Goal: Task Accomplishment & Management: Use online tool/utility

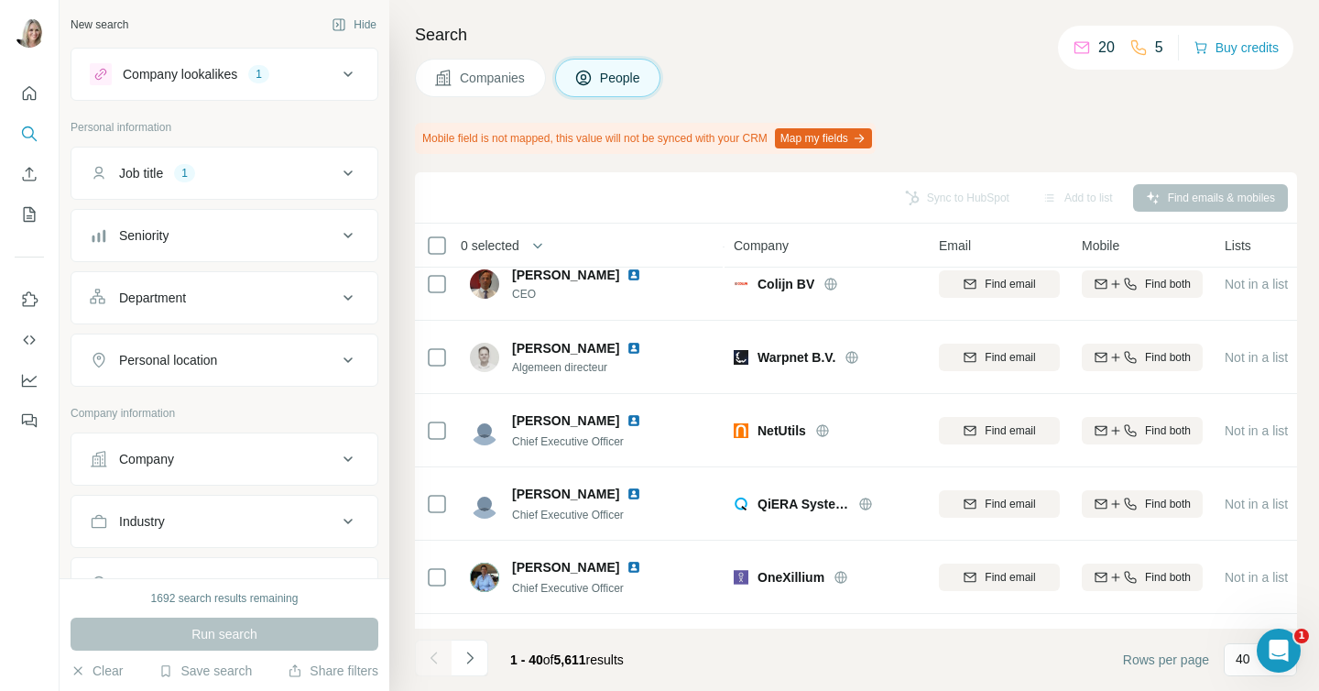
scroll to position [216, 0]
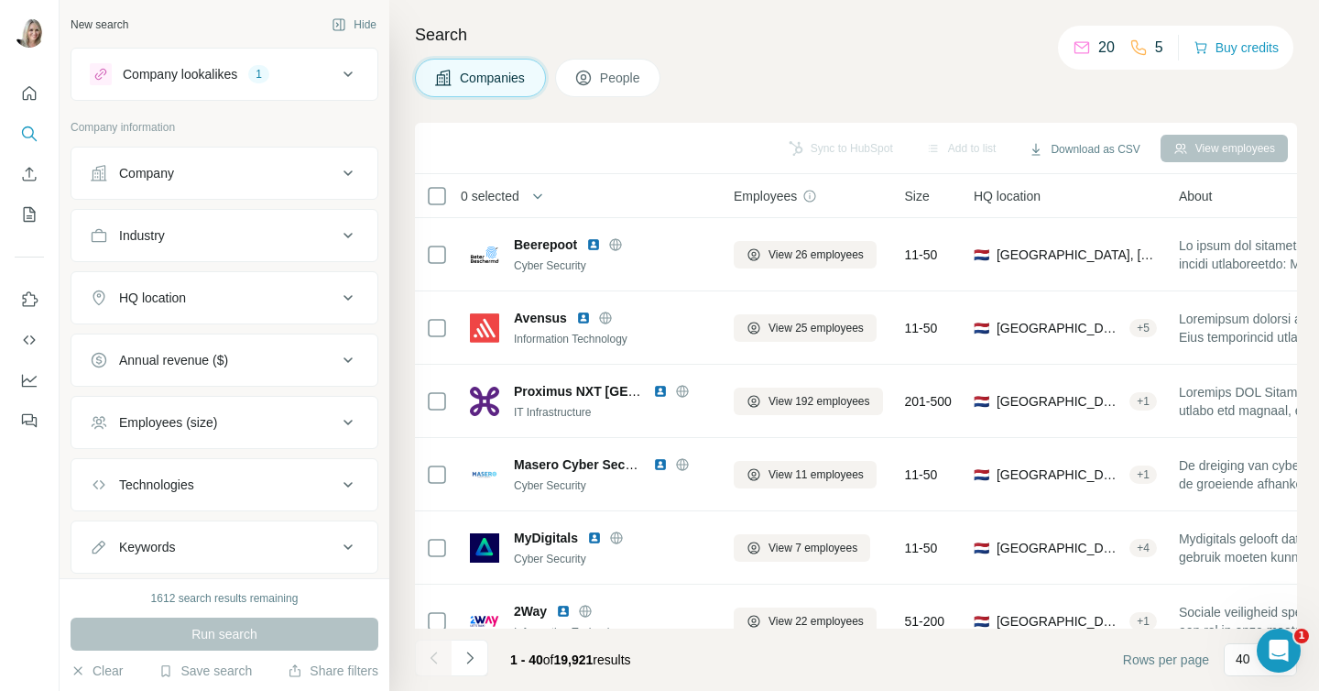
click at [342, 170] on icon at bounding box center [348, 173] width 22 height 22
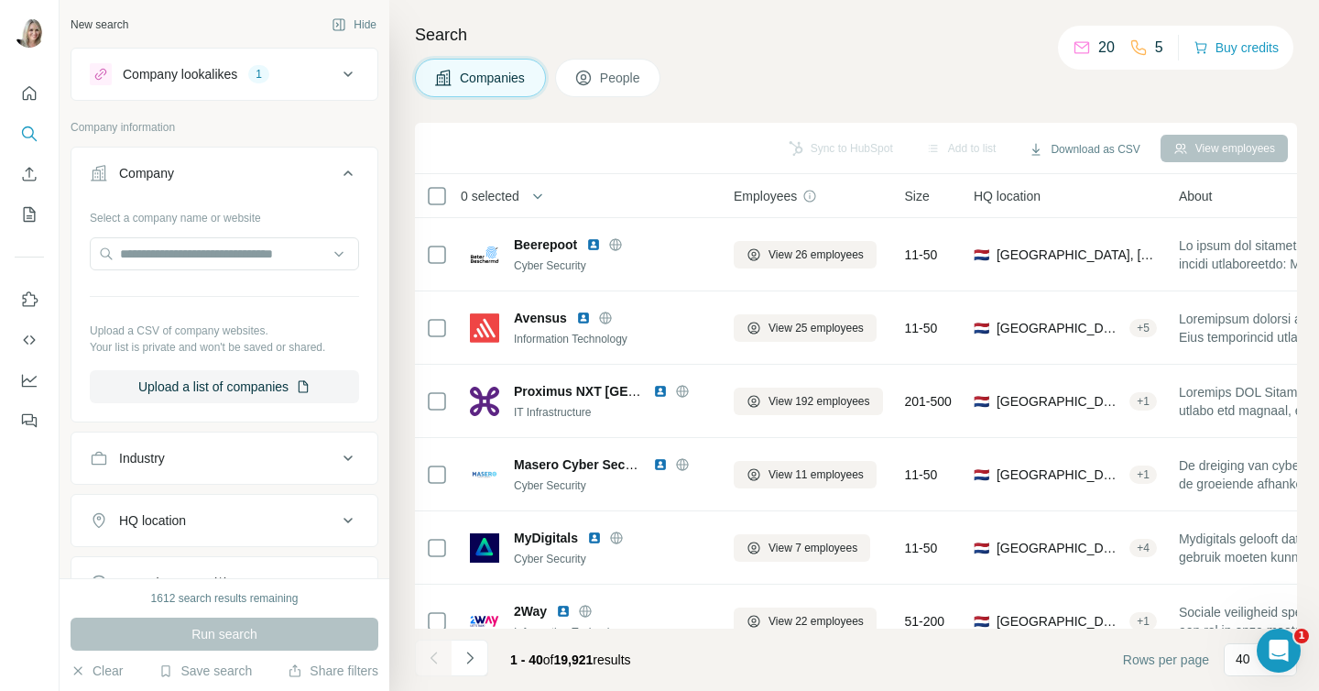
click at [342, 170] on icon at bounding box center [348, 173] width 22 height 22
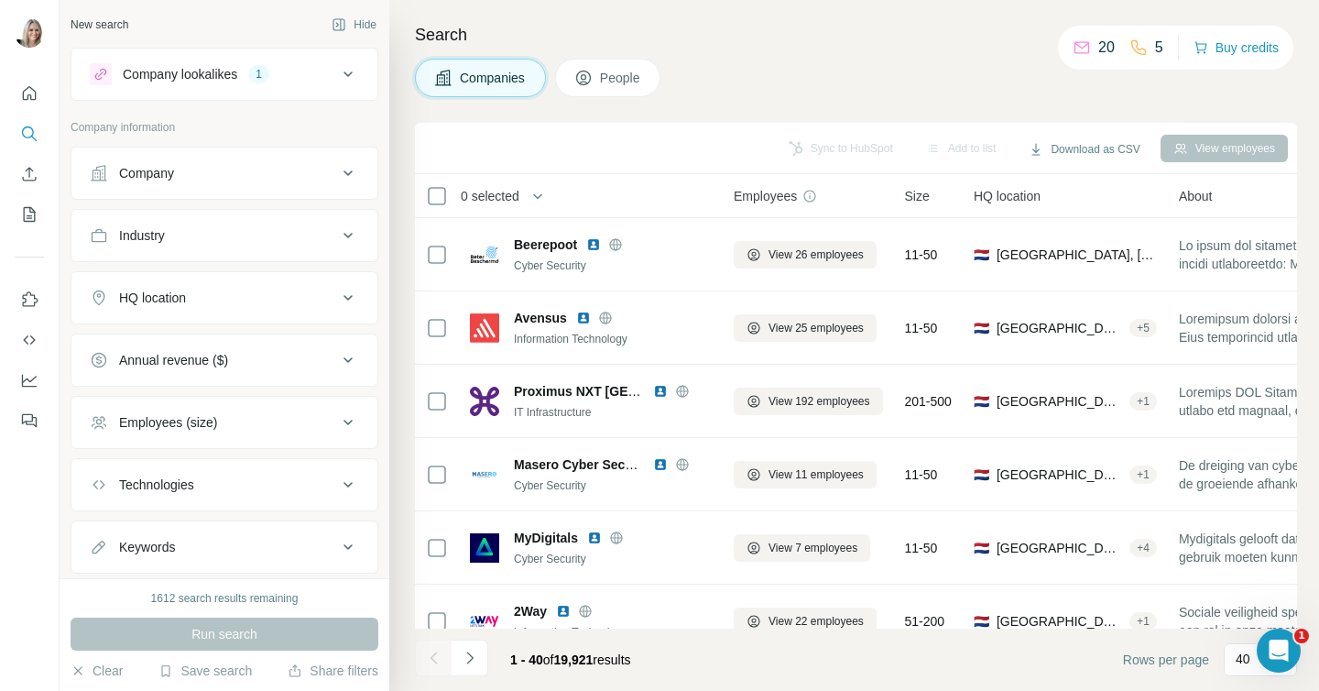
click at [342, 170] on icon at bounding box center [348, 173] width 22 height 22
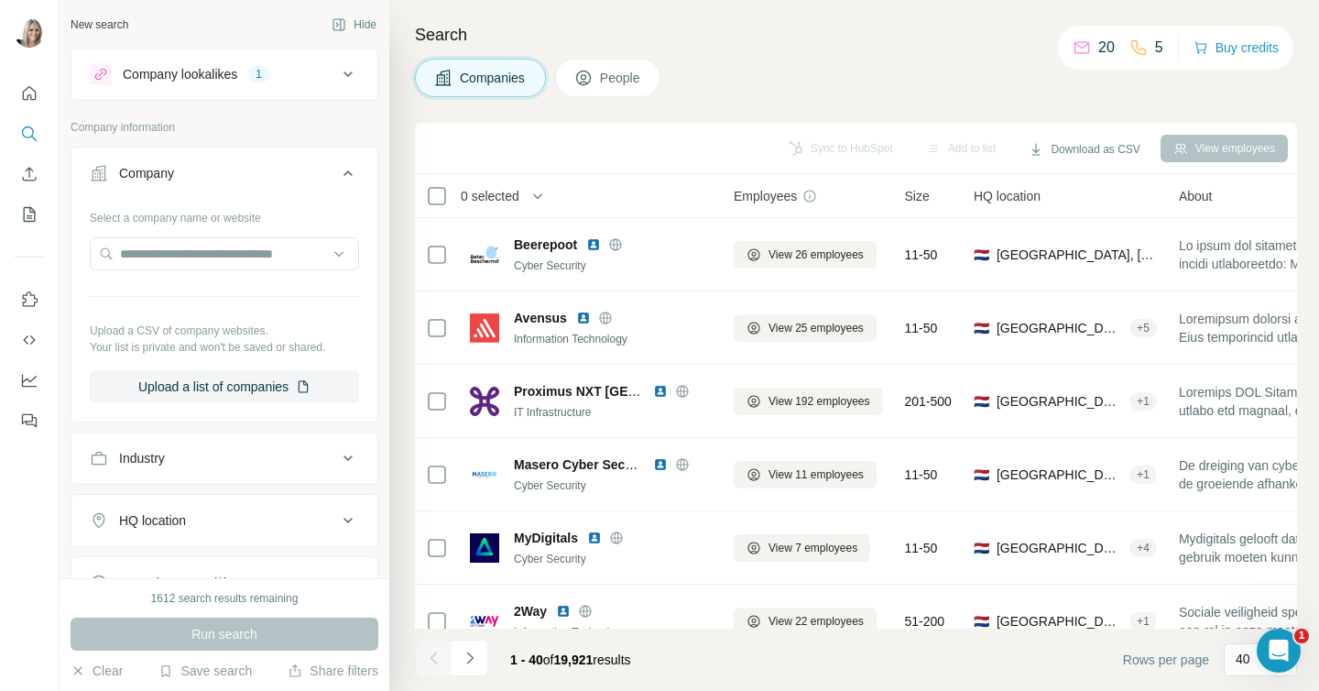
click at [342, 171] on icon at bounding box center [348, 173] width 22 height 22
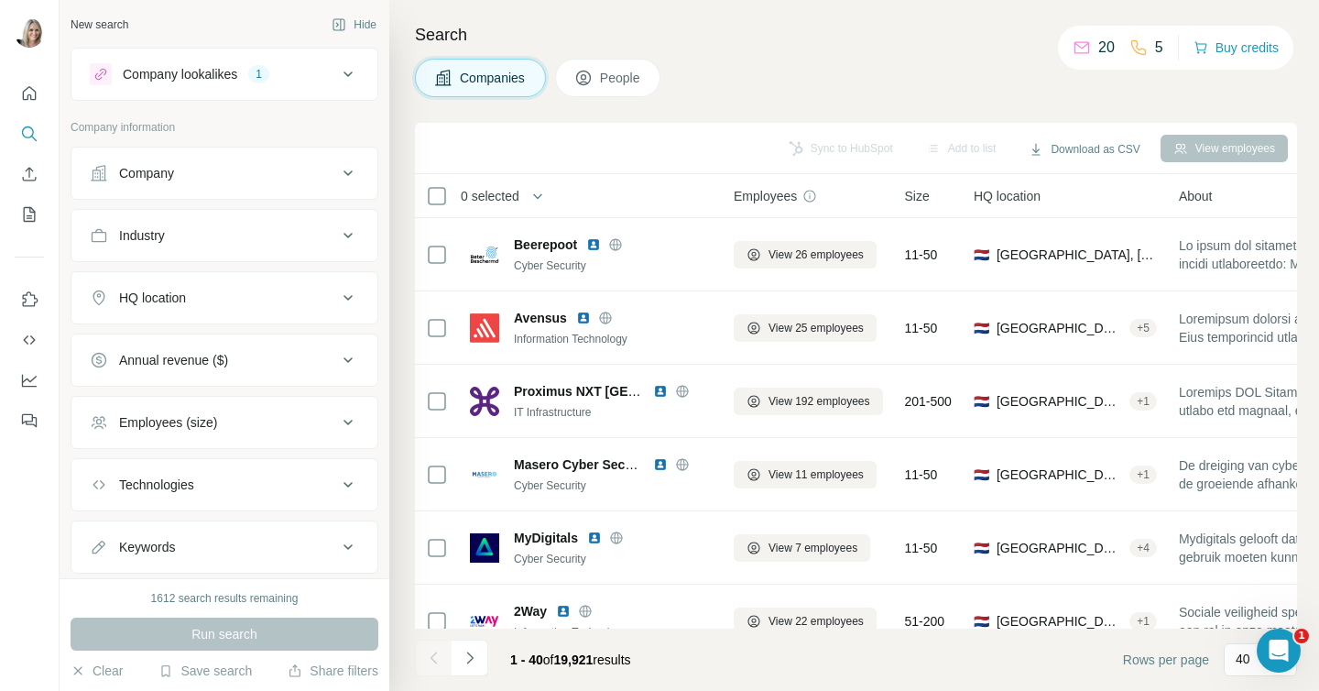
click at [337, 232] on icon at bounding box center [348, 235] width 22 height 22
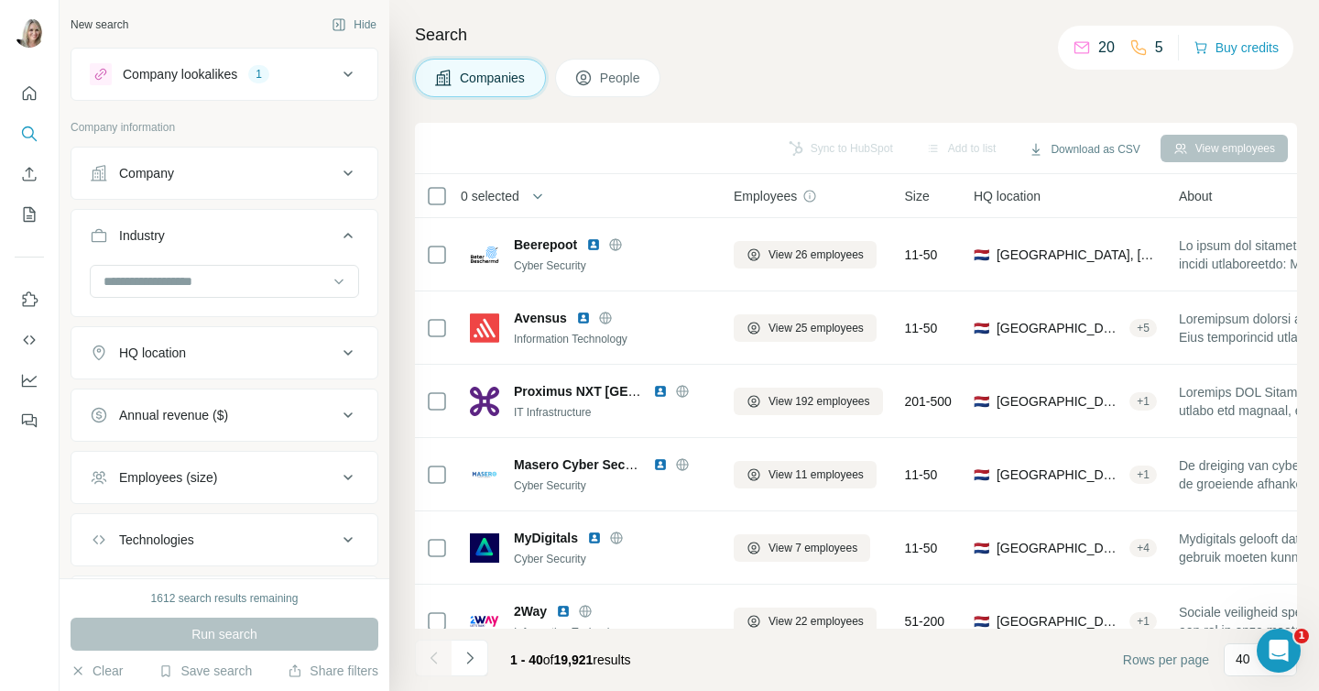
click at [327, 234] on div "Industry" at bounding box center [213, 235] width 247 height 18
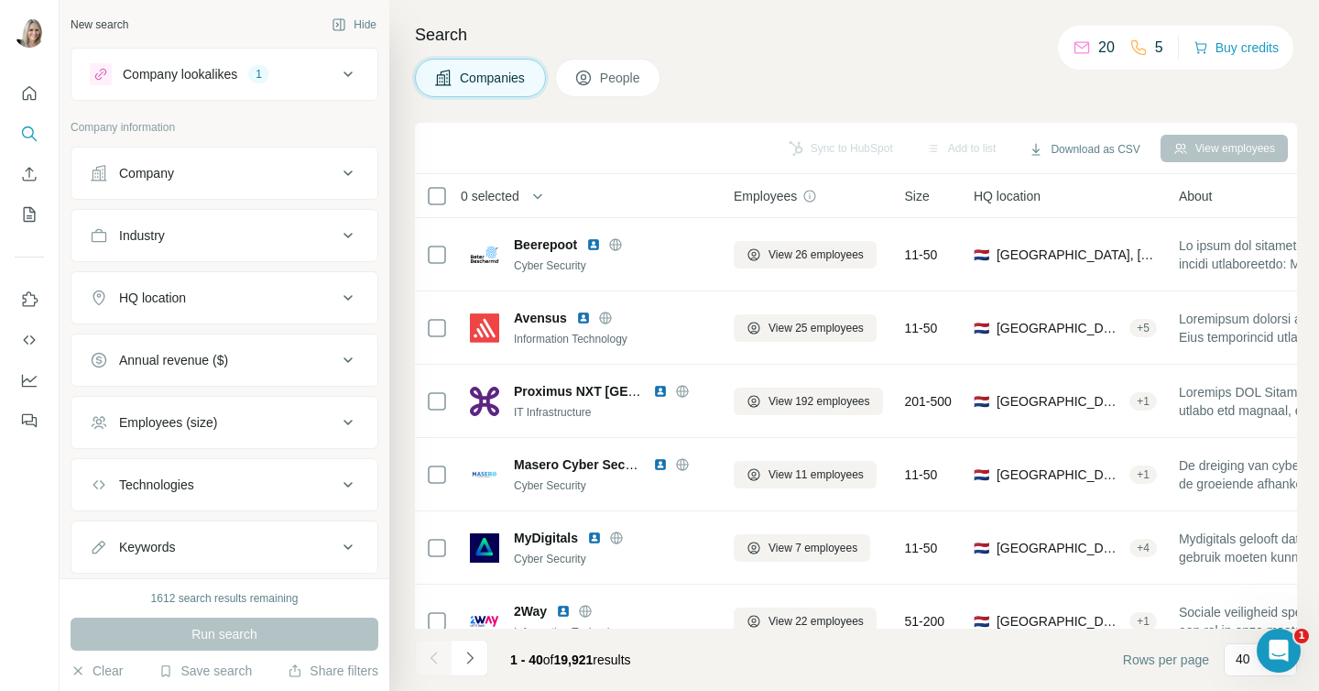
click at [346, 297] on icon at bounding box center [348, 298] width 22 height 22
click at [247, 341] on input "text" at bounding box center [224, 343] width 269 height 33
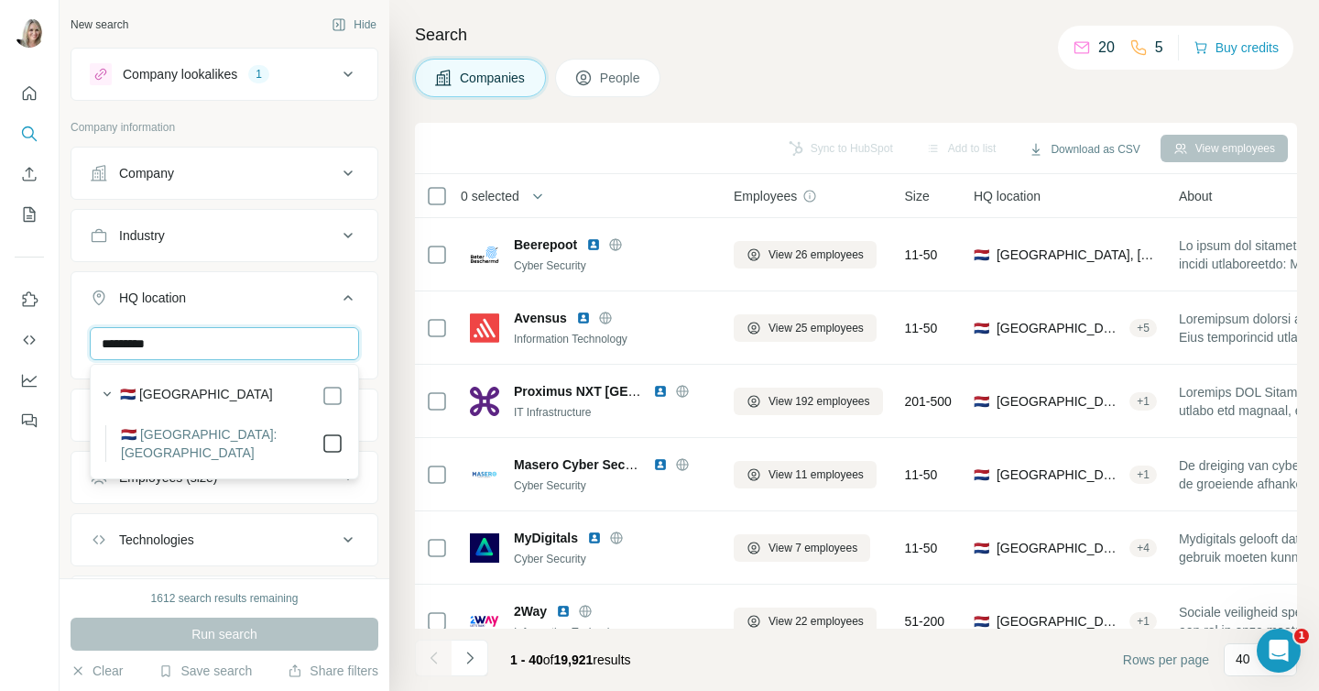
type input "*********"
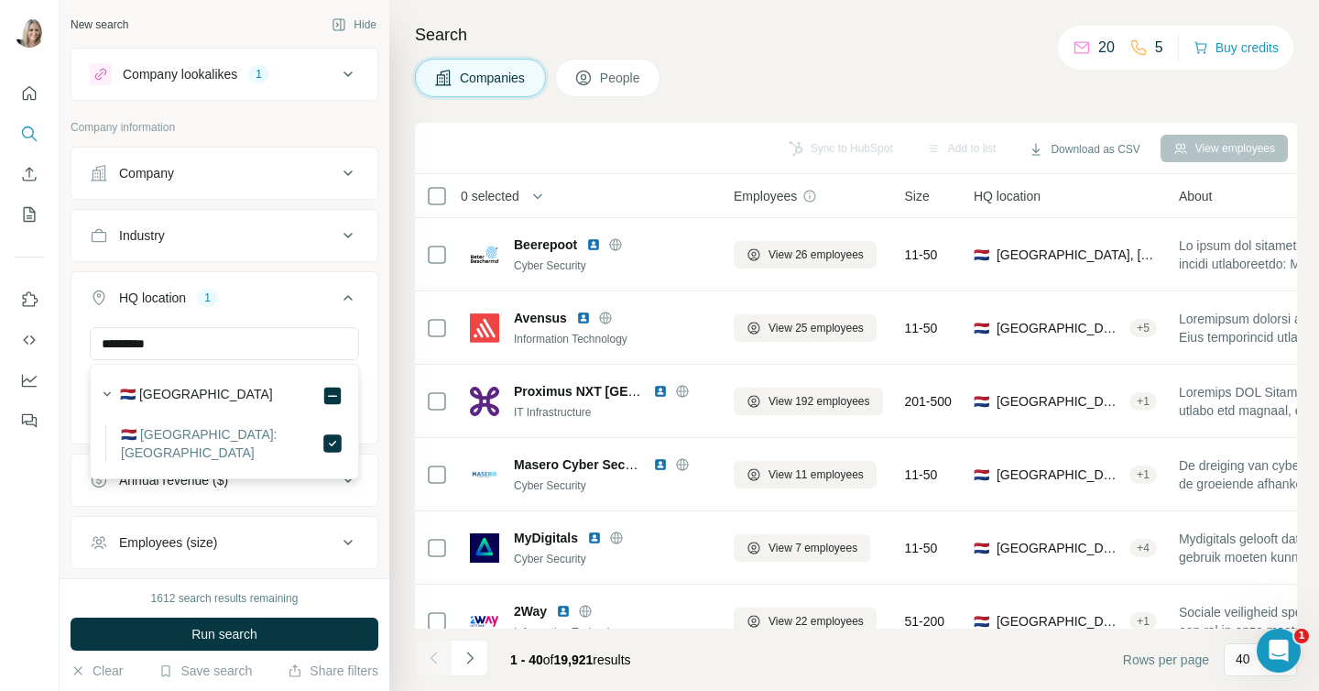
click at [63, 308] on div "New search Hide Company lookalikes 1 Company information Company Industry HQ lo…" at bounding box center [225, 289] width 330 height 578
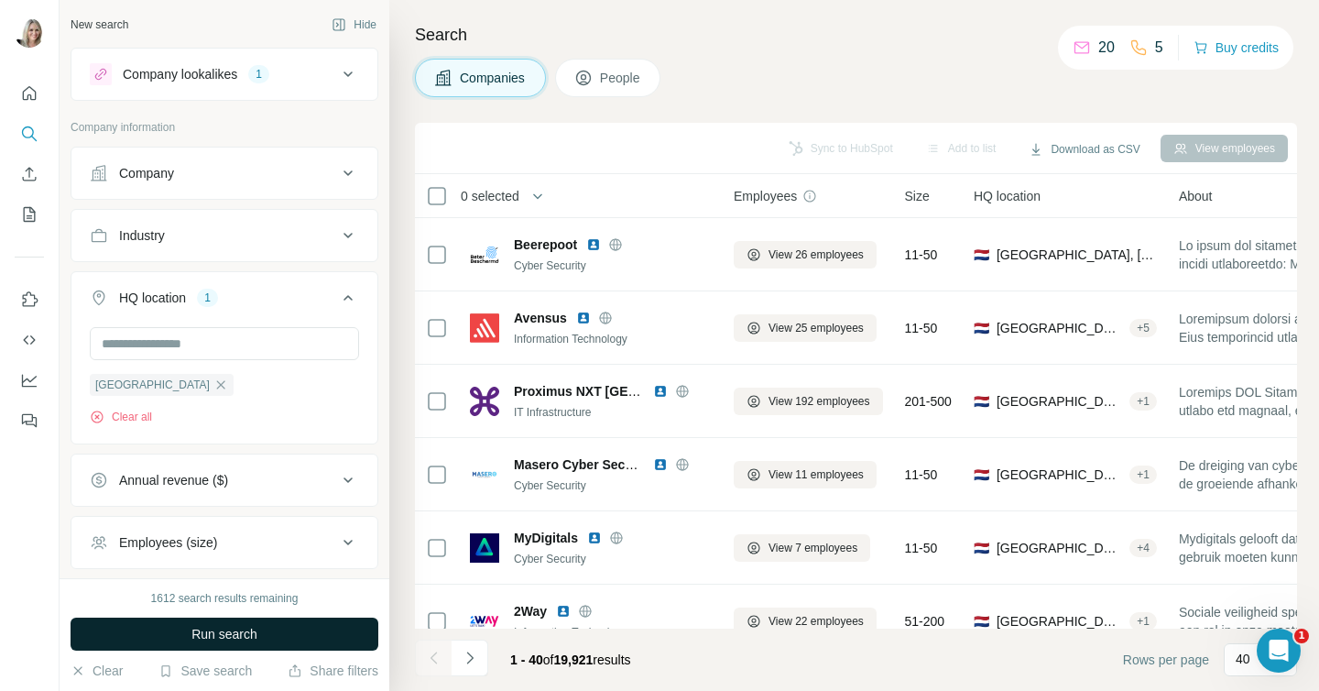
click at [224, 633] on span "Run search" at bounding box center [224, 634] width 66 height 18
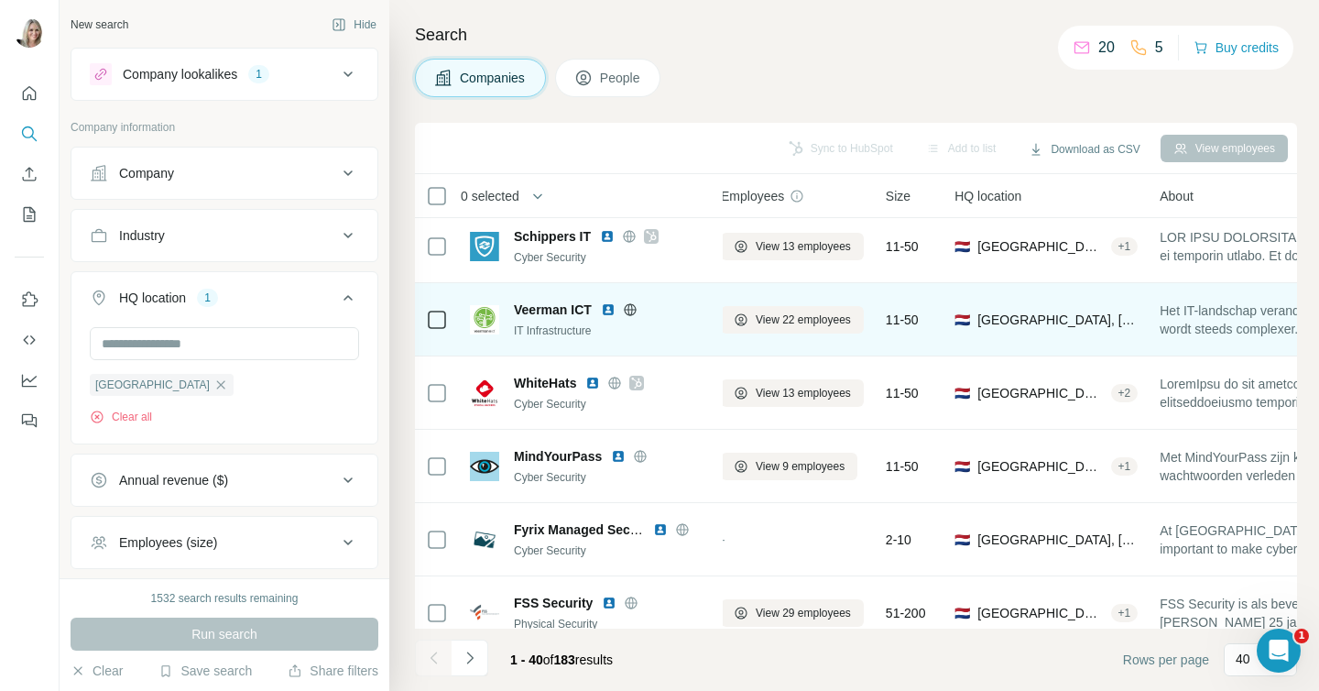
scroll to position [11, 13]
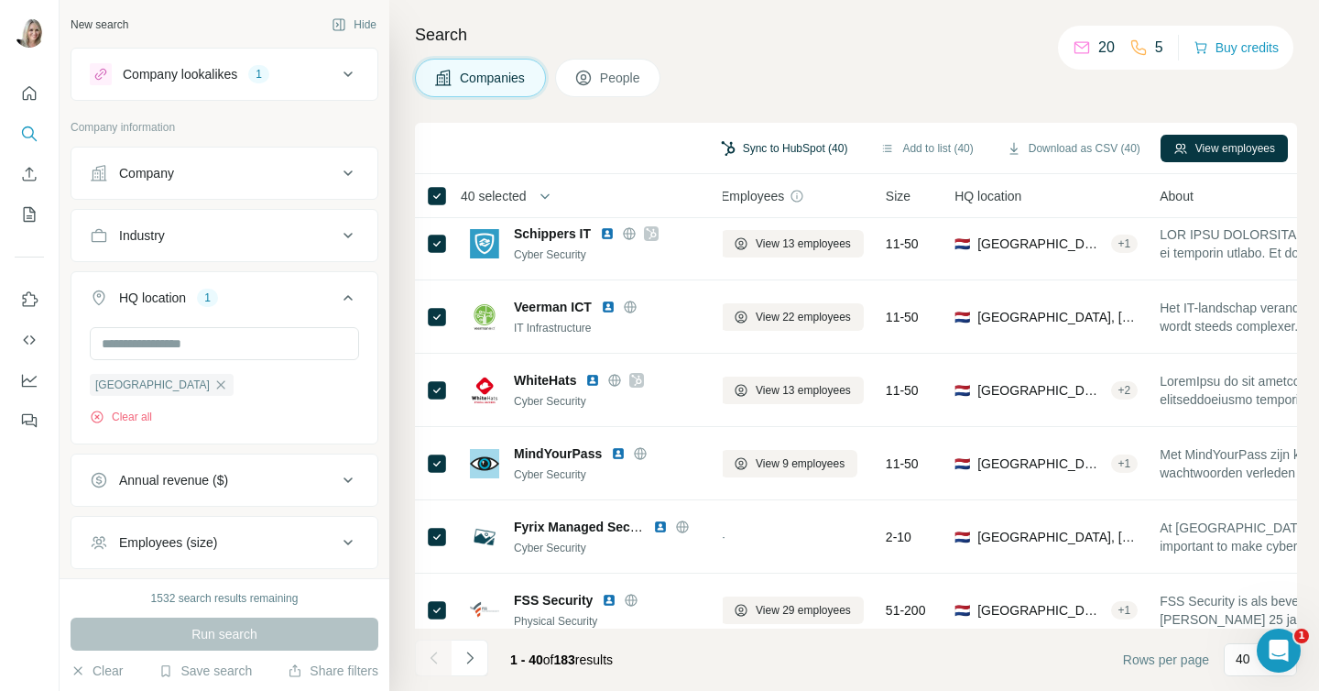
click at [783, 146] on button "Sync to HubSpot (40)" at bounding box center [784, 148] width 153 height 27
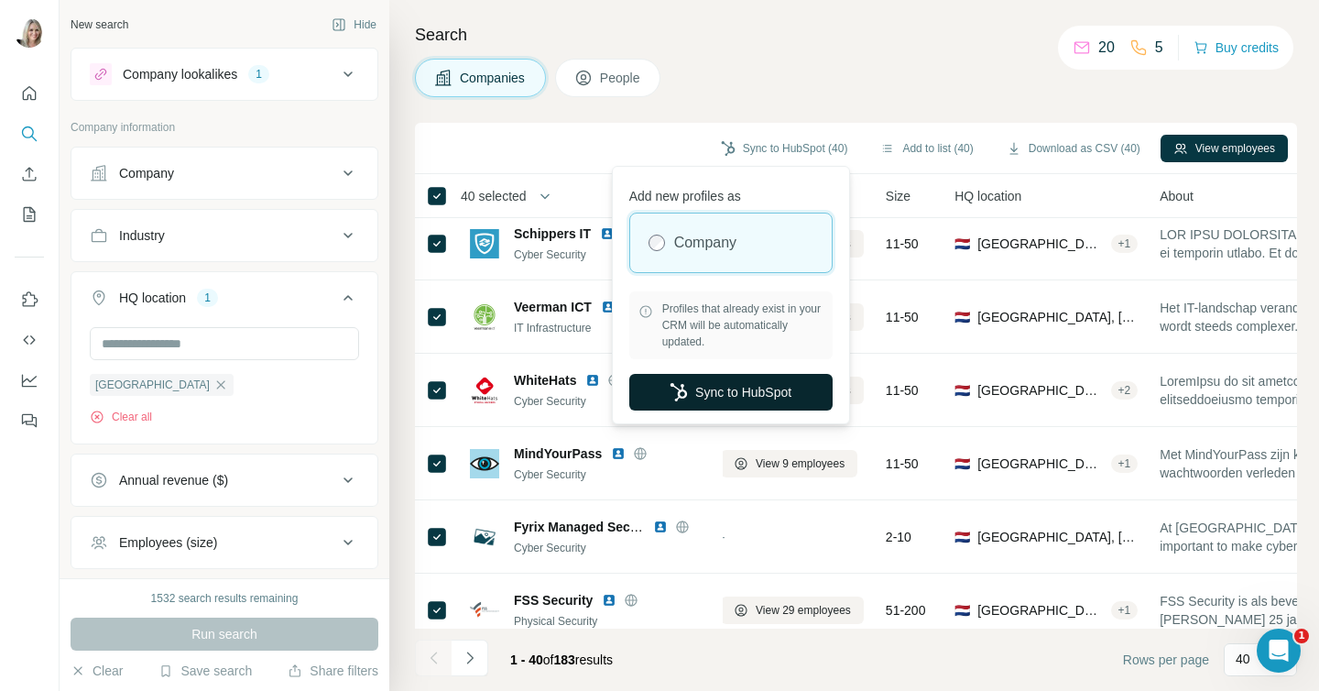
click at [693, 386] on button "Sync to HubSpot" at bounding box center [730, 392] width 203 height 37
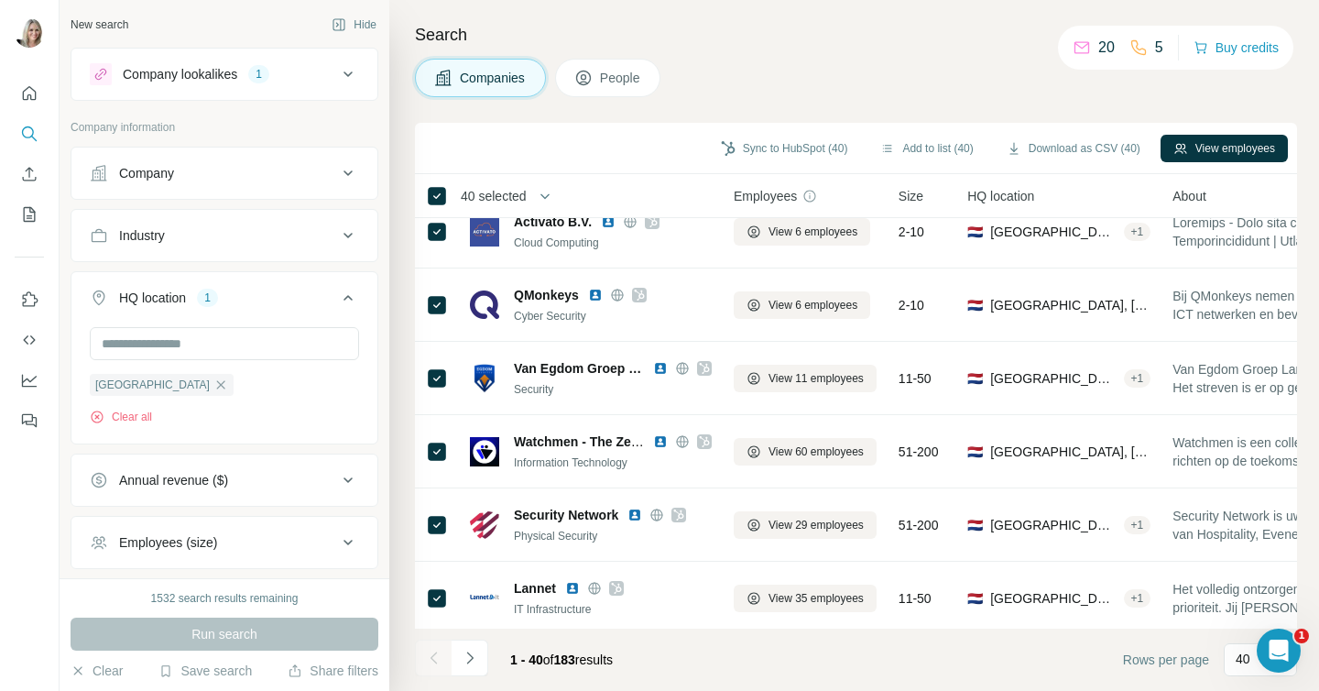
scroll to position [1837, 0]
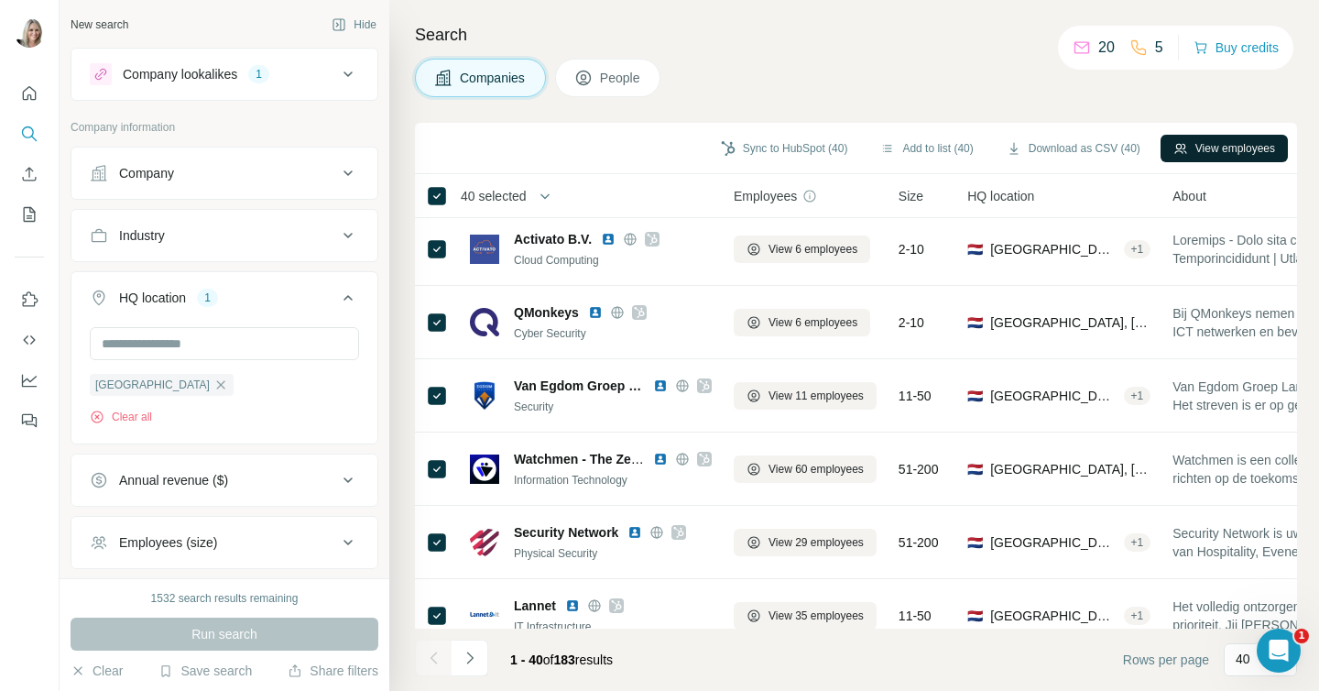
click at [1189, 142] on button "View employees" at bounding box center [1223, 148] width 127 height 27
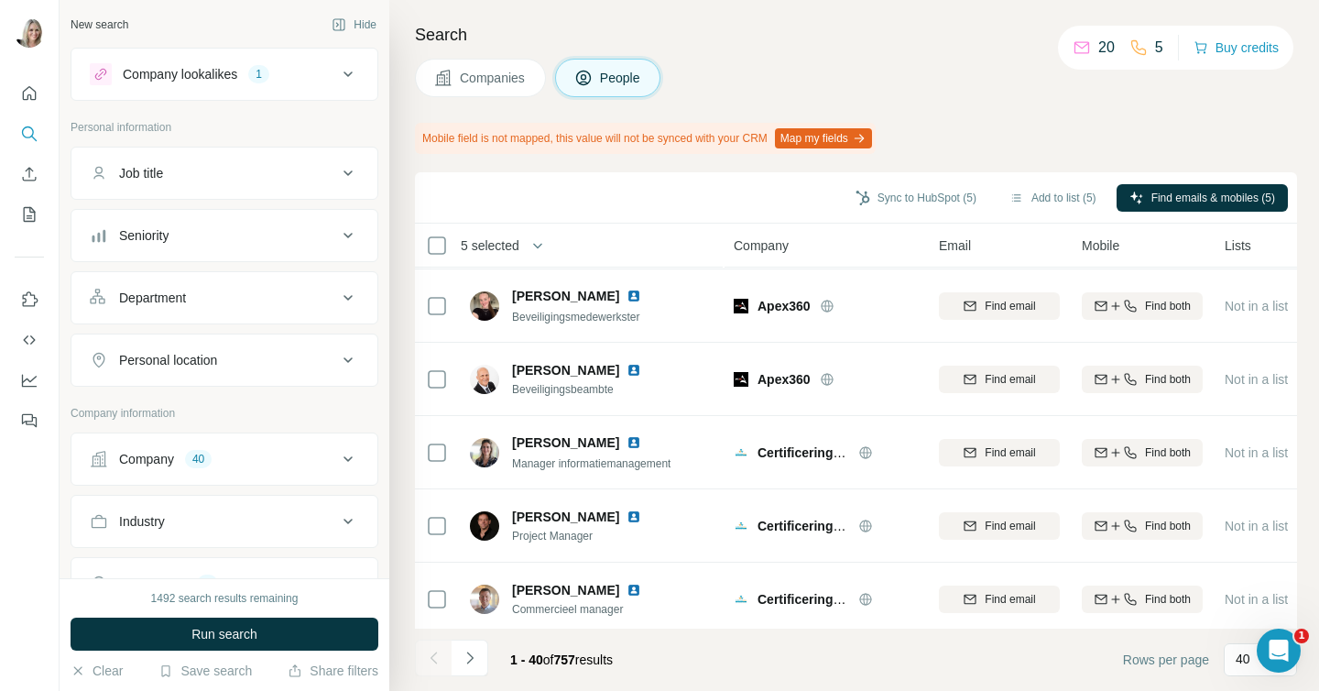
scroll to position [2570, 0]
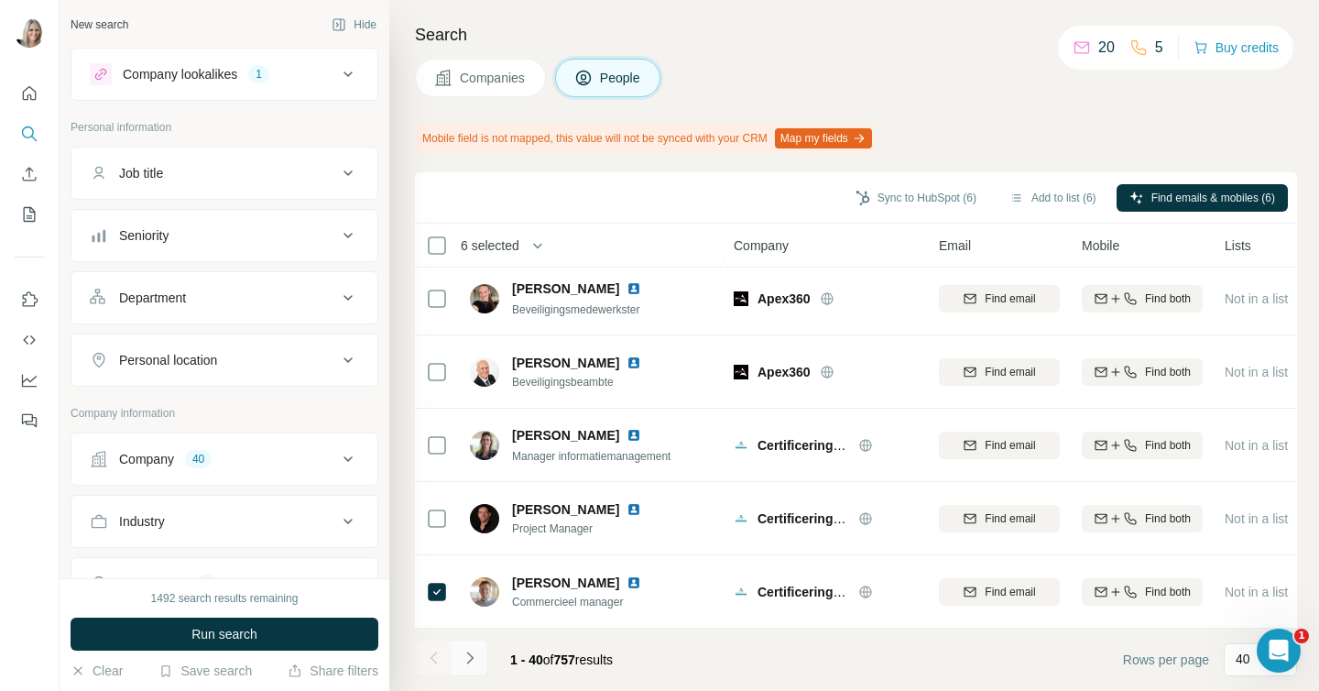
click at [478, 650] on icon "Navigate to next page" at bounding box center [470, 657] width 18 height 18
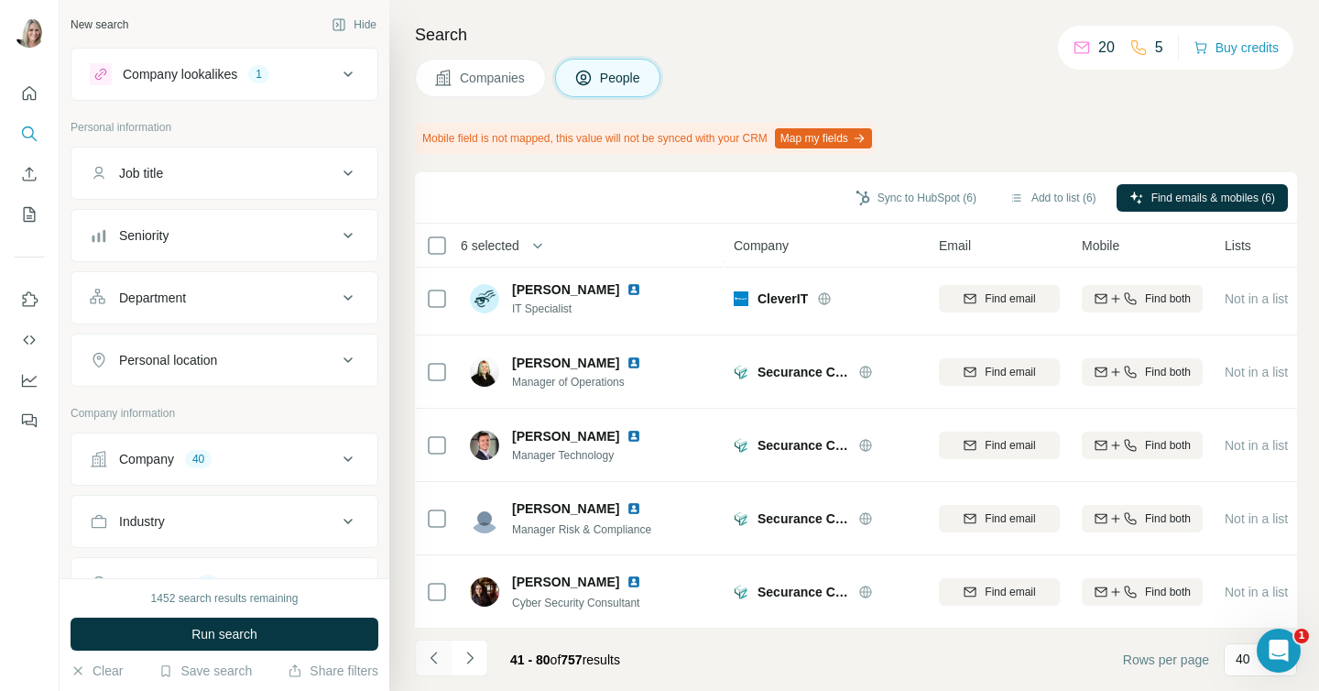
click at [435, 651] on icon "Navigate to previous page" at bounding box center [433, 657] width 6 height 12
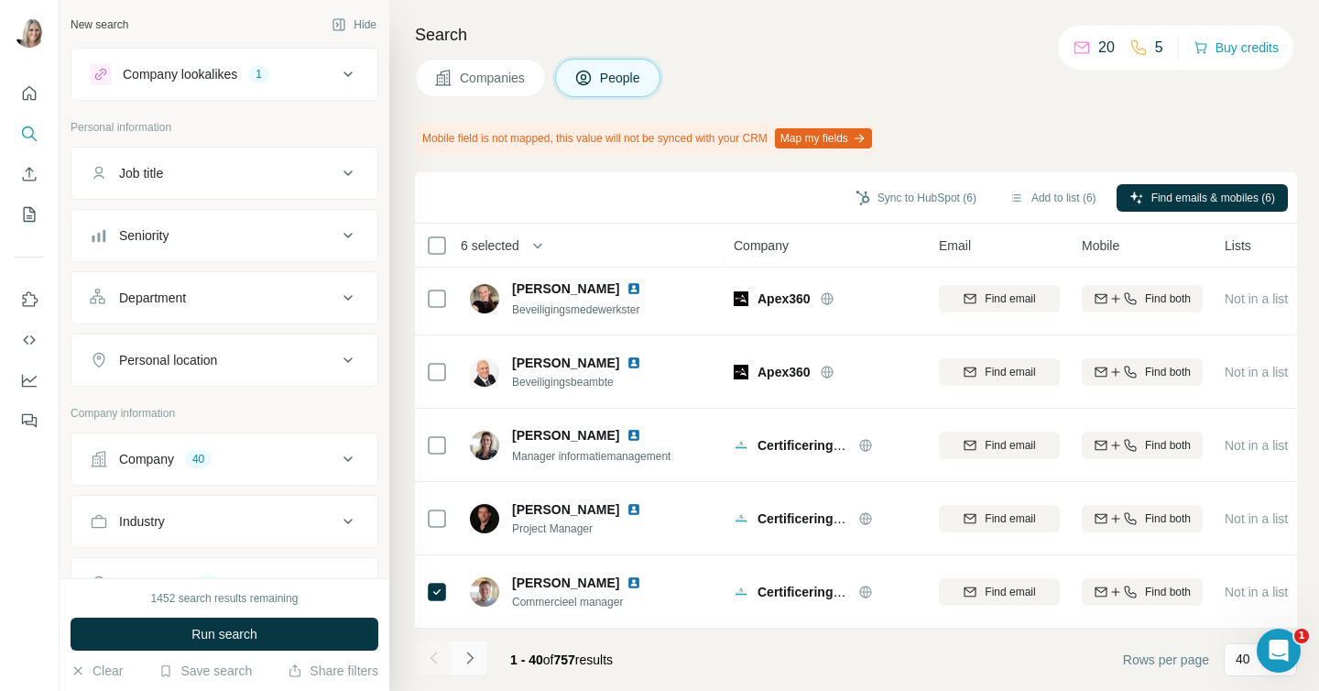
click at [467, 657] on icon "Navigate to next page" at bounding box center [470, 657] width 18 height 18
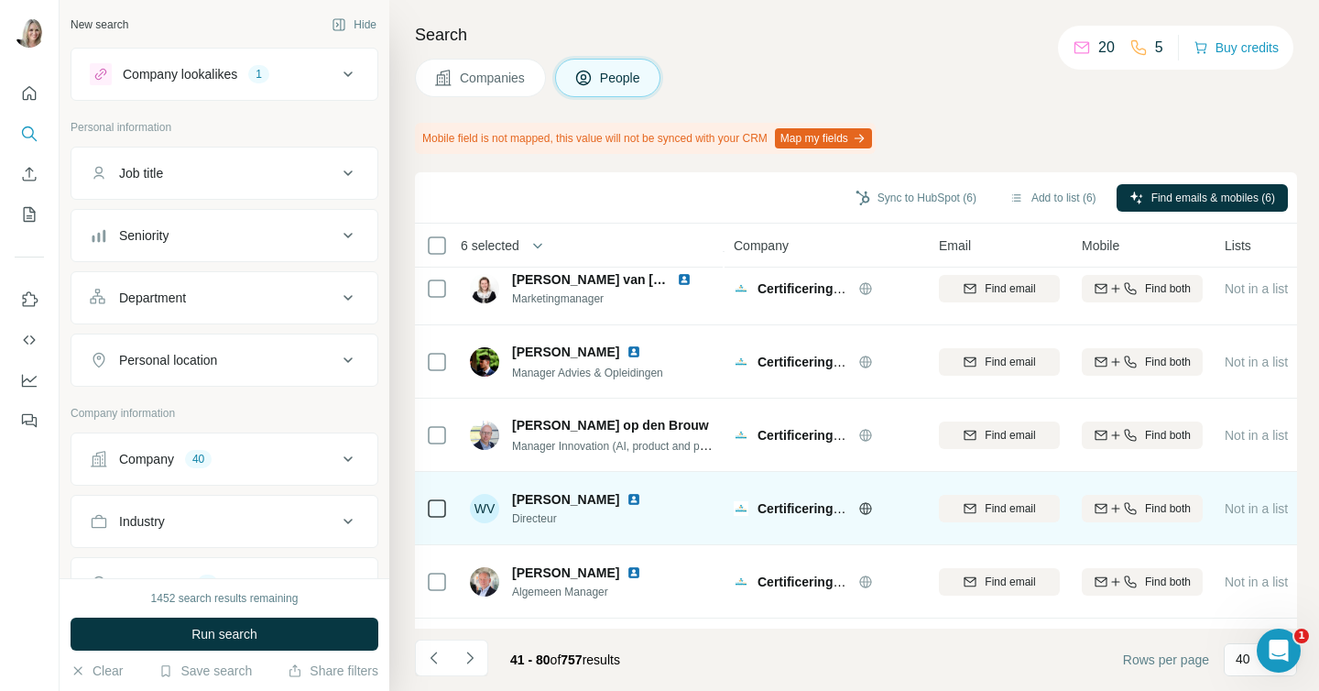
scroll to position [240, 0]
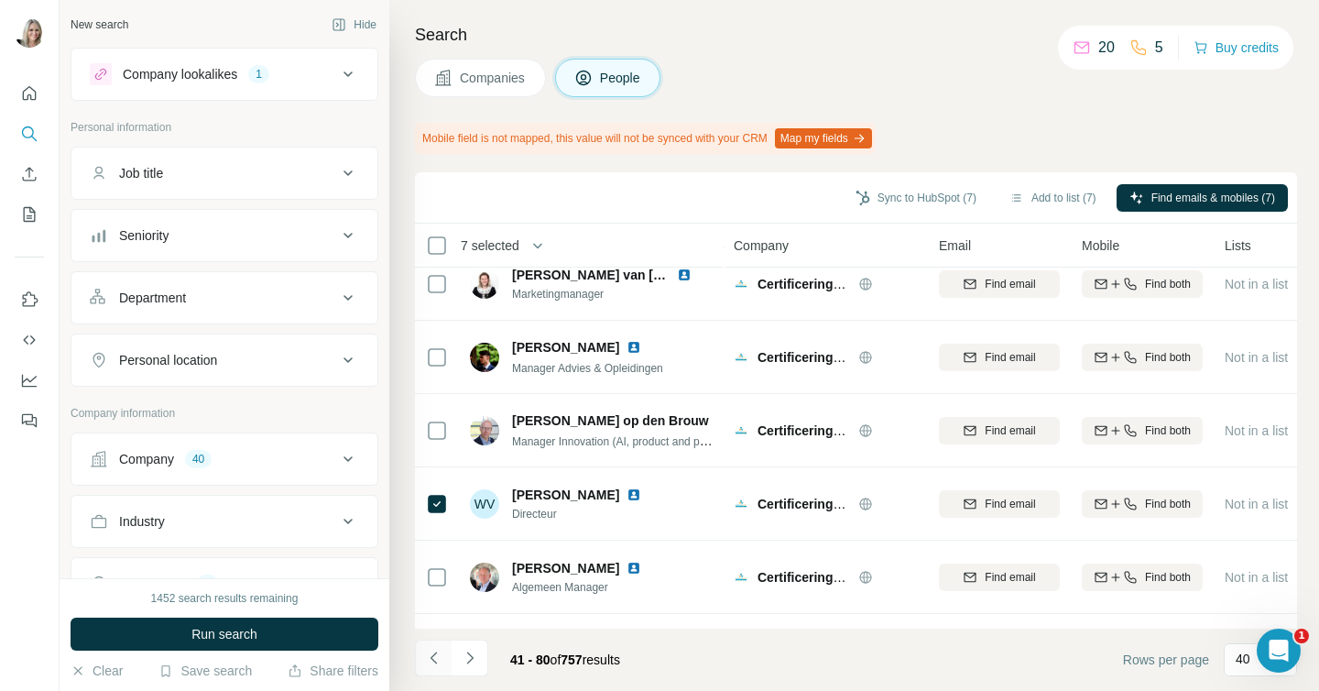
click at [434, 656] on icon "Navigate to previous page" at bounding box center [434, 657] width 18 height 18
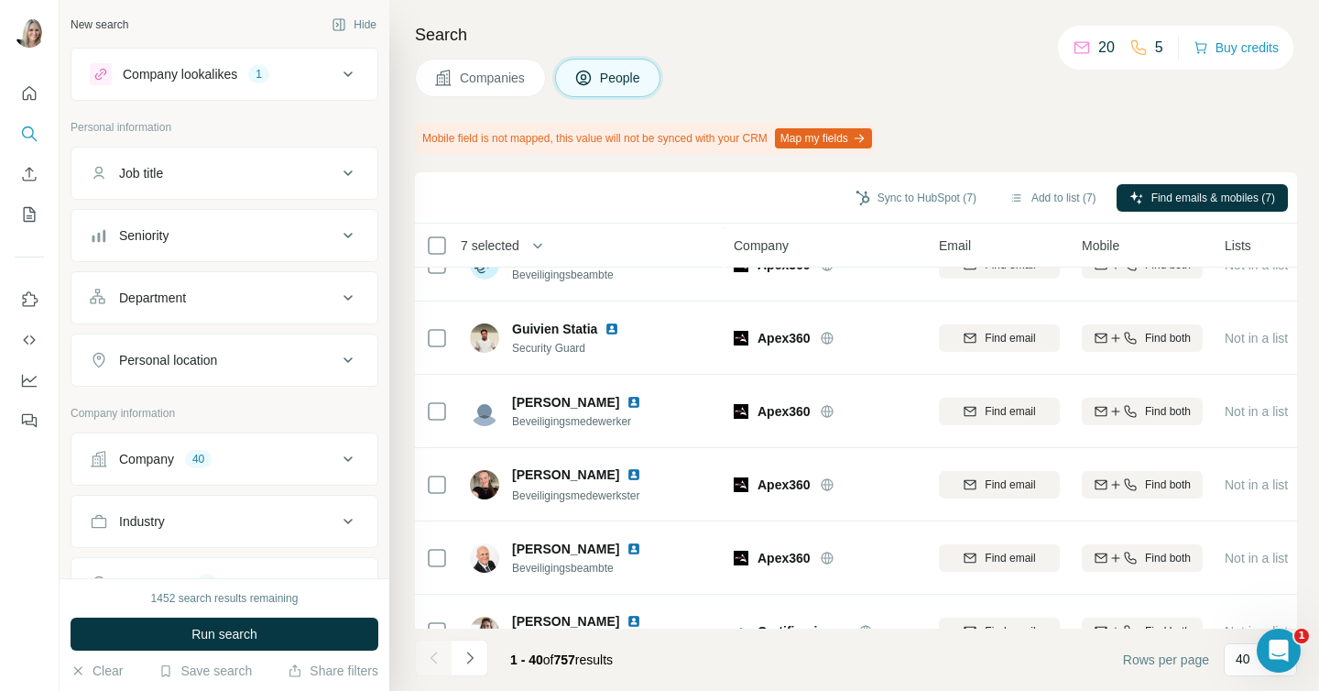
scroll to position [2570, 0]
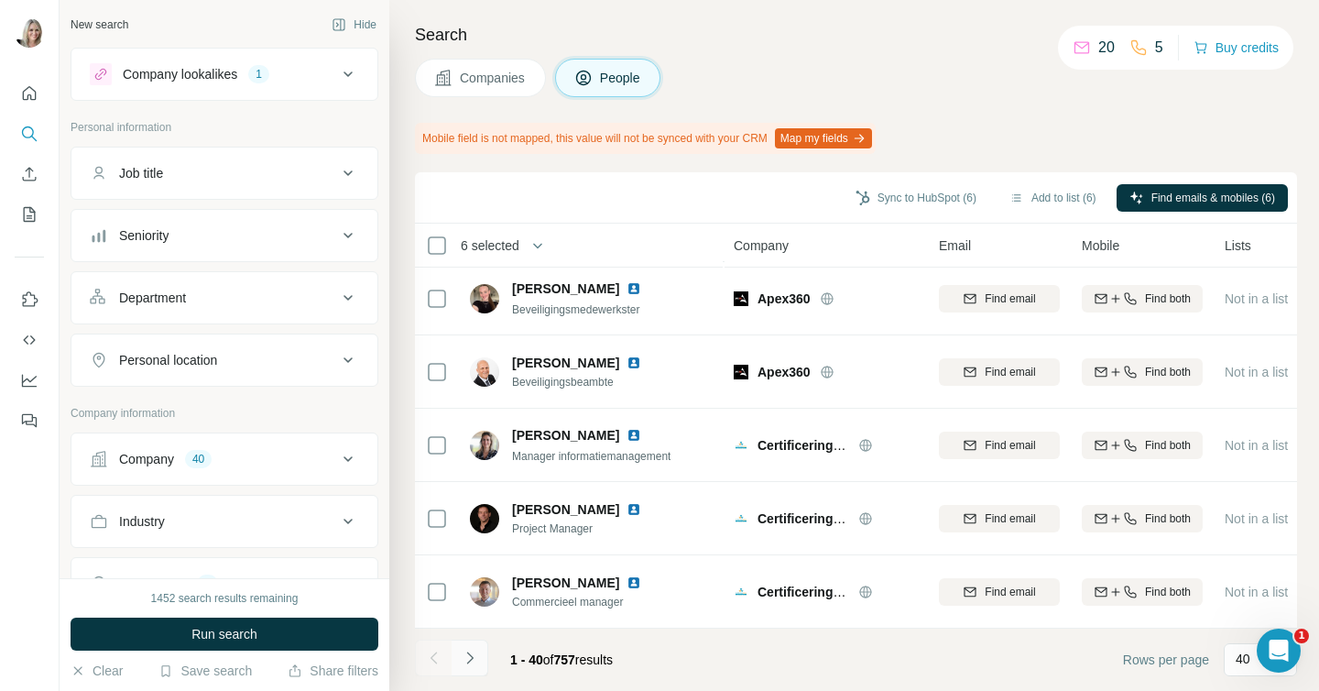
click at [469, 658] on icon "Navigate to next page" at bounding box center [470, 657] width 18 height 18
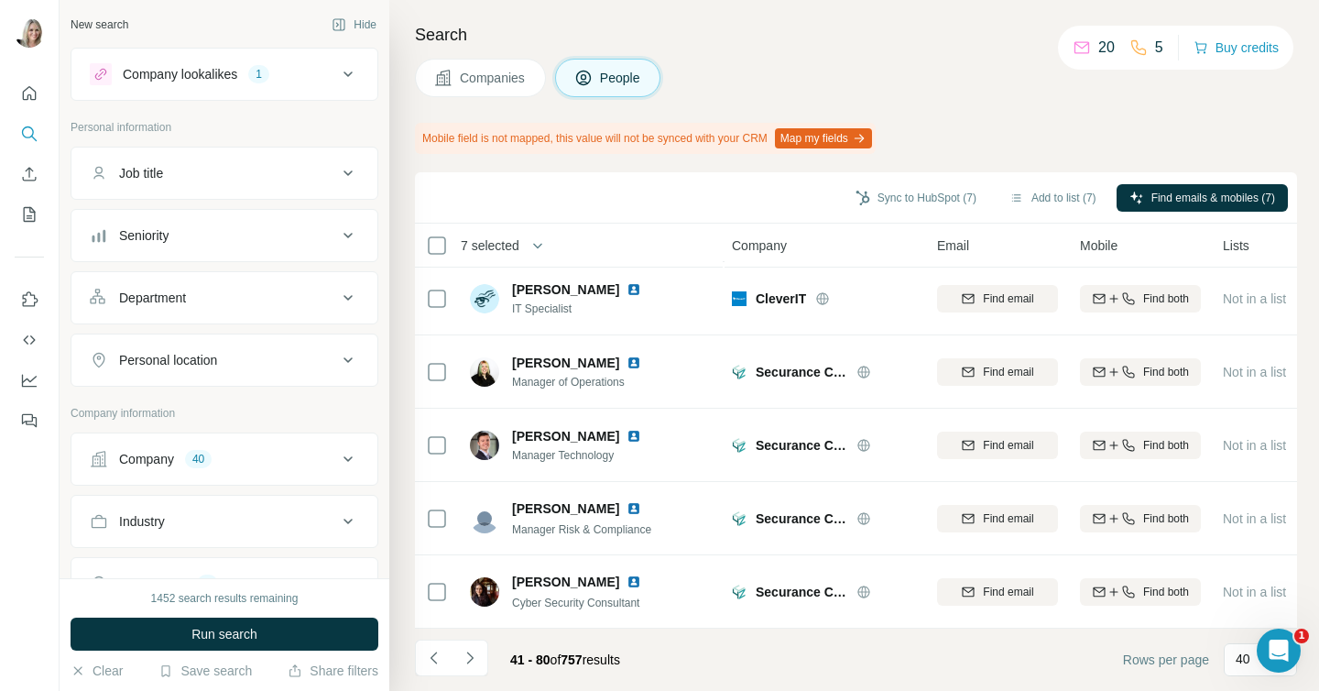
scroll to position [2570, 1]
click at [467, 653] on icon "Navigate to next page" at bounding box center [470, 657] width 18 height 18
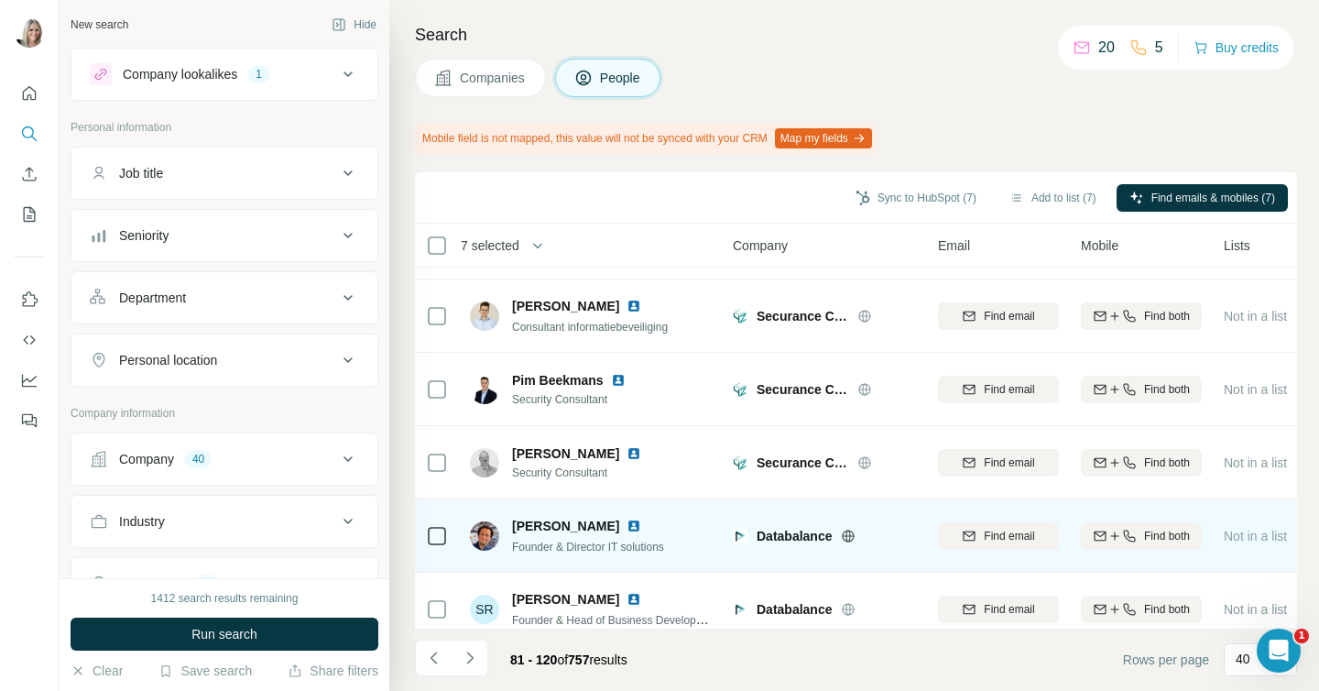
scroll to position [0, 1]
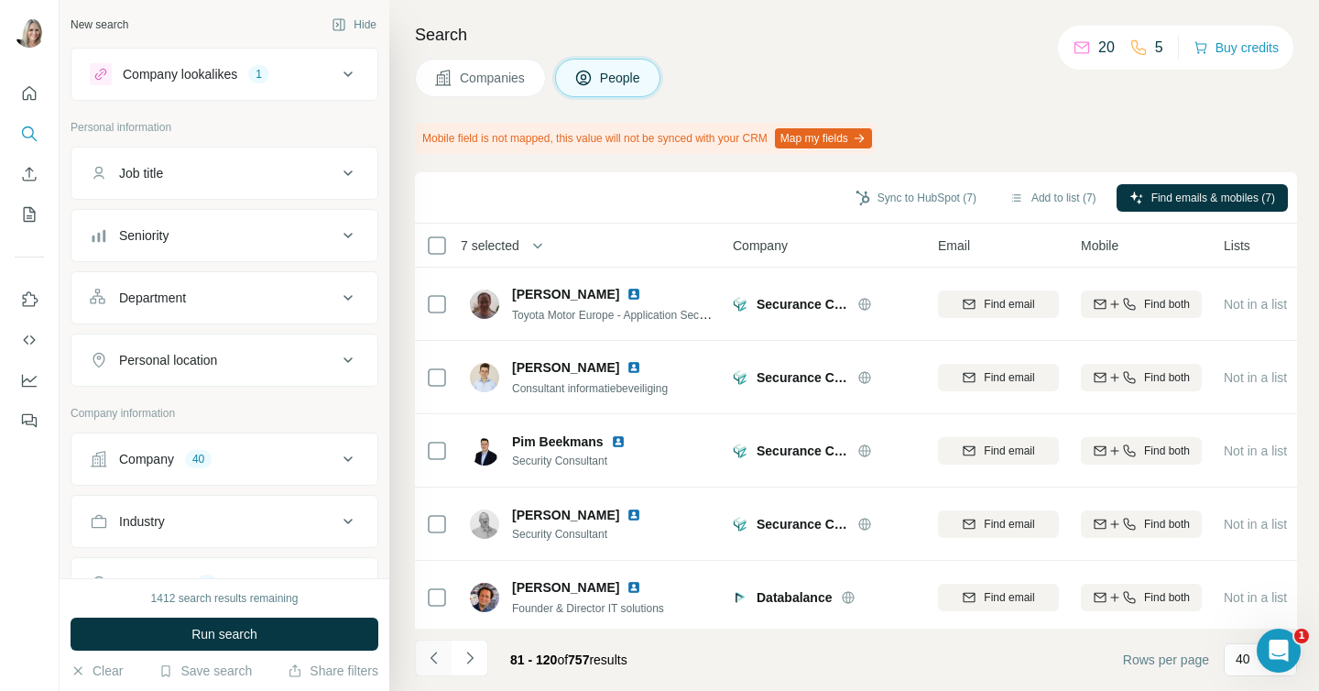
click at [433, 655] on icon "Navigate to previous page" at bounding box center [433, 657] width 6 height 12
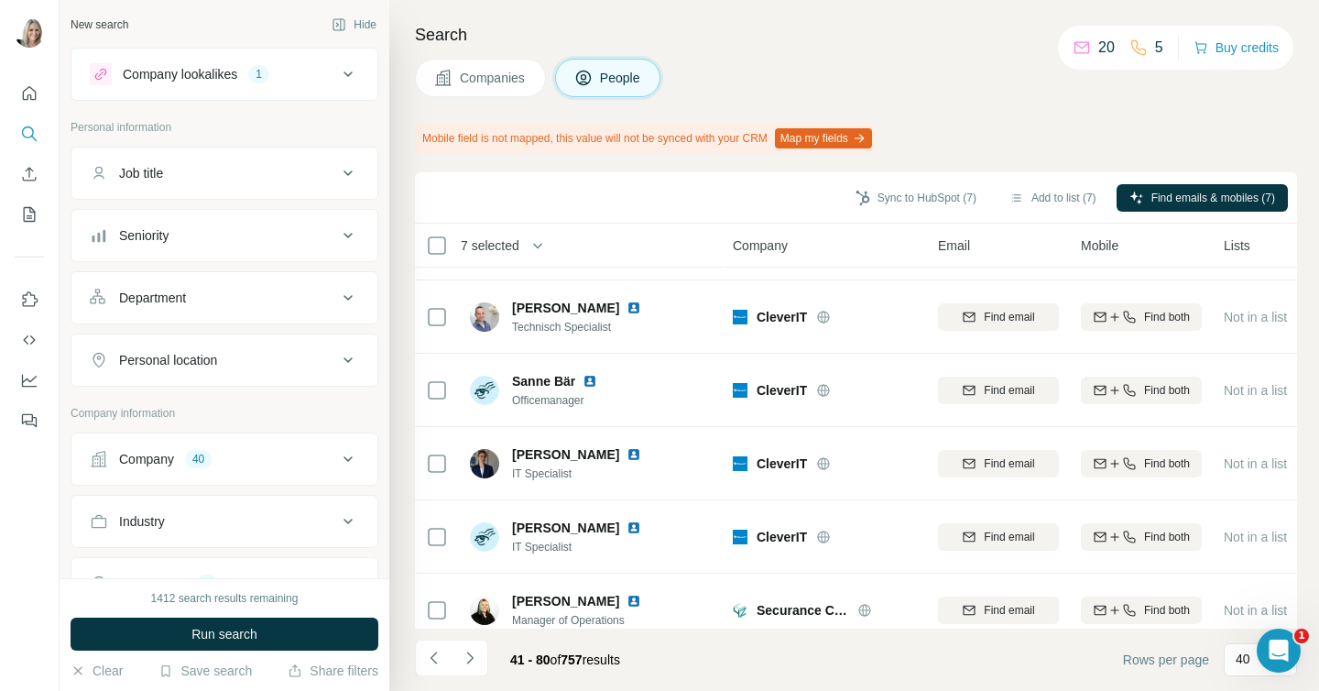
scroll to position [2570, 1]
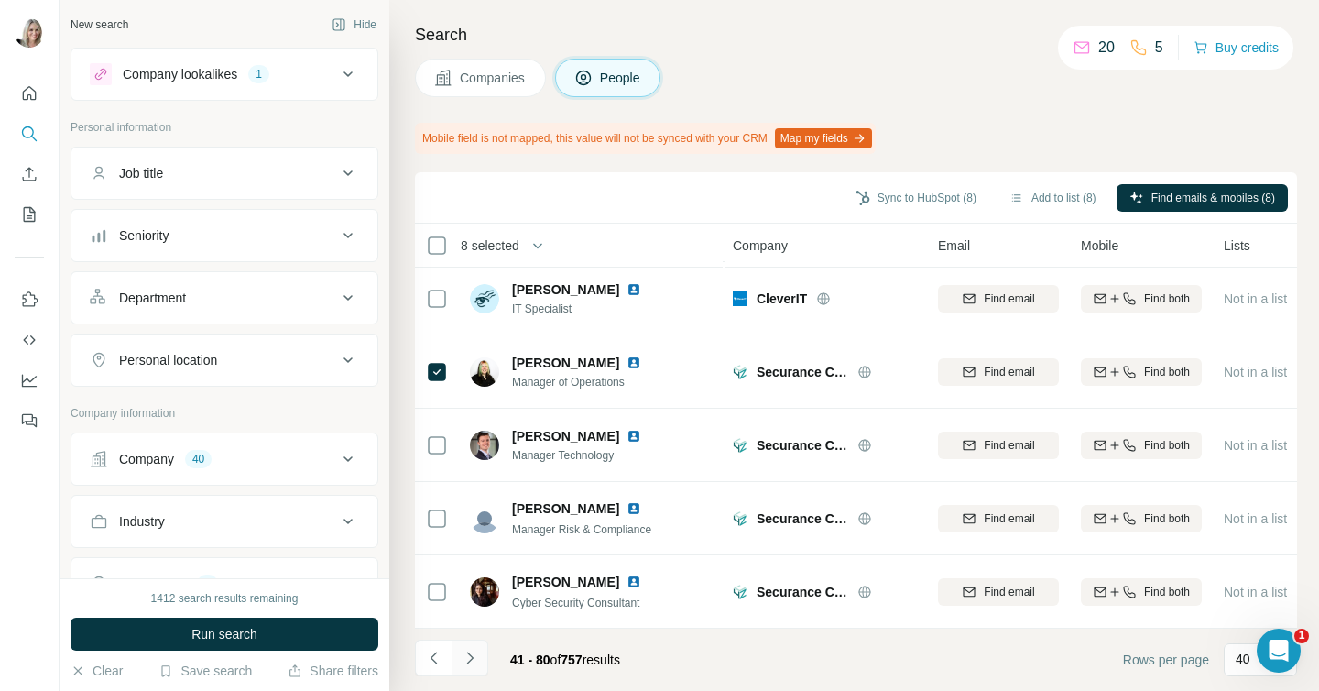
click at [472, 651] on icon "Navigate to next page" at bounding box center [470, 657] width 18 height 18
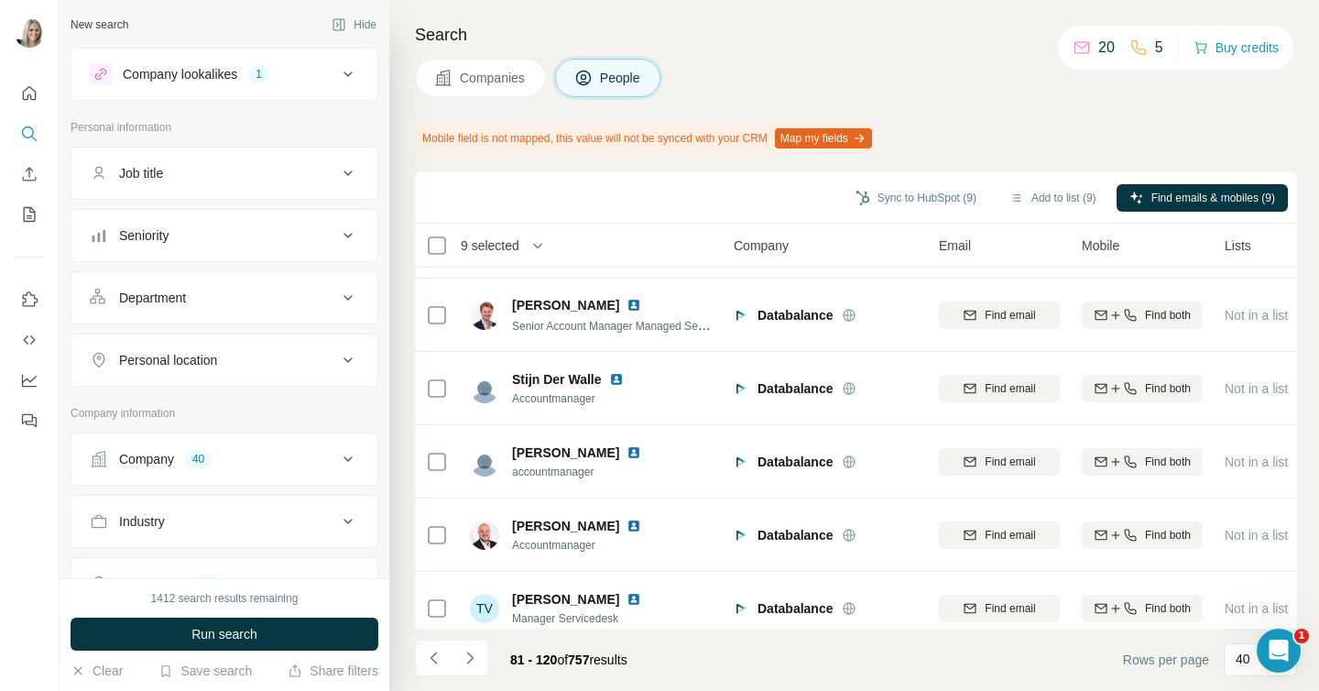
scroll to position [2570, 0]
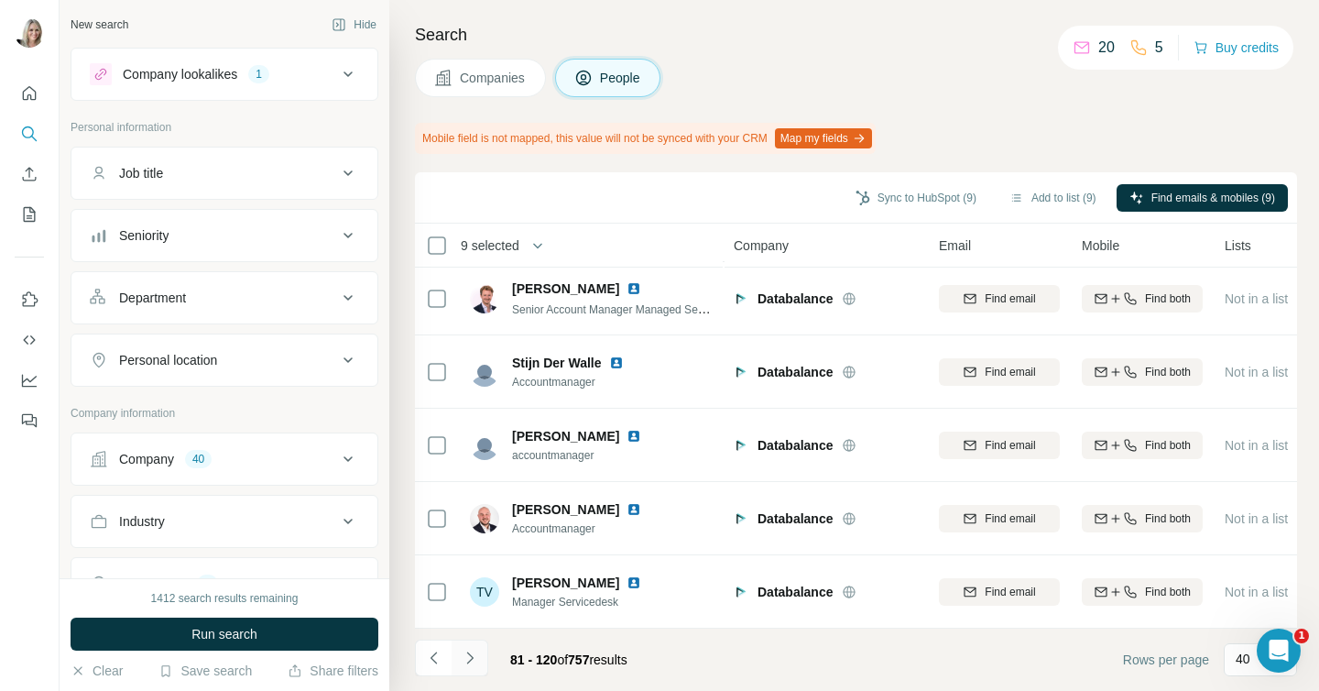
click at [469, 654] on icon "Navigate to next page" at bounding box center [469, 657] width 6 height 12
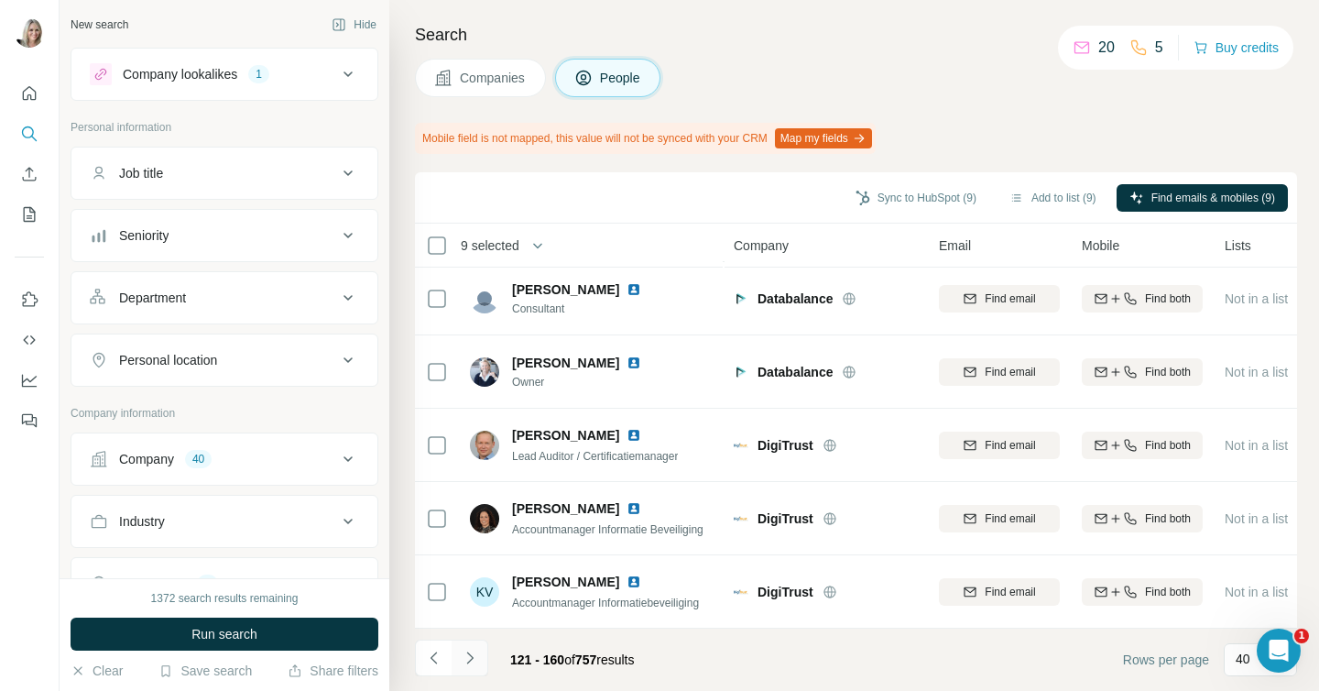
click at [469, 658] on icon "Navigate to next page" at bounding box center [470, 657] width 18 height 18
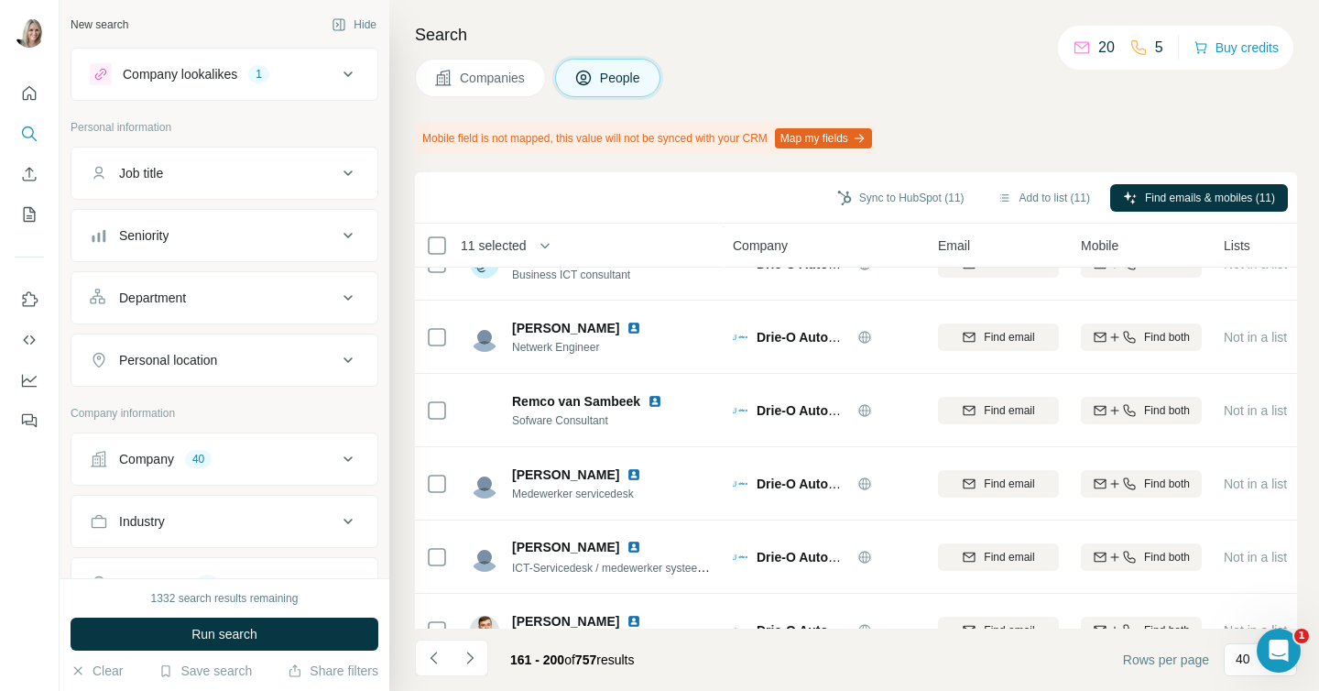
scroll to position [2570, 1]
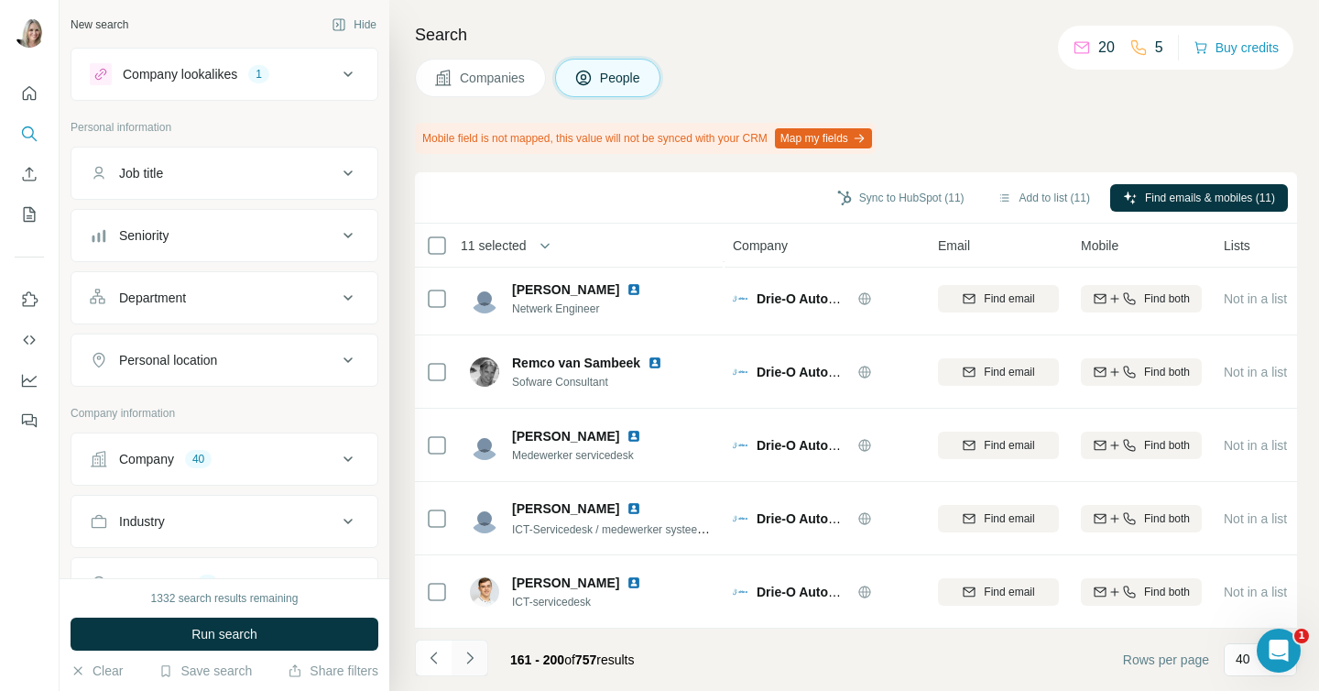
click at [469, 653] on icon "Navigate to next page" at bounding box center [469, 657] width 6 height 12
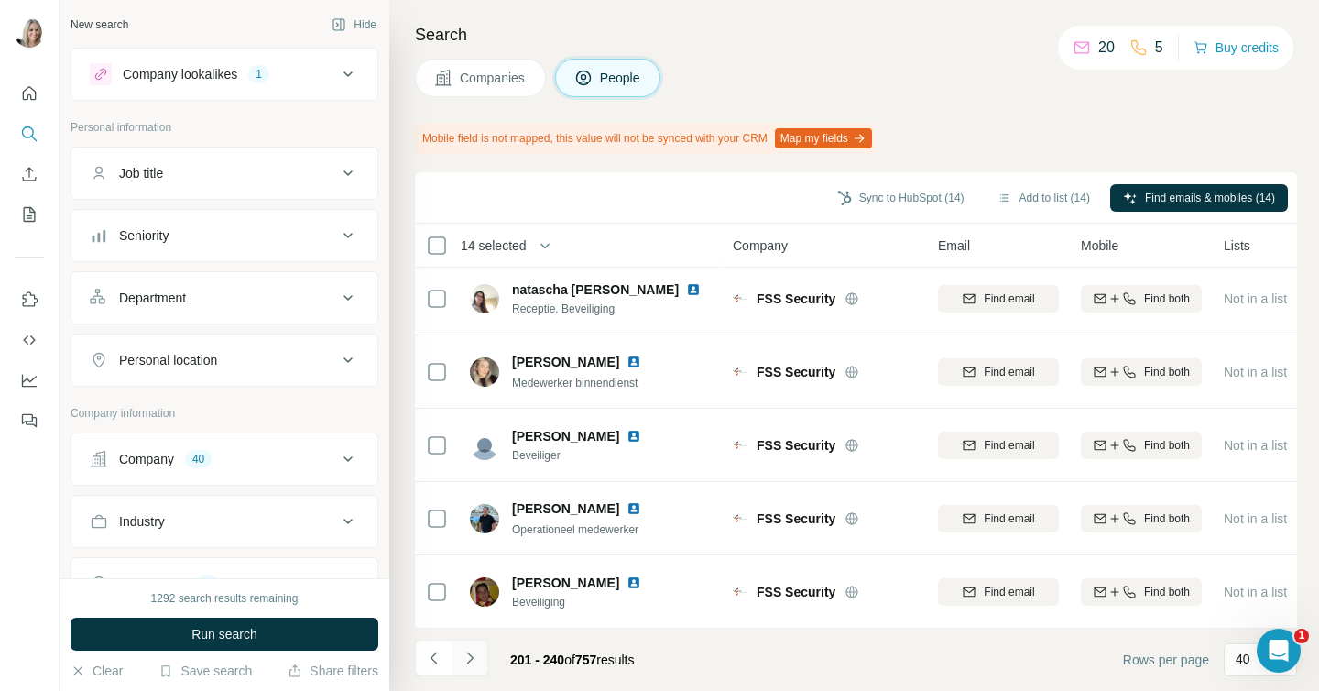
click at [466, 660] on icon "Navigate to next page" at bounding box center [470, 657] width 18 height 18
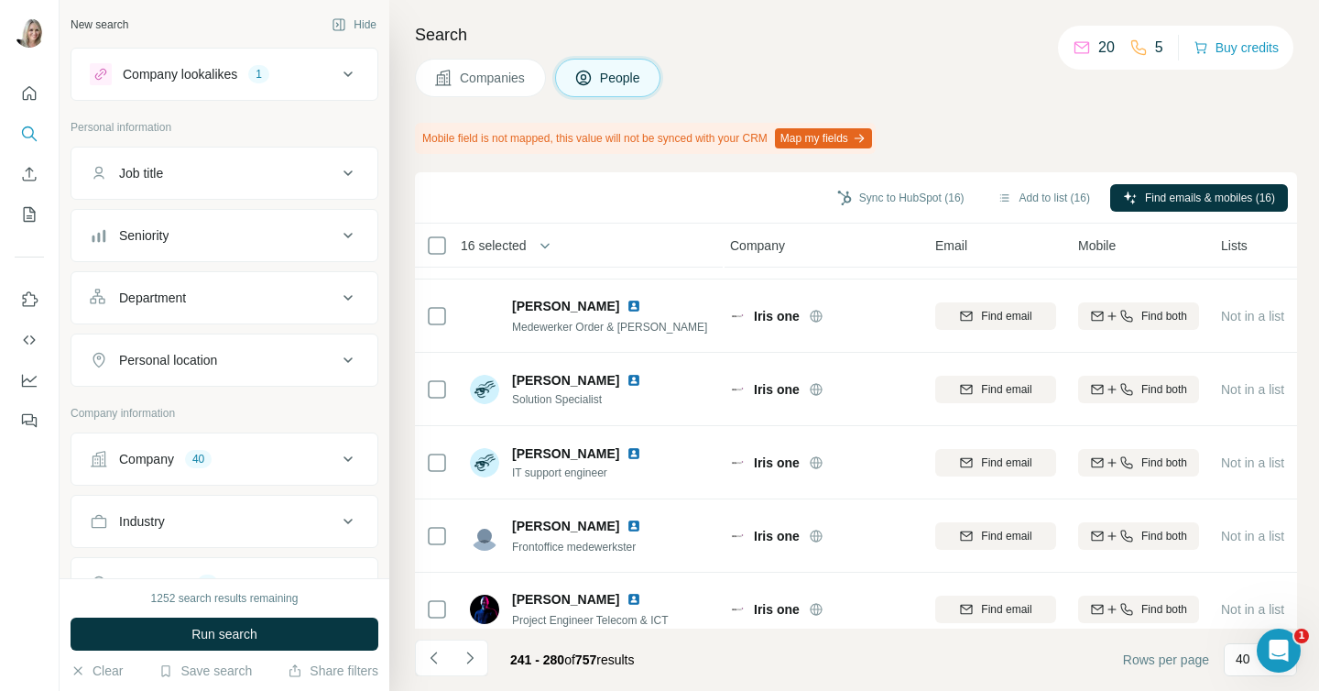
scroll to position [2570, 4]
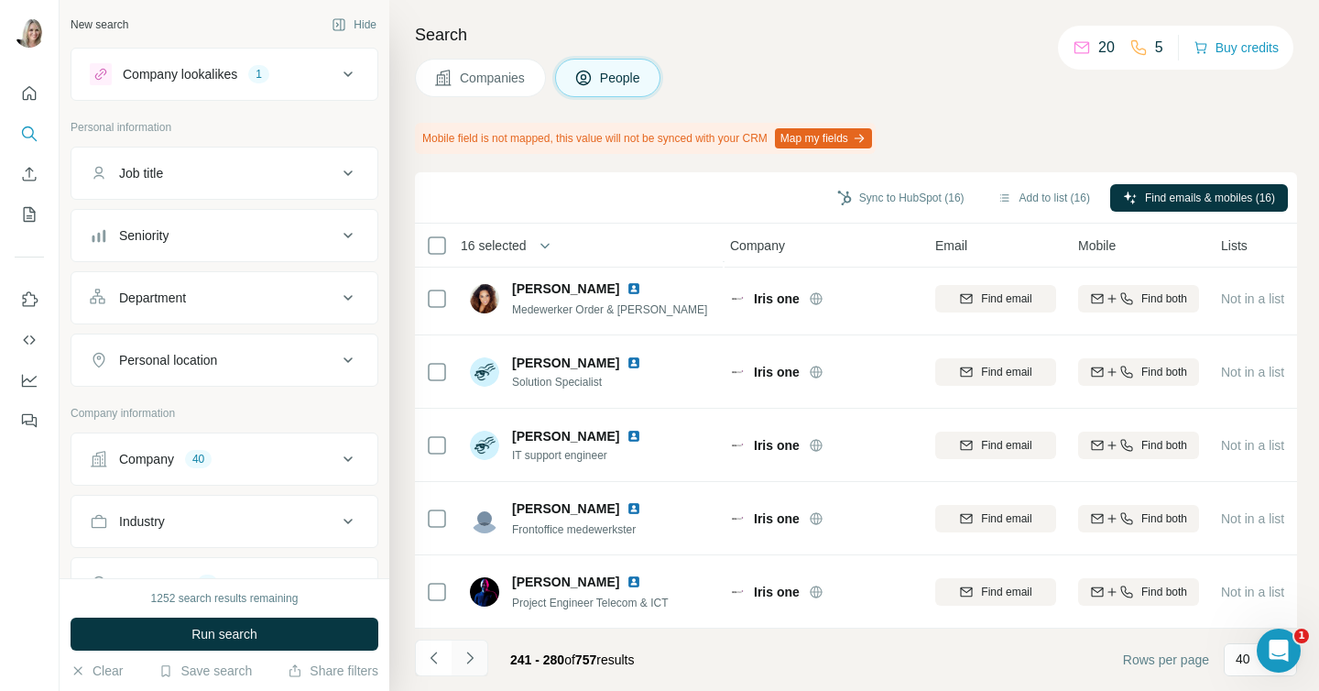
click at [467, 655] on icon "Navigate to next page" at bounding box center [470, 657] width 18 height 18
click at [463, 648] on icon "Navigate to next page" at bounding box center [470, 657] width 18 height 18
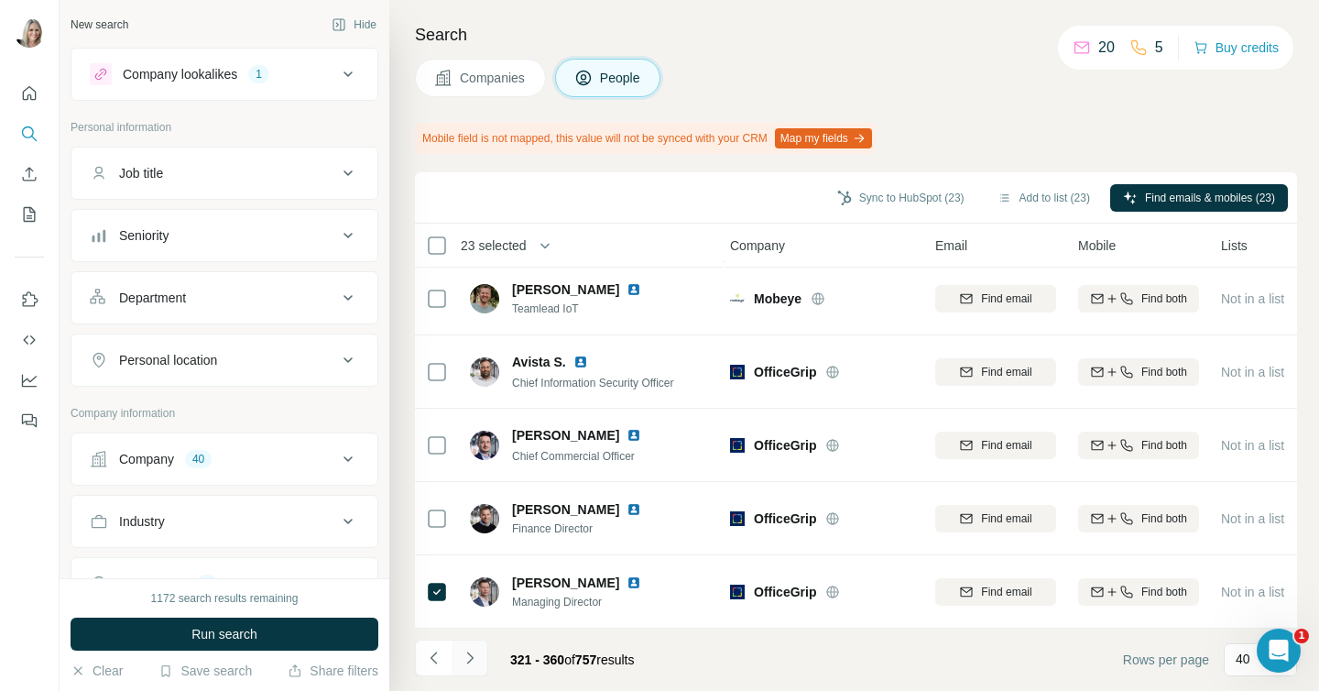
click at [473, 656] on icon "Navigate to next page" at bounding box center [470, 657] width 18 height 18
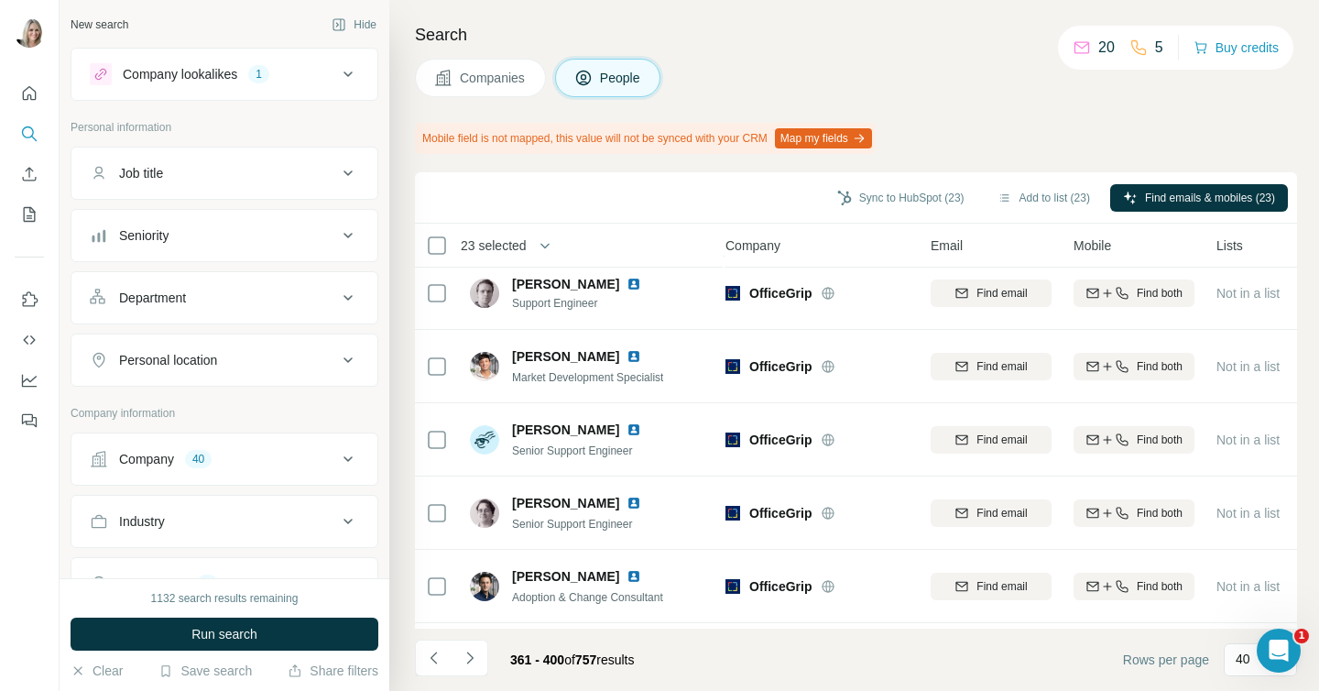
scroll to position [2570, 8]
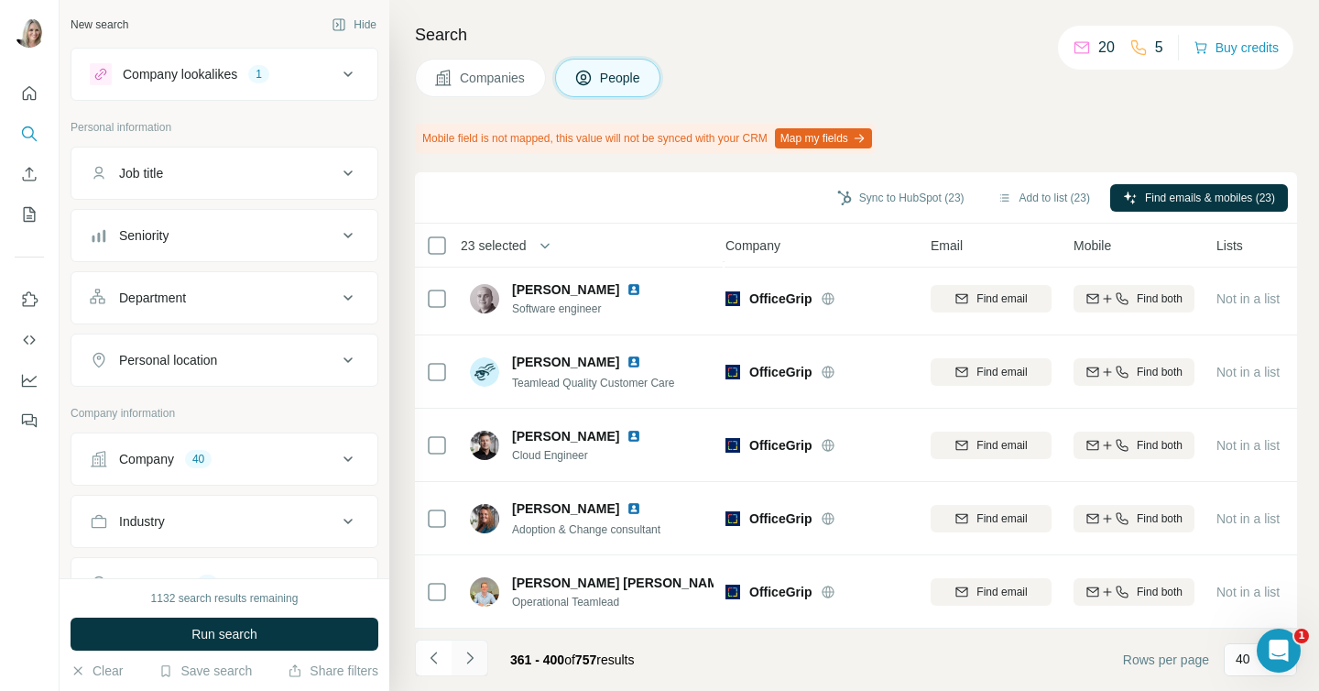
click at [470, 650] on icon "Navigate to next page" at bounding box center [470, 657] width 18 height 18
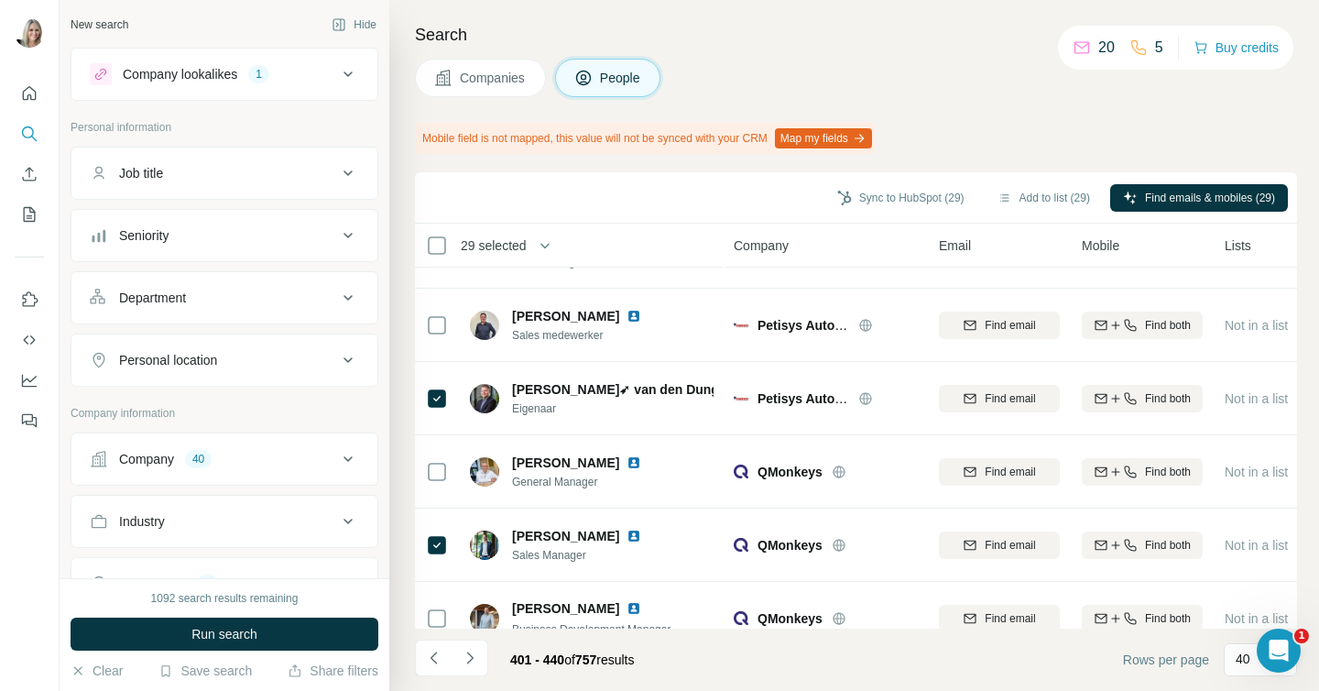
scroll to position [2570, 0]
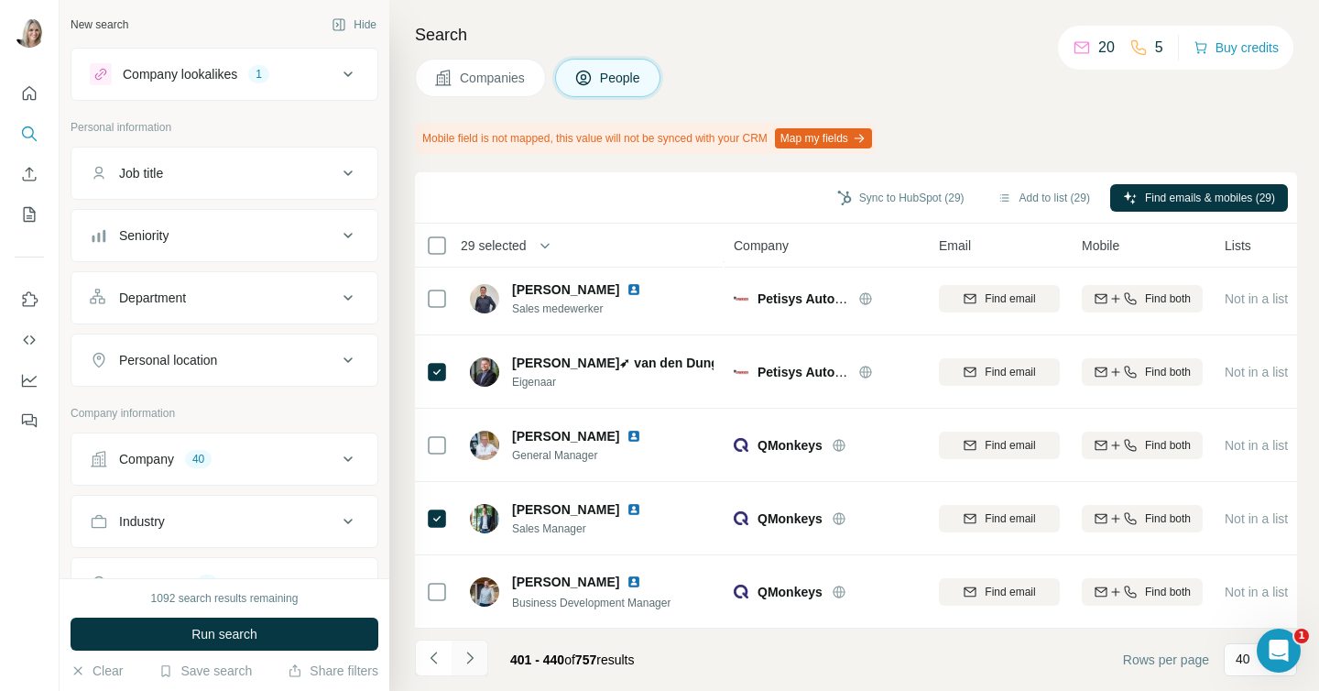
click at [468, 655] on icon "Navigate to next page" at bounding box center [470, 657] width 18 height 18
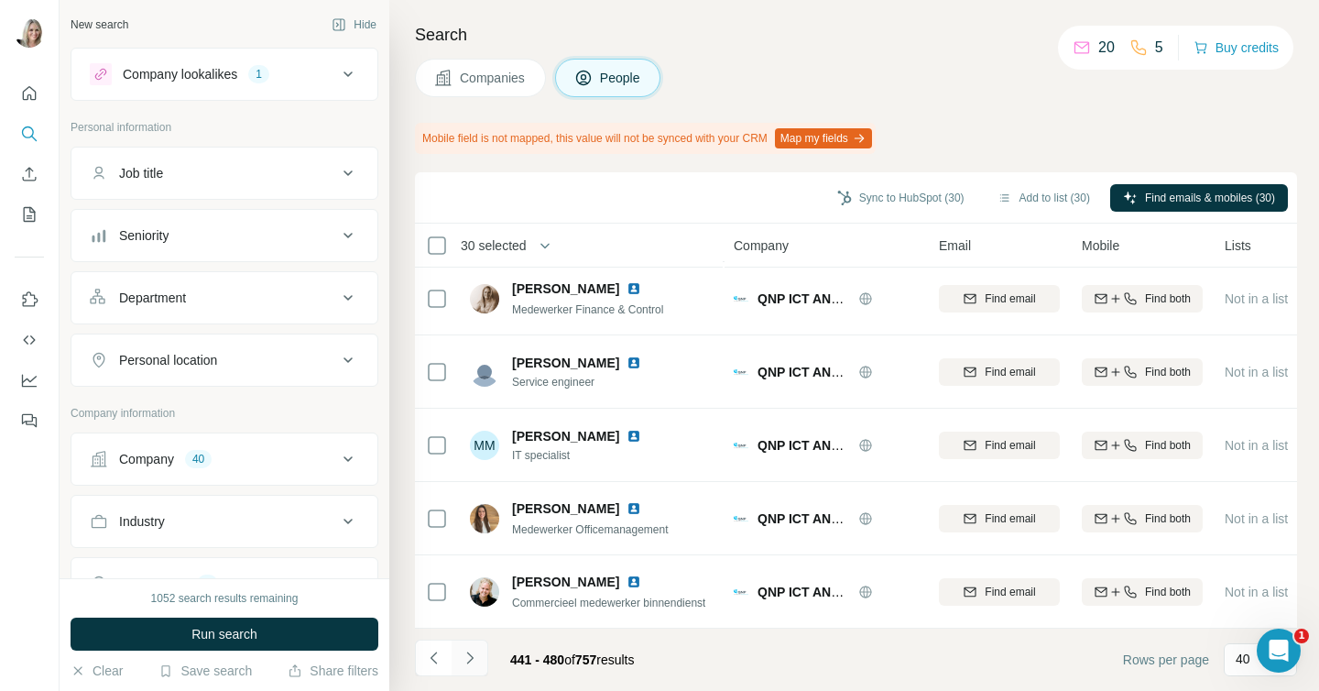
click at [465, 659] on icon "Navigate to next page" at bounding box center [470, 657] width 18 height 18
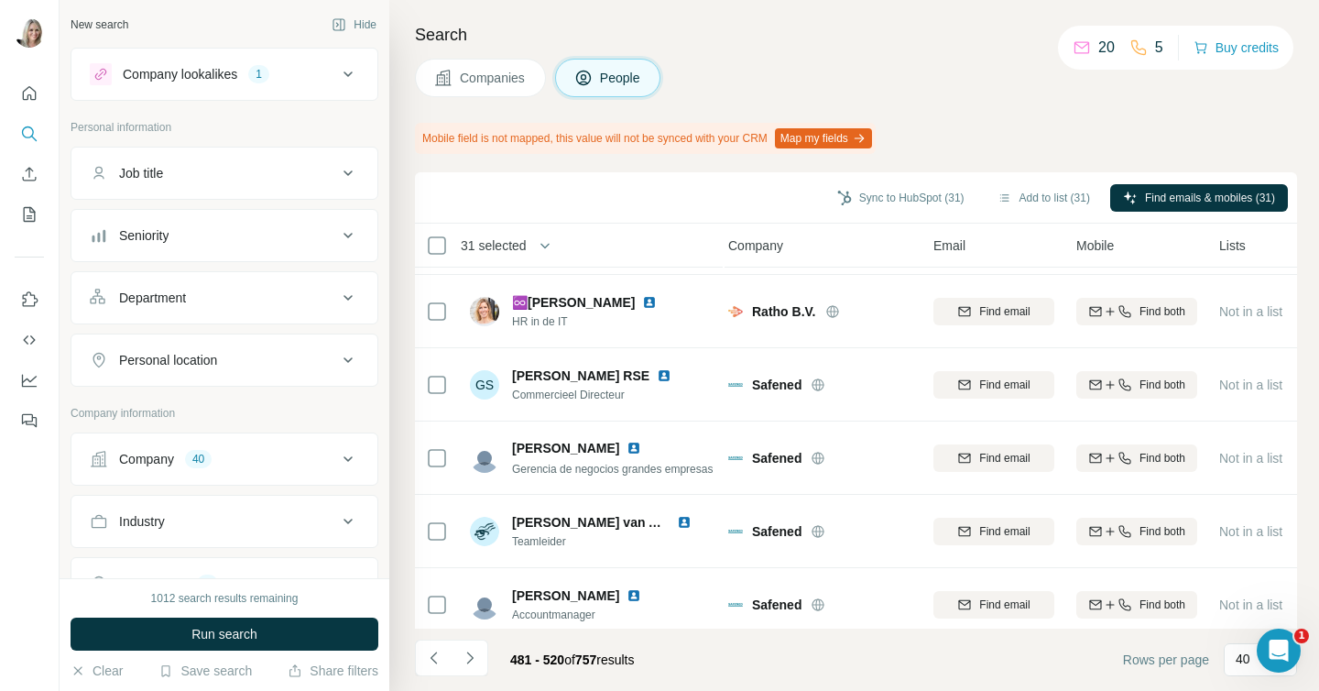
scroll to position [2559, 5]
click at [473, 651] on icon "Navigate to next page" at bounding box center [470, 657] width 18 height 18
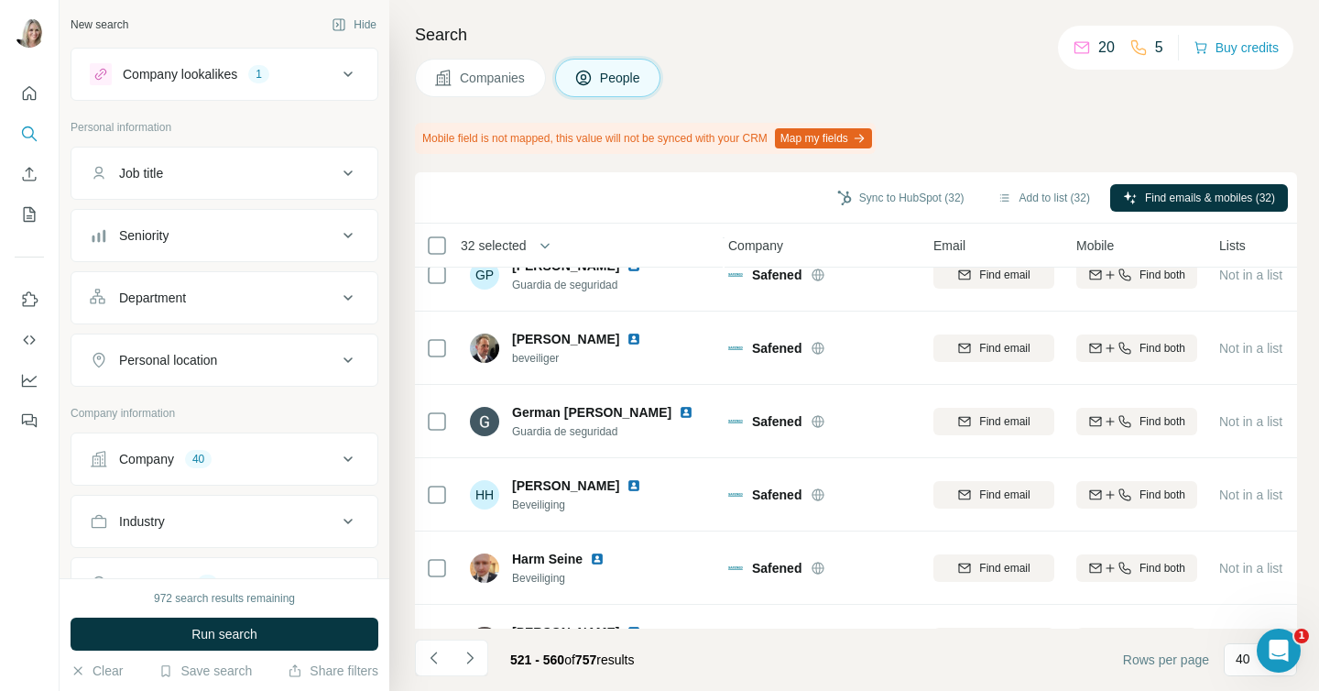
scroll to position [2570, 5]
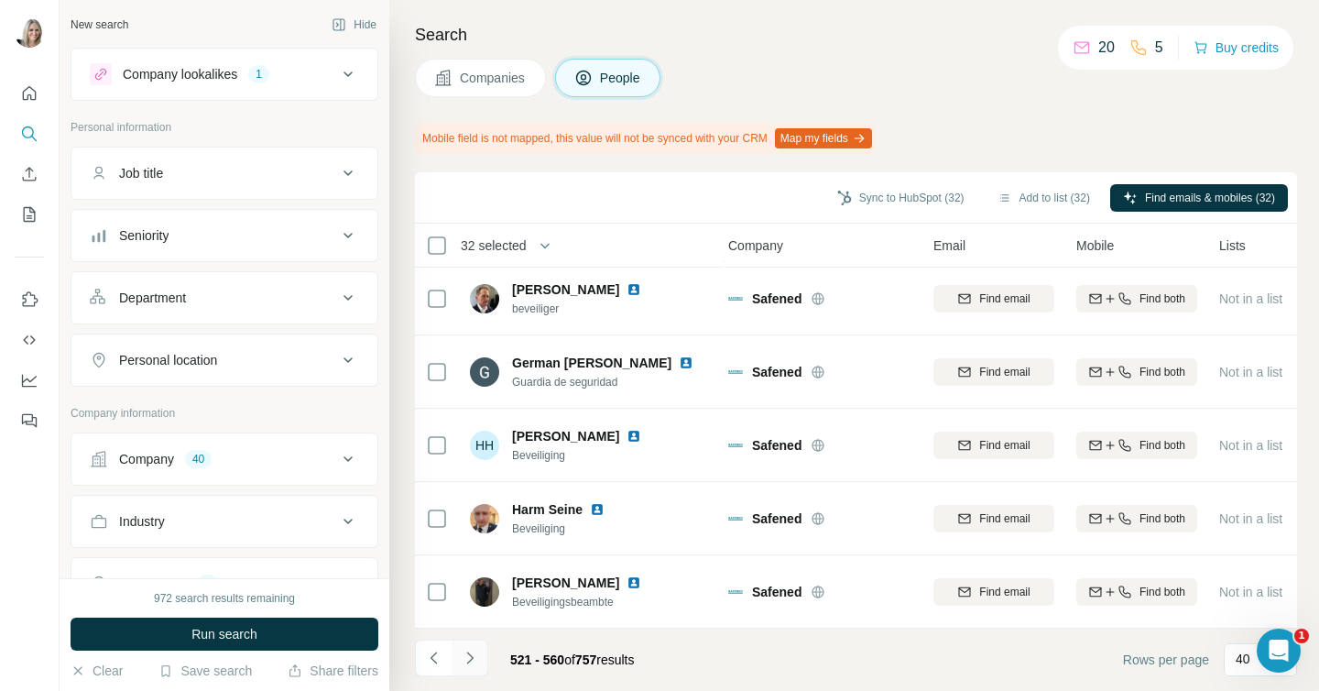
click at [470, 652] on icon "Navigate to next page" at bounding box center [470, 657] width 18 height 18
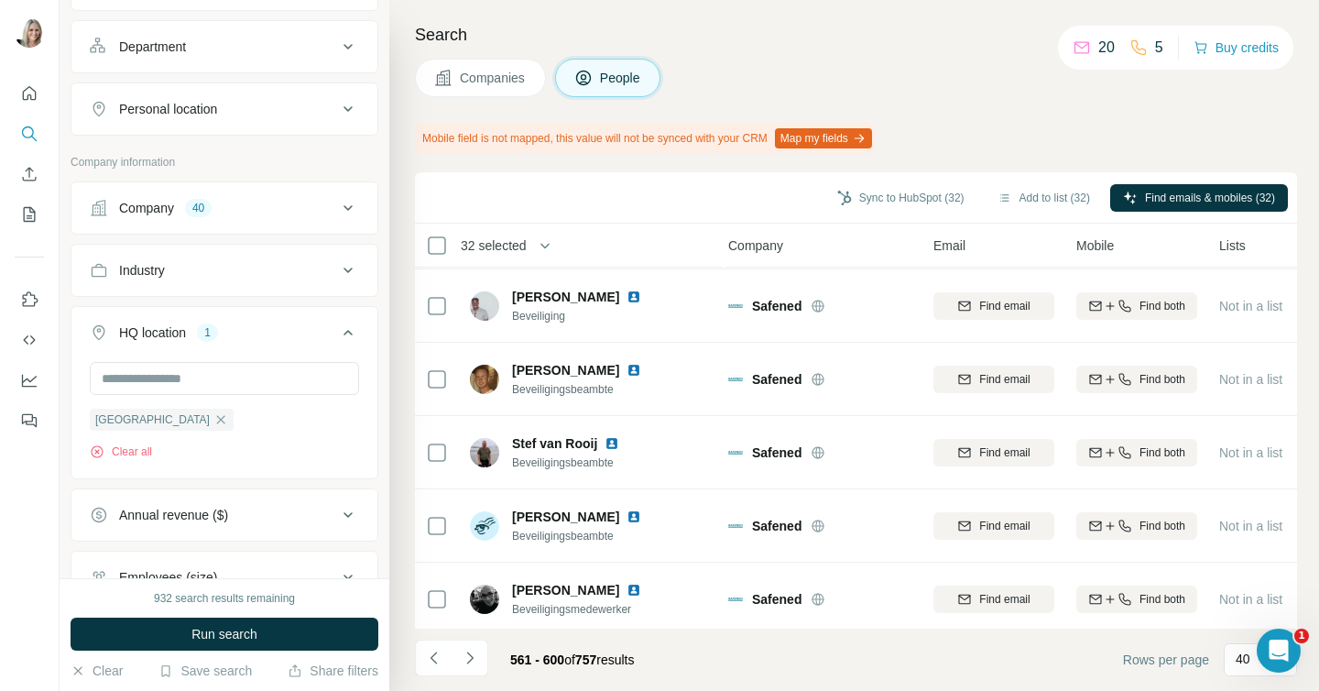
scroll to position [0, 0]
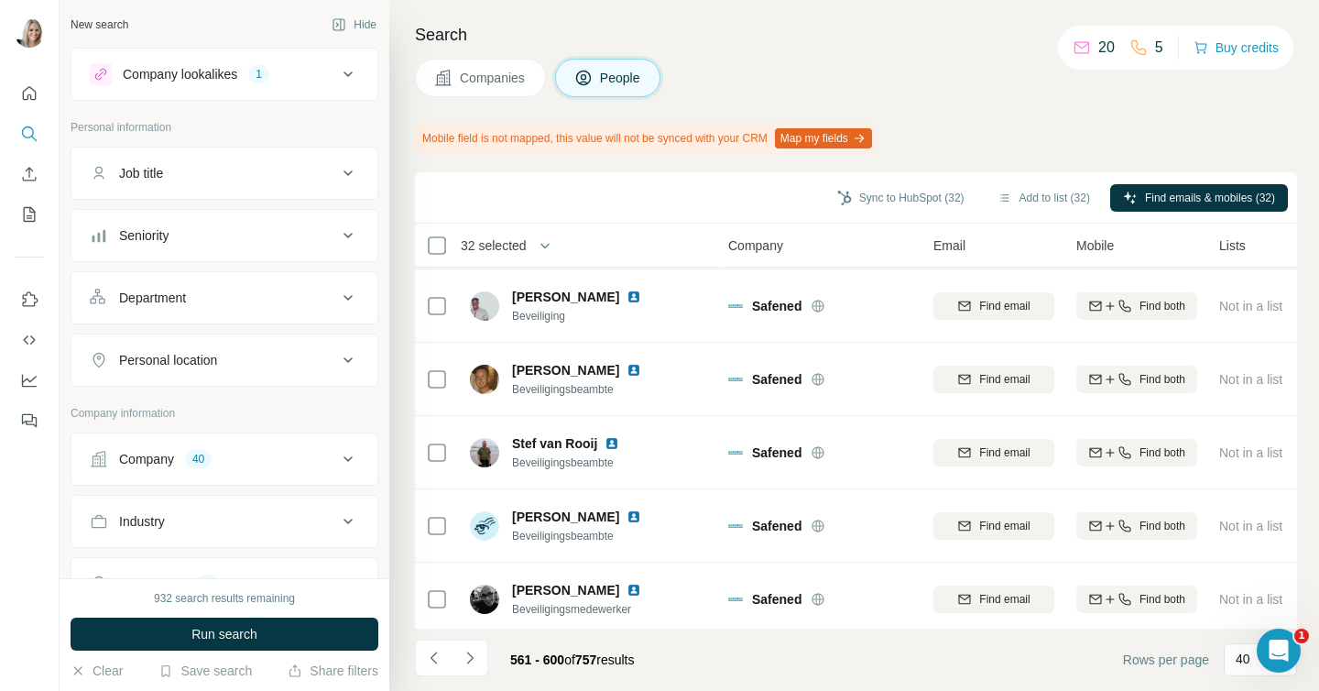
click at [342, 233] on icon at bounding box center [348, 235] width 22 height 22
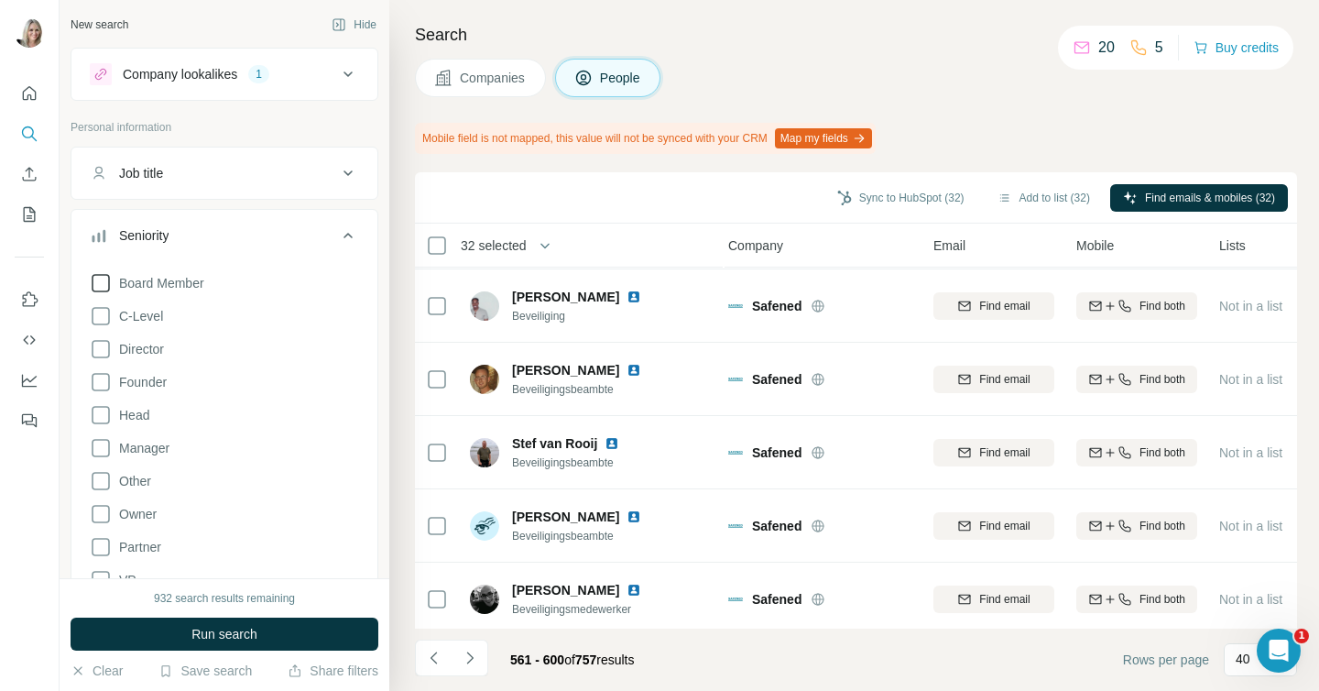
click at [103, 286] on icon at bounding box center [101, 283] width 22 height 22
click at [105, 346] on icon at bounding box center [101, 349] width 22 height 22
click at [102, 382] on icon at bounding box center [101, 382] width 22 height 22
click at [100, 424] on icon at bounding box center [101, 415] width 22 height 22
click at [99, 510] on icon at bounding box center [101, 514] width 22 height 22
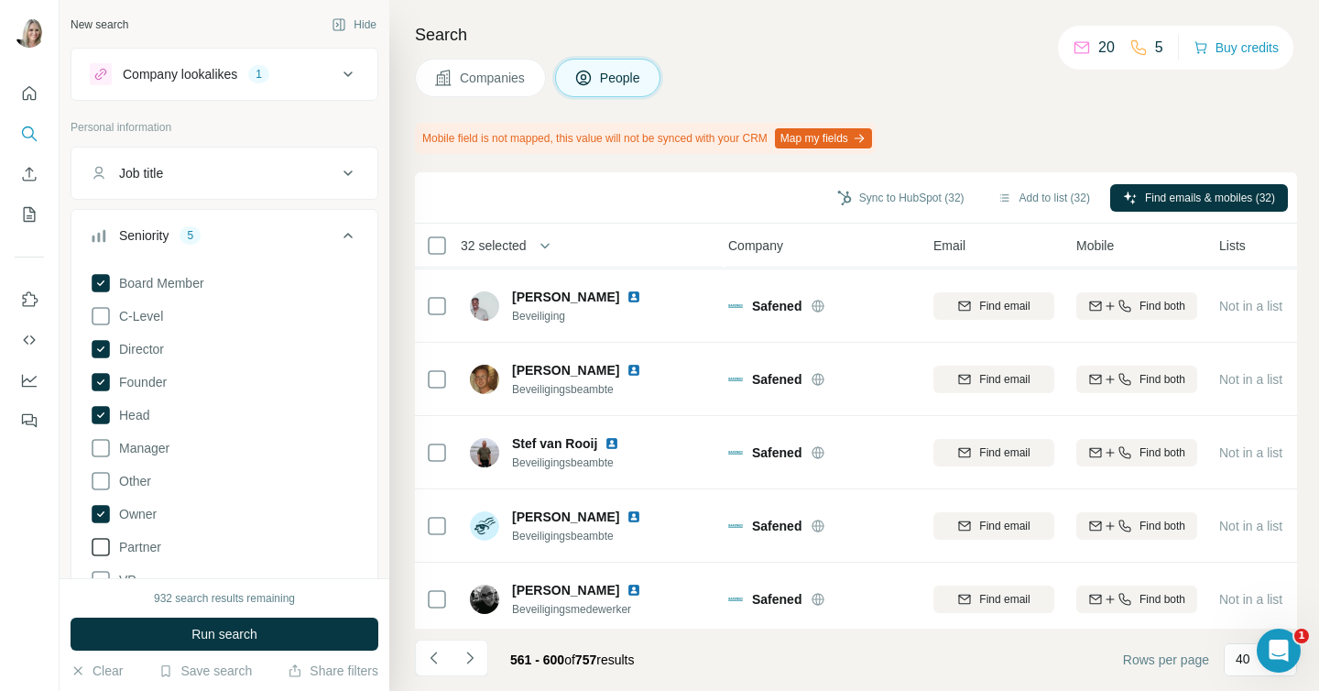
click at [99, 544] on icon at bounding box center [101, 547] width 22 height 22
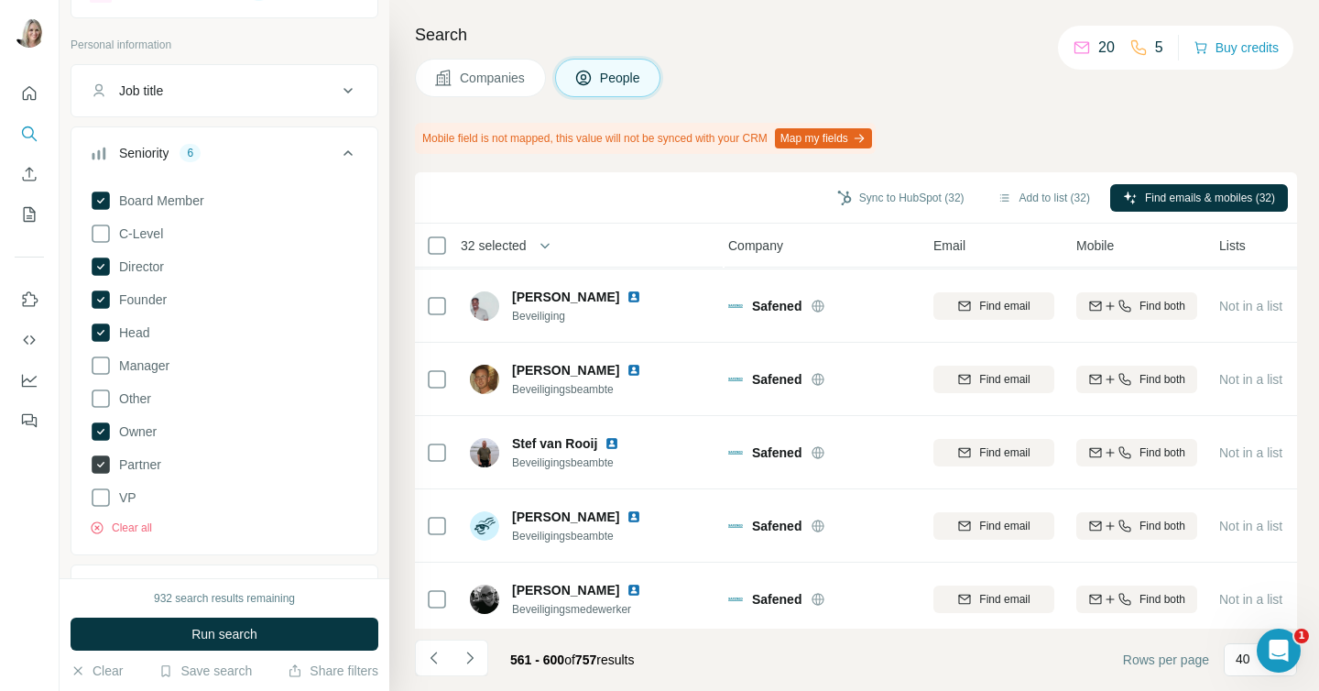
scroll to position [87, 0]
click at [98, 493] on icon at bounding box center [101, 493] width 22 height 22
click at [35, 462] on div at bounding box center [30, 345] width 60 height 691
click at [337, 142] on icon at bounding box center [348, 148] width 22 height 22
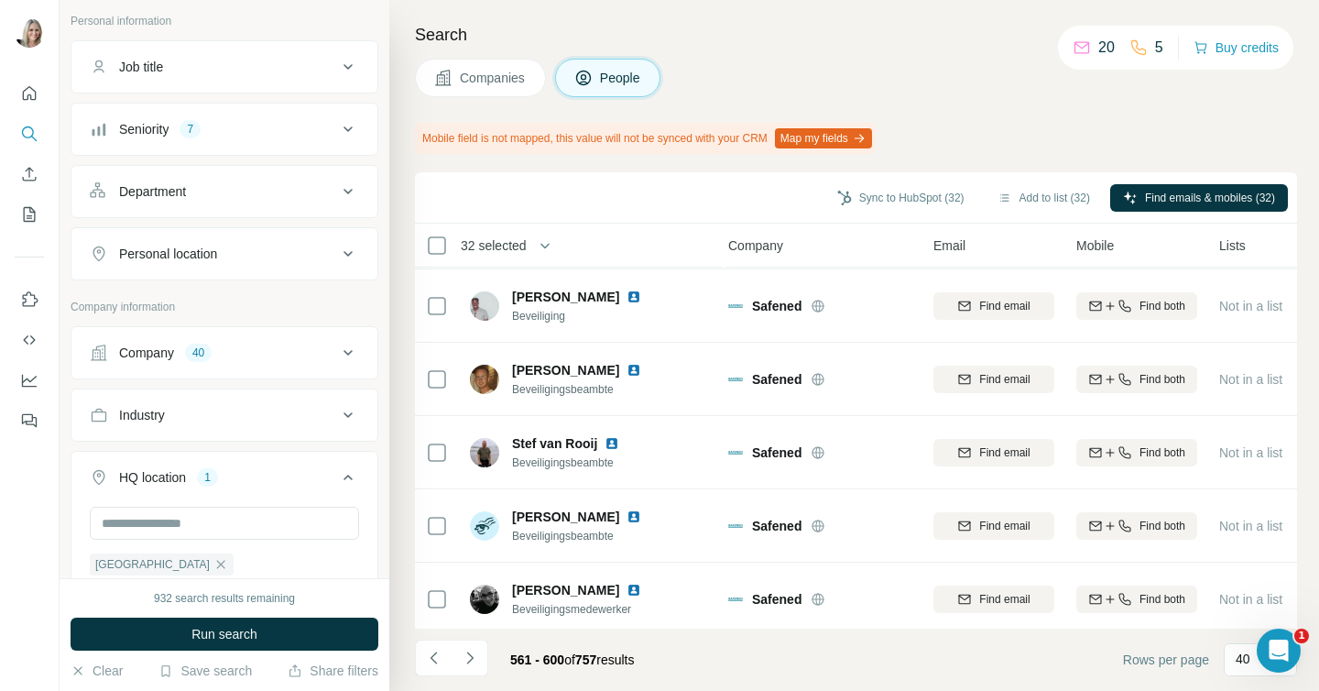
scroll to position [110, 0]
click at [349, 186] on icon at bounding box center [348, 188] width 22 height 22
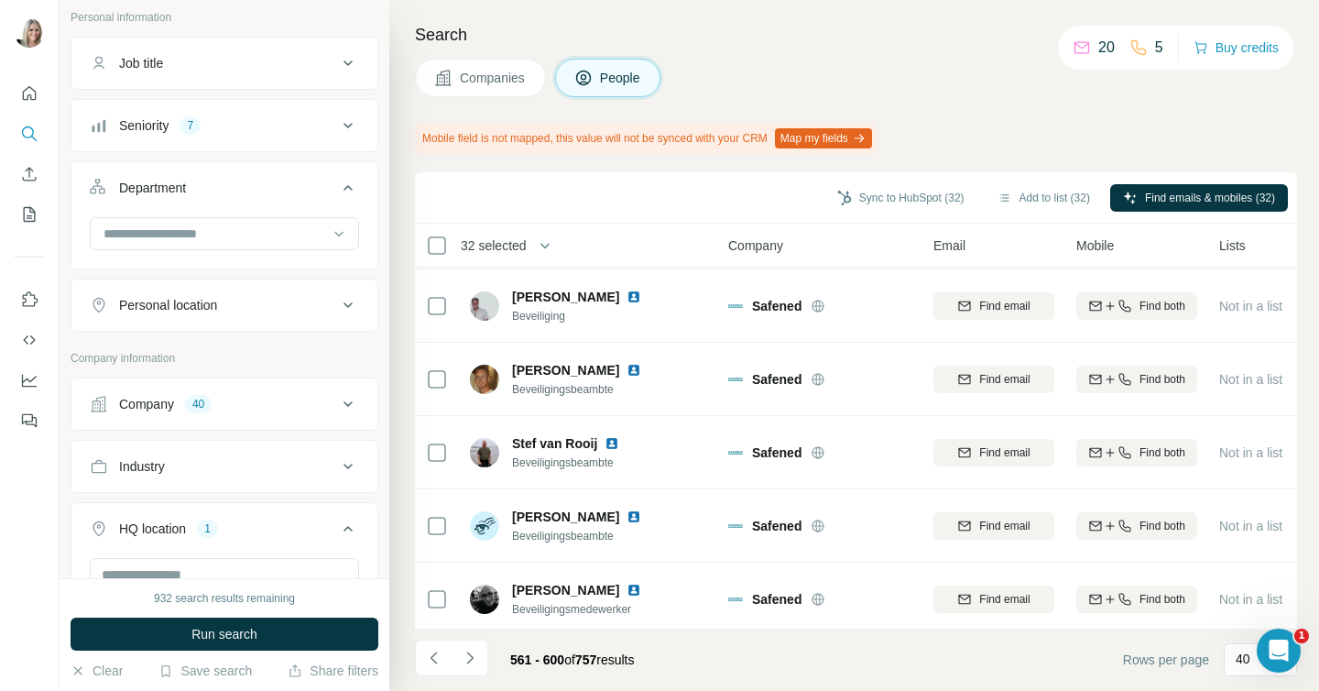
click at [345, 189] on icon at bounding box center [347, 187] width 9 height 5
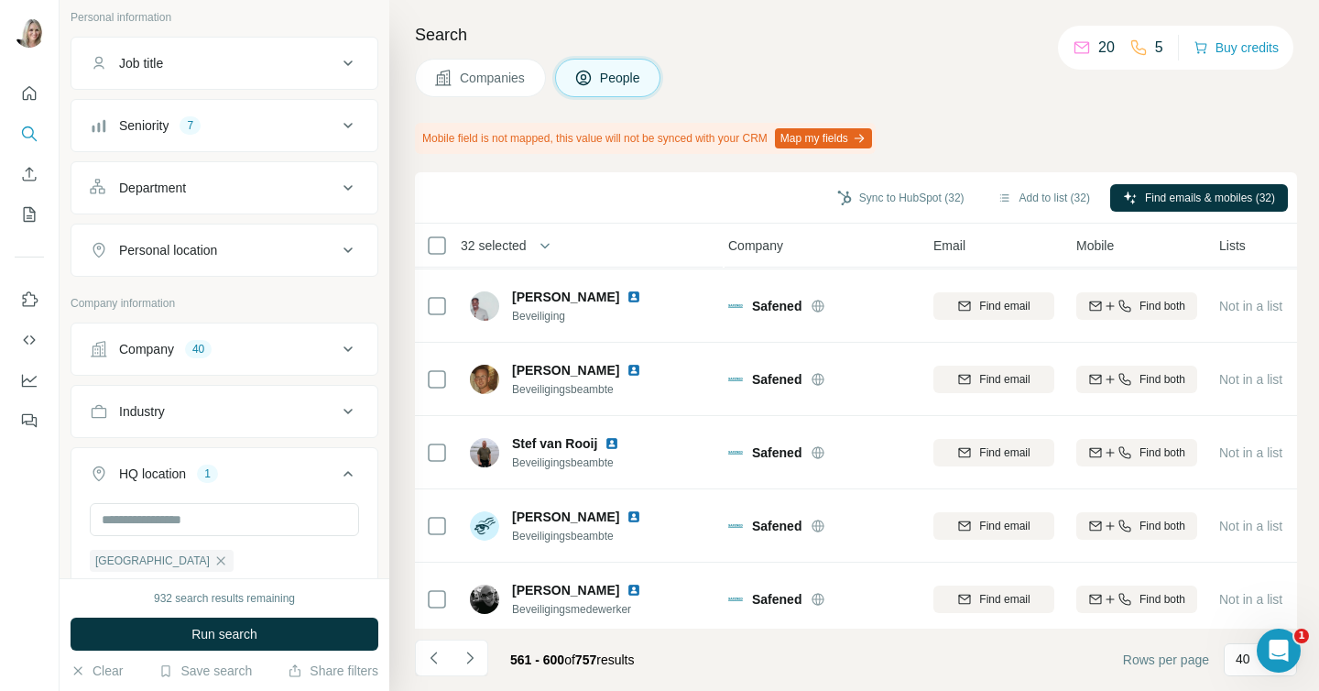
click at [342, 350] on icon at bounding box center [348, 349] width 22 height 22
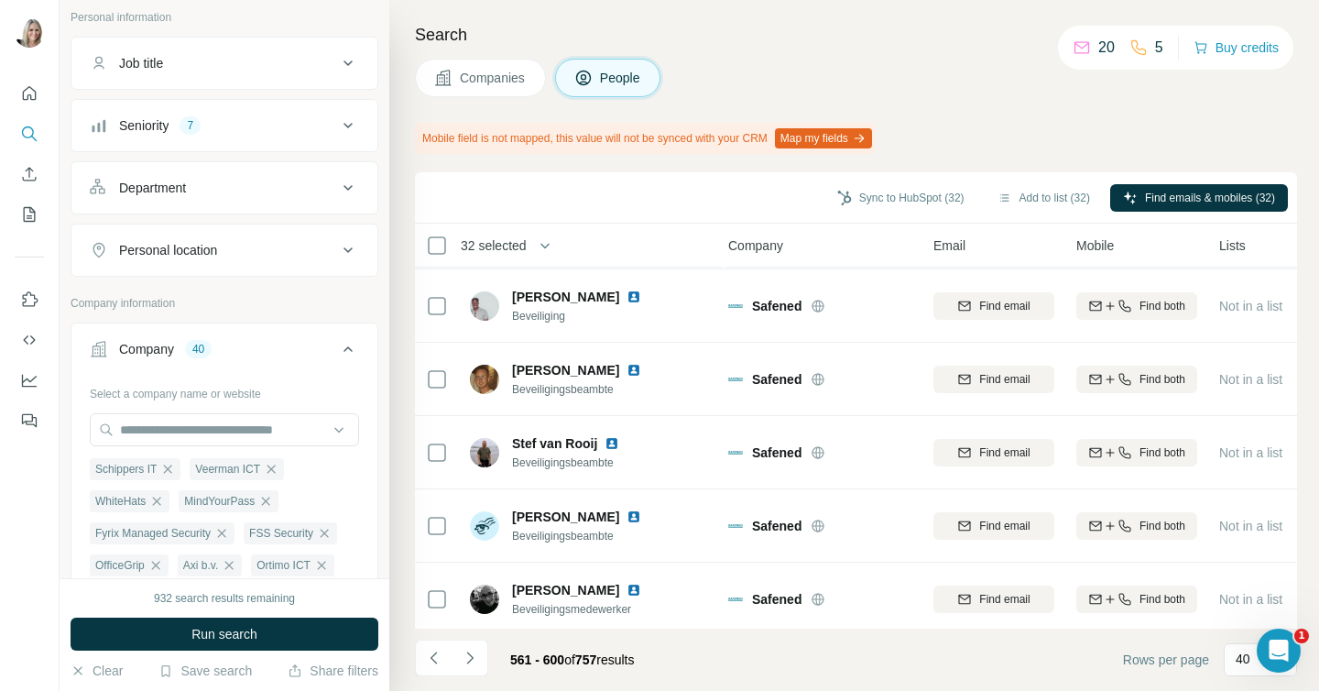
click at [342, 350] on icon at bounding box center [348, 349] width 22 height 22
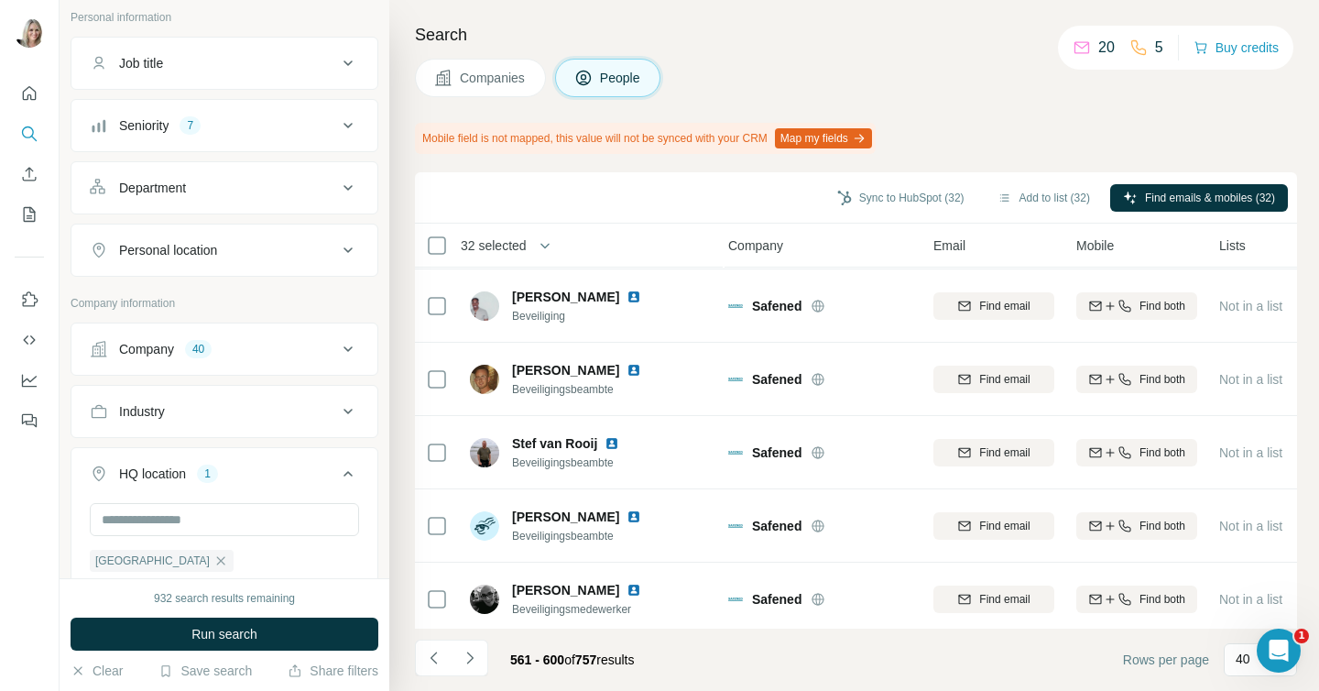
click at [345, 412] on icon at bounding box center [348, 411] width 22 height 22
click at [277, 455] on input at bounding box center [215, 457] width 226 height 20
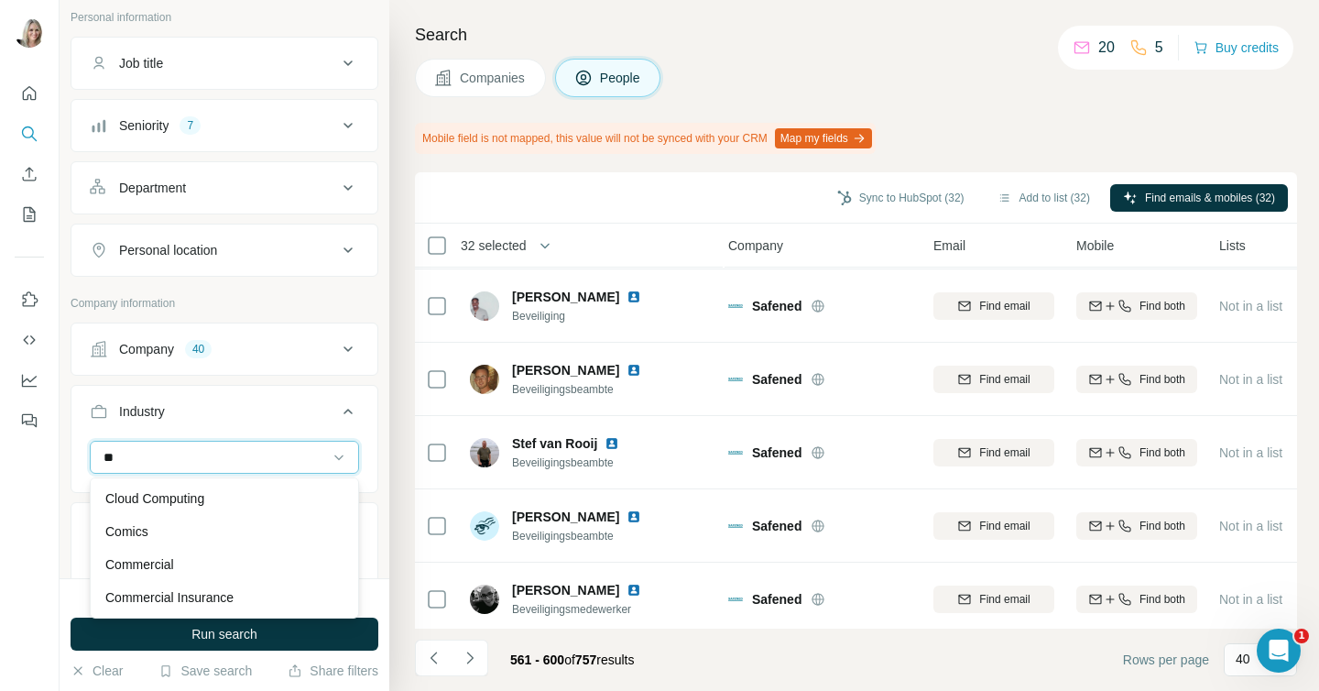
type input "*"
type input "*******"
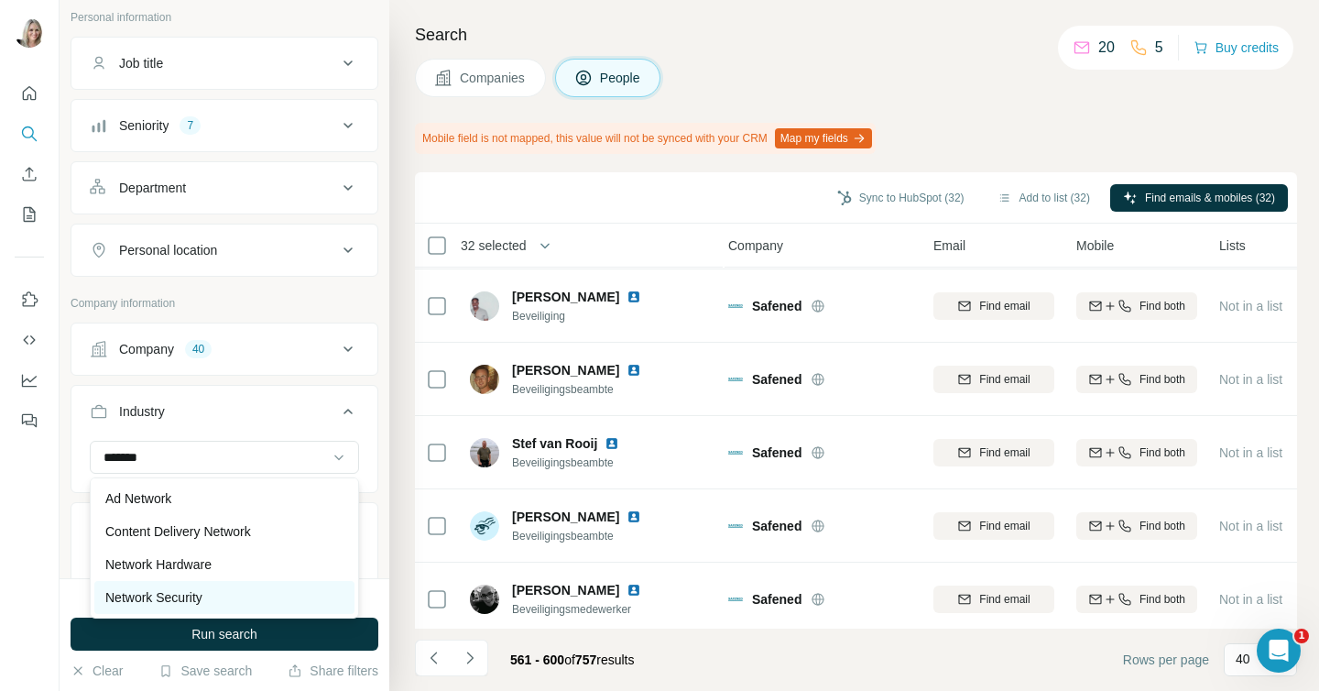
click at [198, 593] on p "Network Security" at bounding box center [153, 597] width 97 height 18
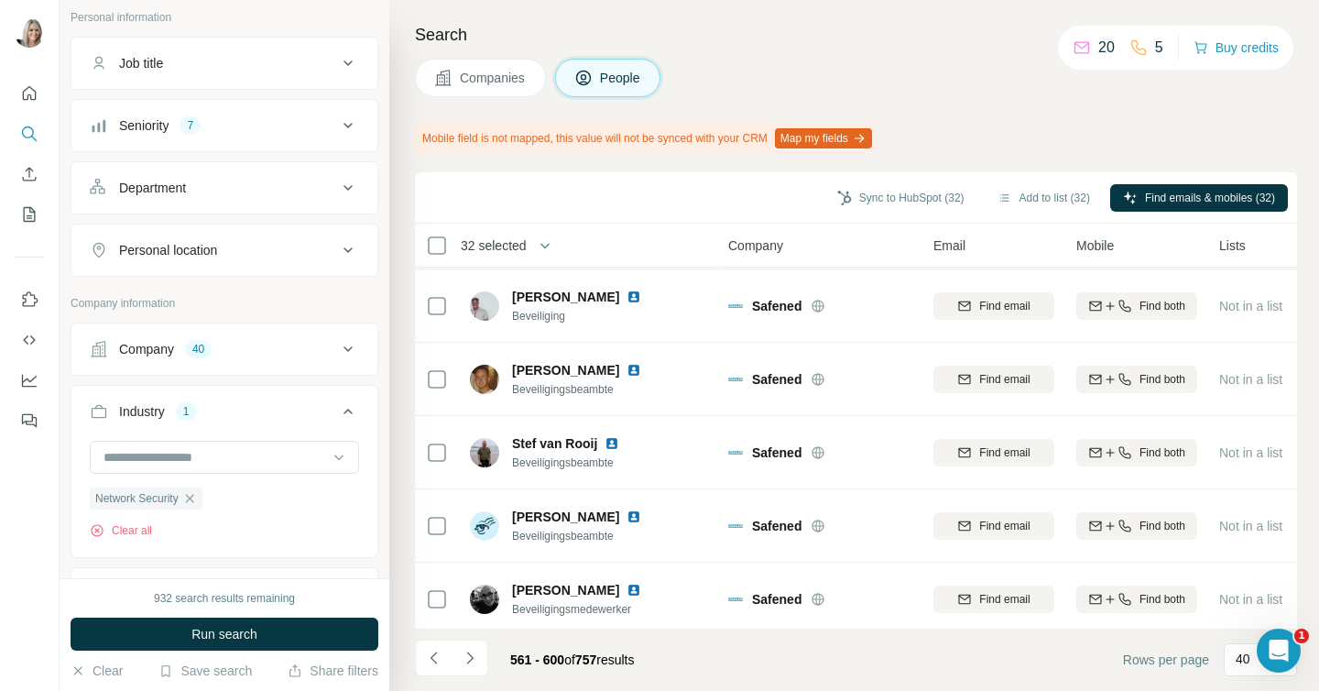
click at [348, 412] on icon at bounding box center [348, 411] width 22 height 22
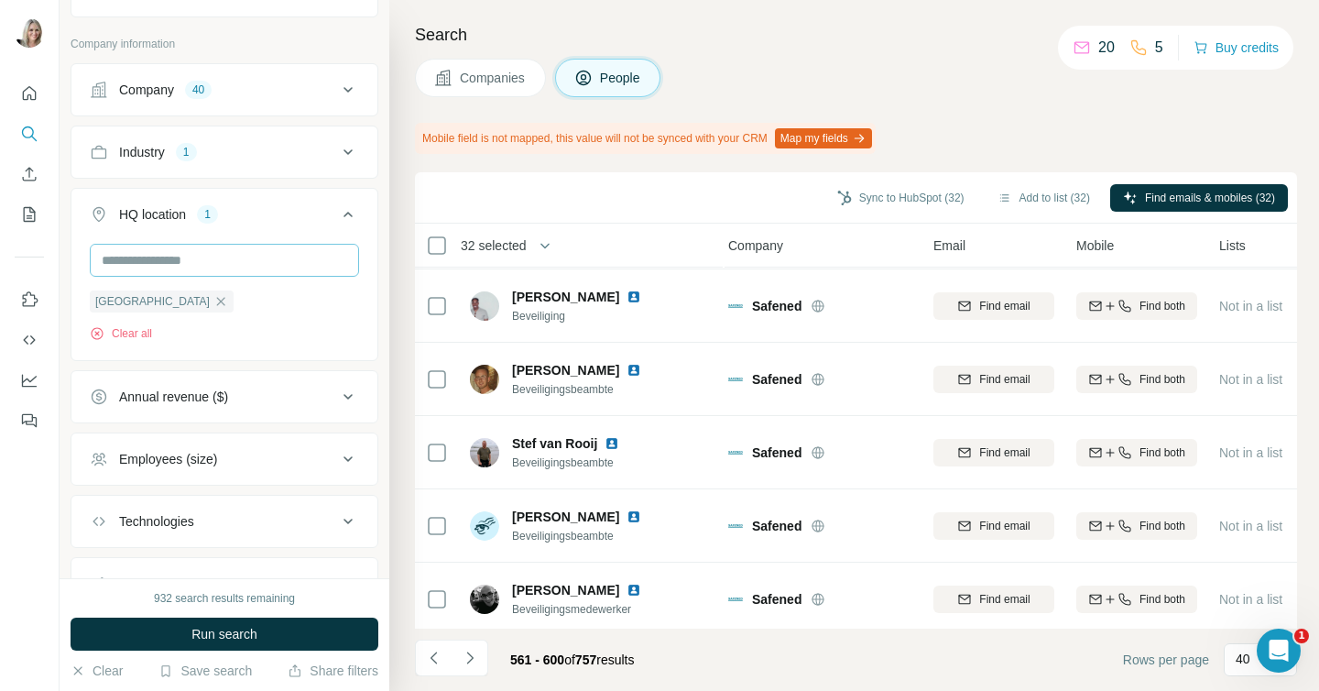
scroll to position [377, 0]
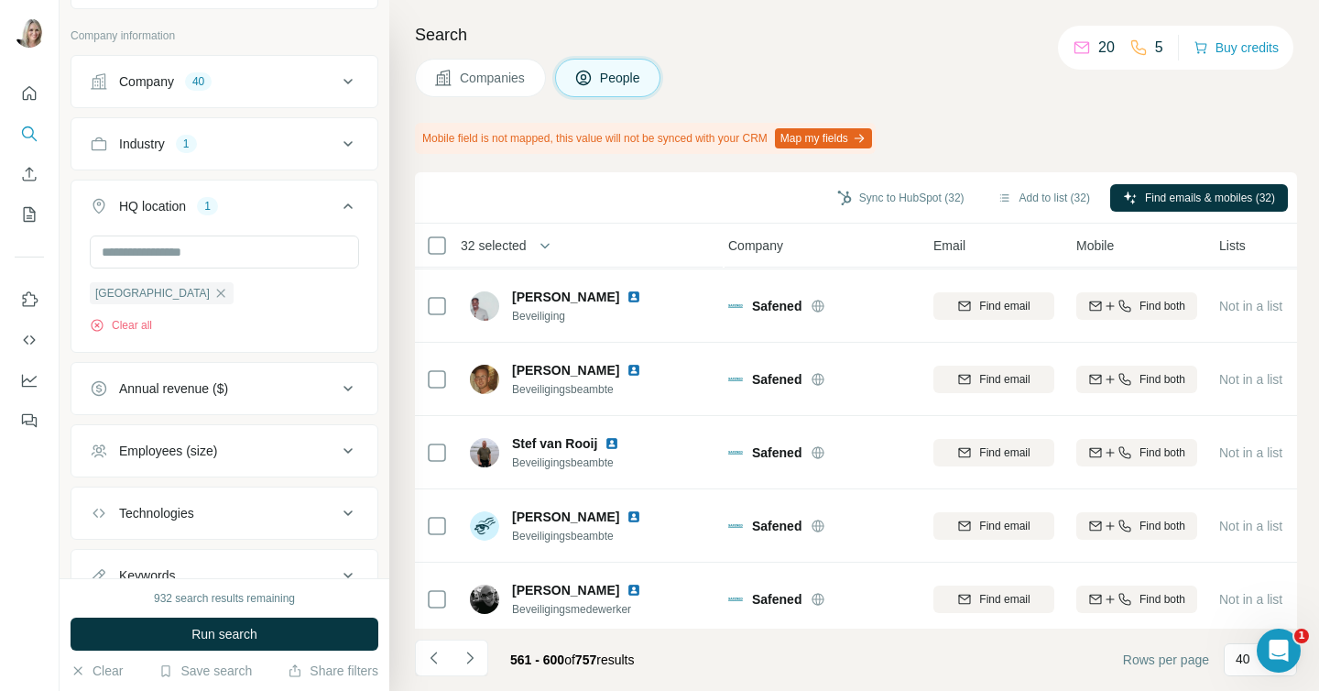
click at [343, 444] on icon at bounding box center [348, 451] width 22 height 22
click at [145, 486] on li "0-1" at bounding box center [224, 491] width 269 height 23
click at [103, 485] on icon at bounding box center [101, 491] width 22 height 22
click at [101, 518] on icon at bounding box center [101, 525] width 22 height 22
click at [102, 556] on icon at bounding box center [101, 559] width 22 height 22
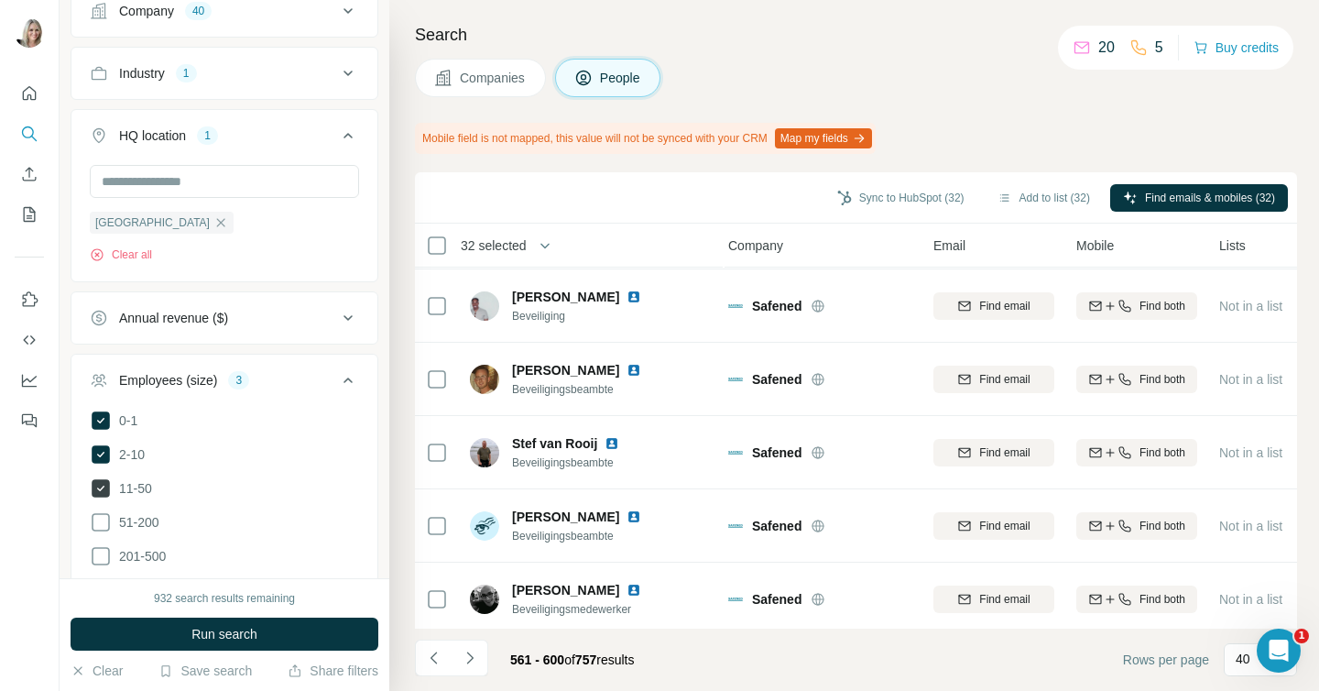
scroll to position [453, 0]
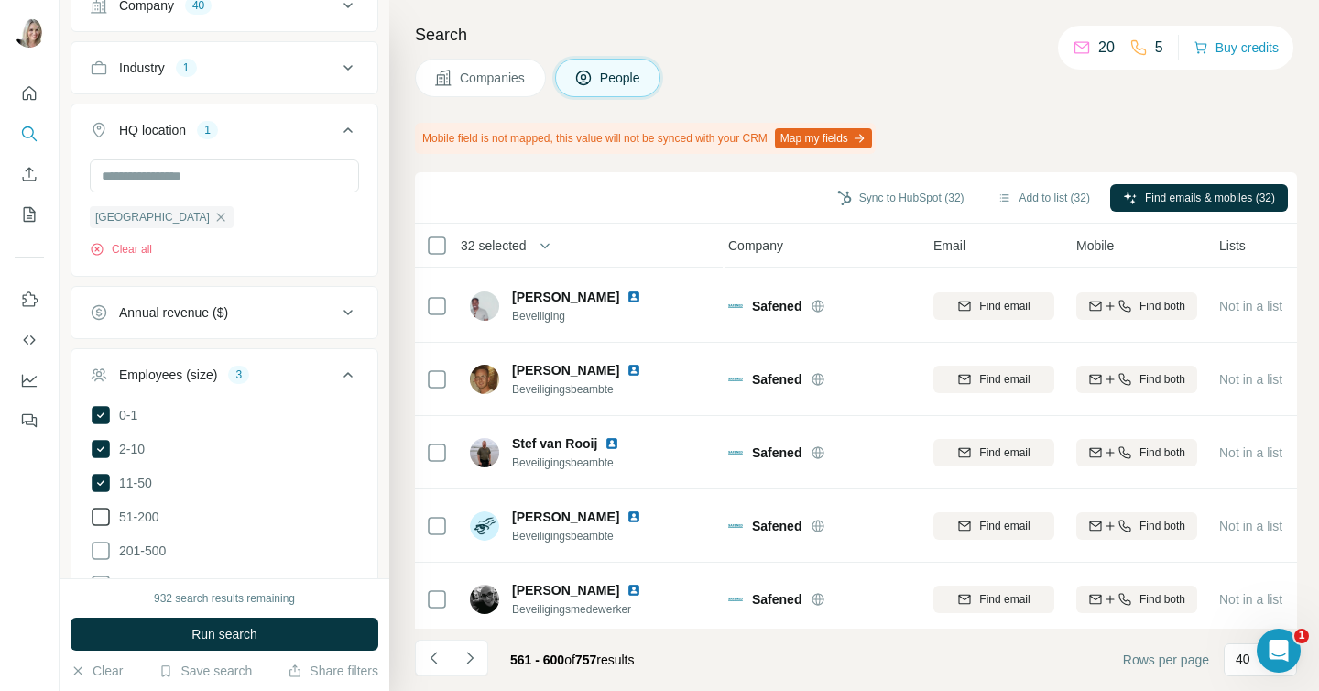
click at [95, 512] on icon at bounding box center [101, 517] width 22 height 22
click at [98, 548] on icon at bounding box center [101, 550] width 22 height 22
click at [349, 375] on icon at bounding box center [348, 375] width 22 height 22
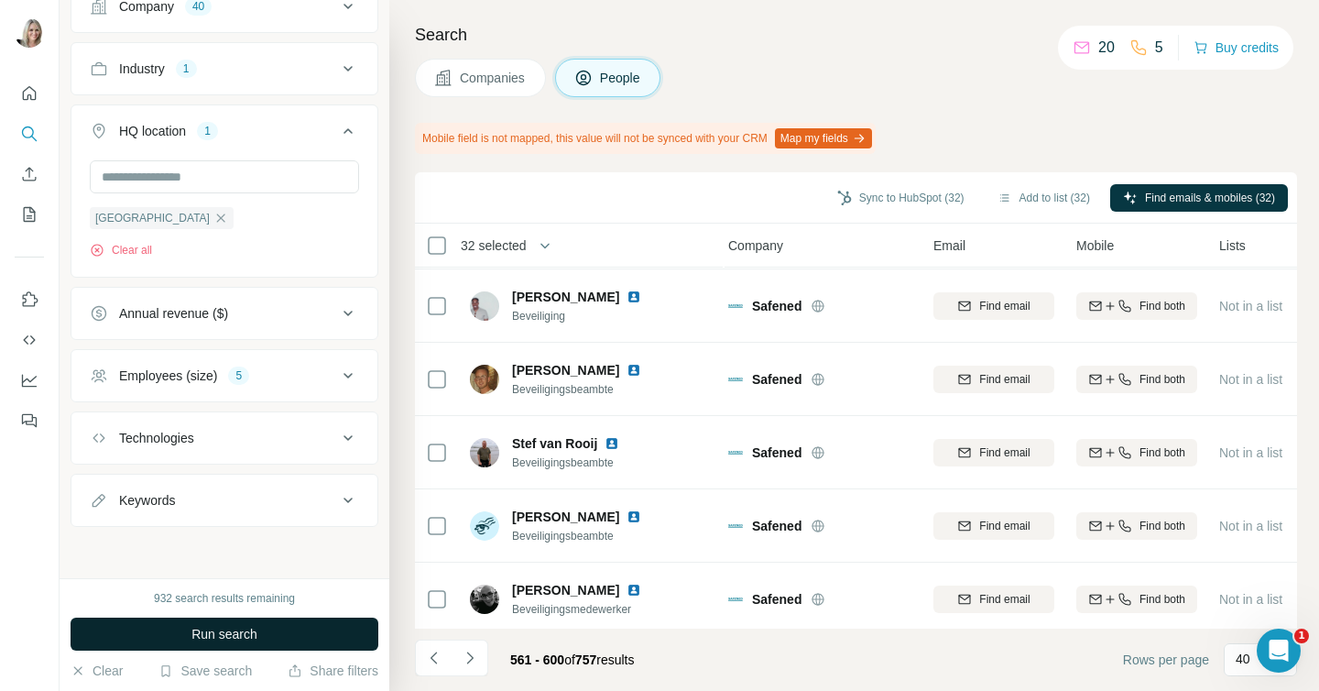
click at [222, 627] on span "Run search" at bounding box center [224, 634] width 66 height 18
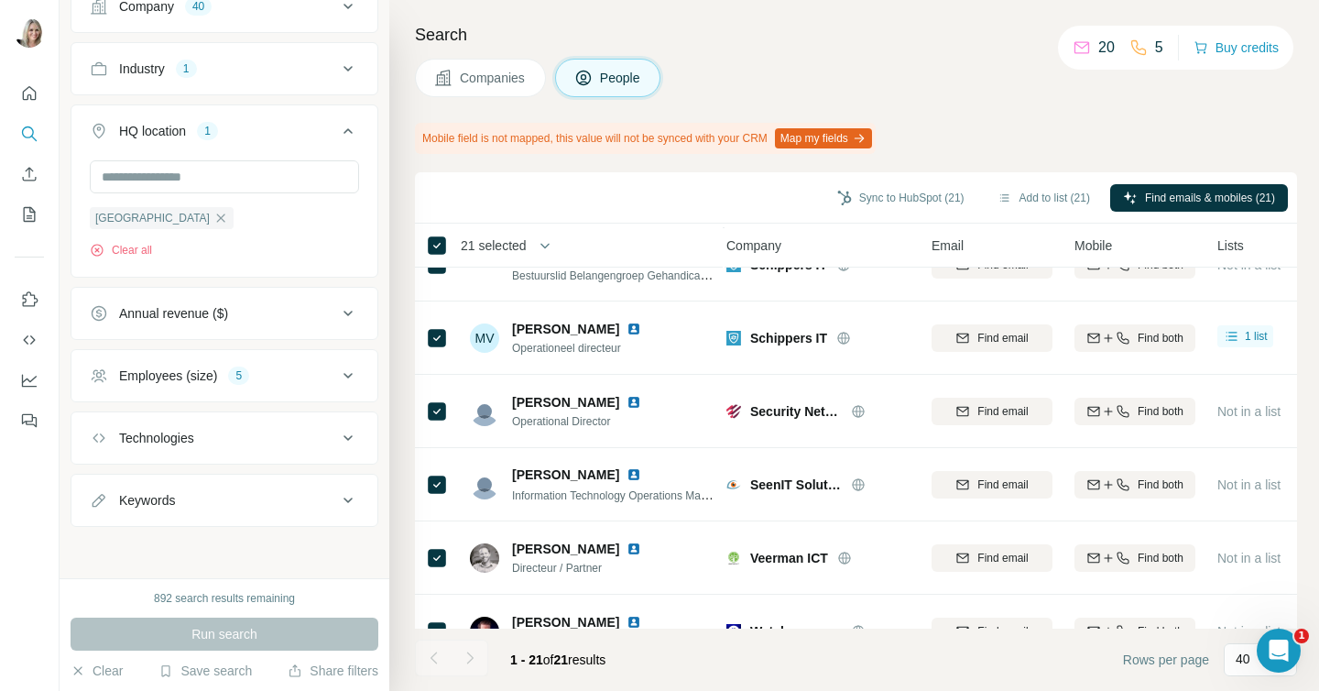
scroll to position [1178, 7]
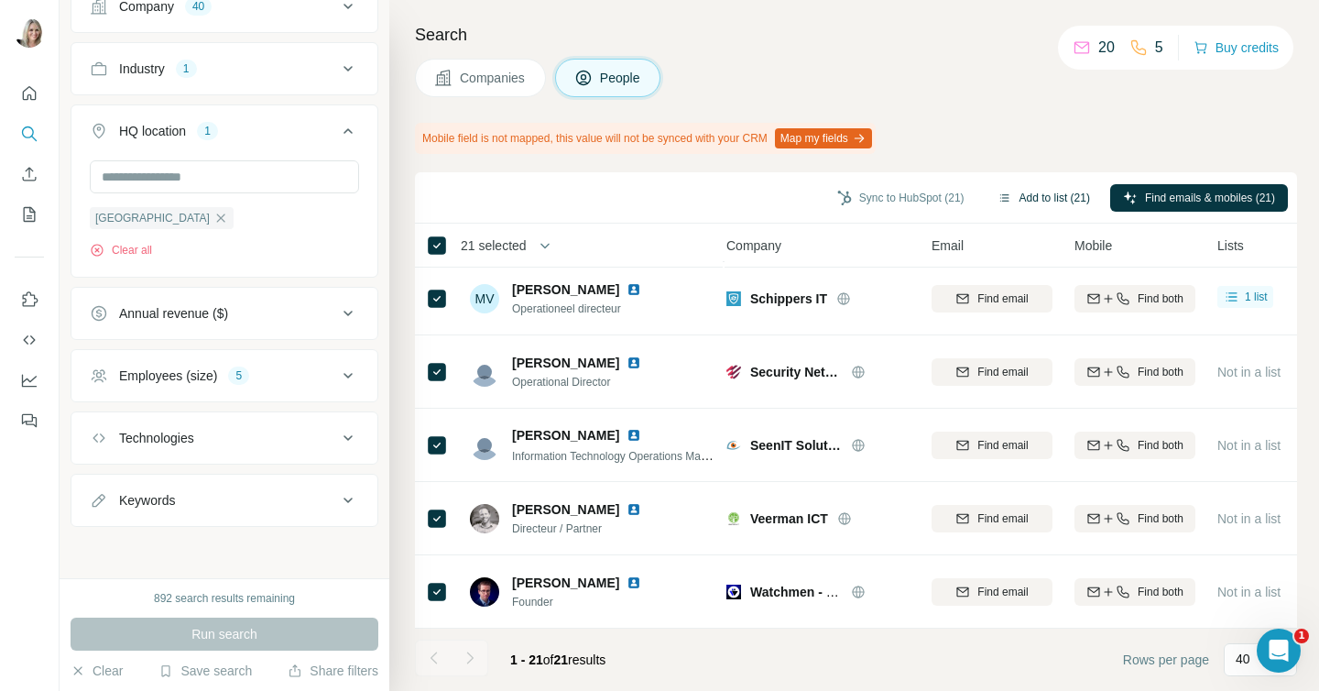
click at [1018, 194] on button "Add to list (21)" at bounding box center [1043, 197] width 118 height 27
click at [1017, 193] on button "Add to list (21)" at bounding box center [1043, 197] width 118 height 27
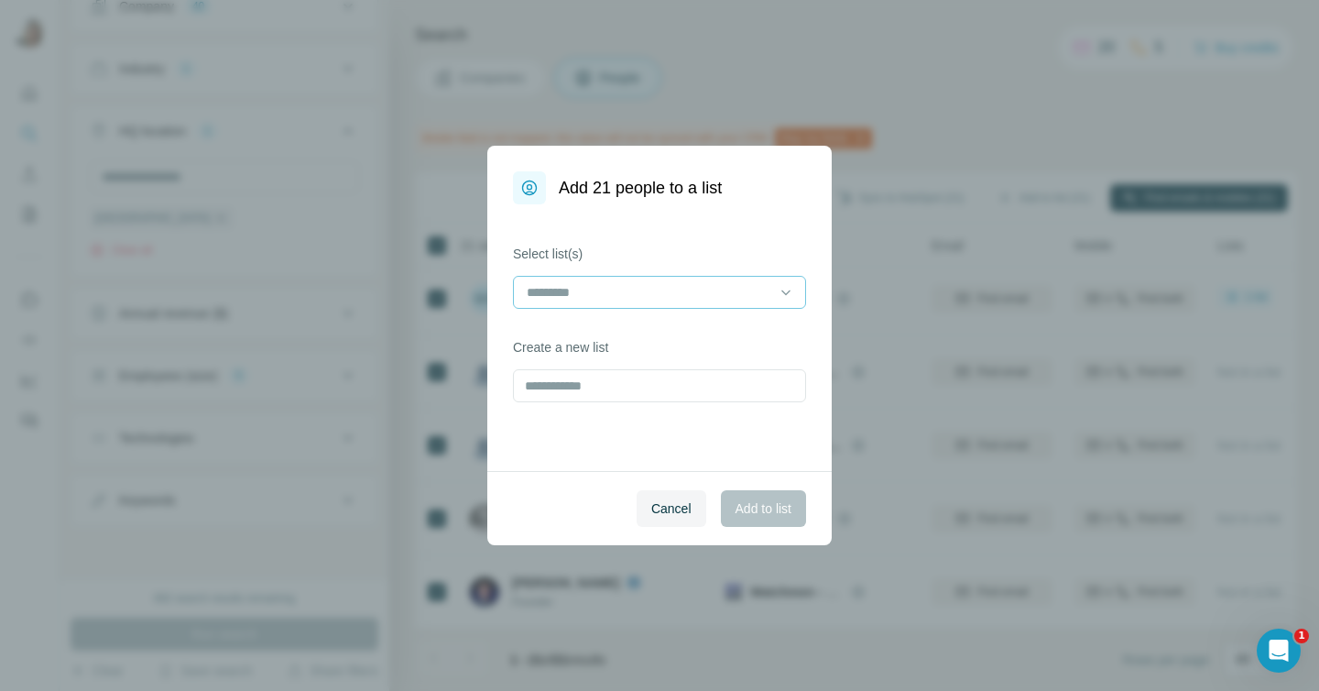
click at [719, 306] on div at bounding box center [648, 292] width 247 height 31
click at [696, 334] on p "List Export: Sian new - [DATE] 17:25" at bounding box center [632, 333] width 208 height 18
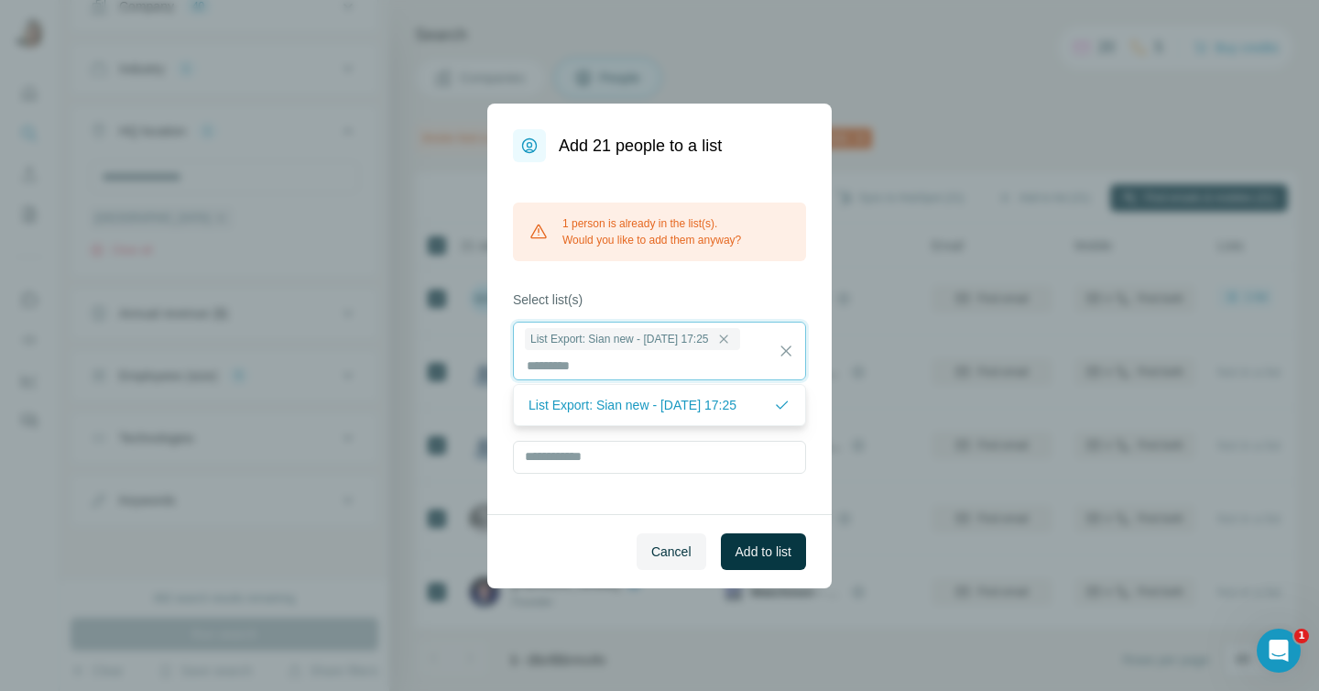
scroll to position [2, 0]
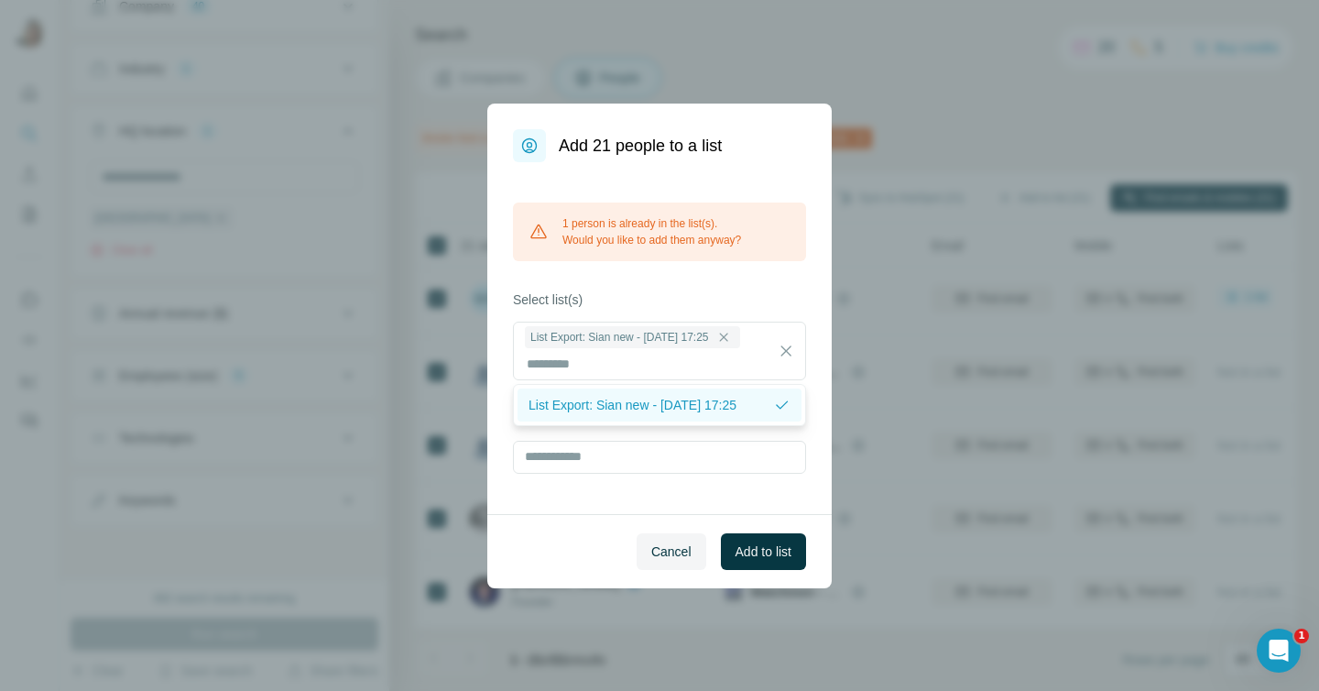
click at [668, 406] on p "List Export: Sian new - [DATE] 17:25" at bounding box center [632, 405] width 208 height 18
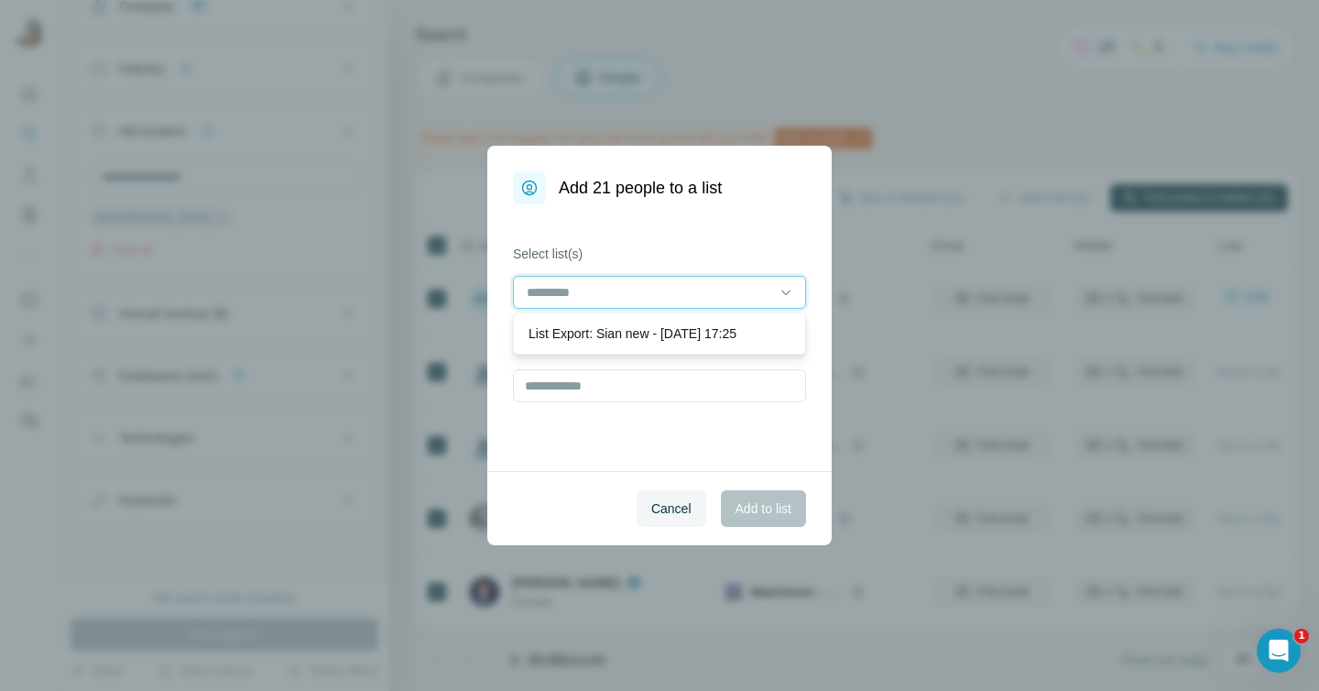
scroll to position [0, 0]
click at [625, 386] on input "text" at bounding box center [659, 385] width 293 height 33
click at [635, 297] on input at bounding box center [648, 292] width 247 height 20
click at [632, 340] on p "List Export: Sian new - [DATE] 17:25" at bounding box center [632, 333] width 208 height 18
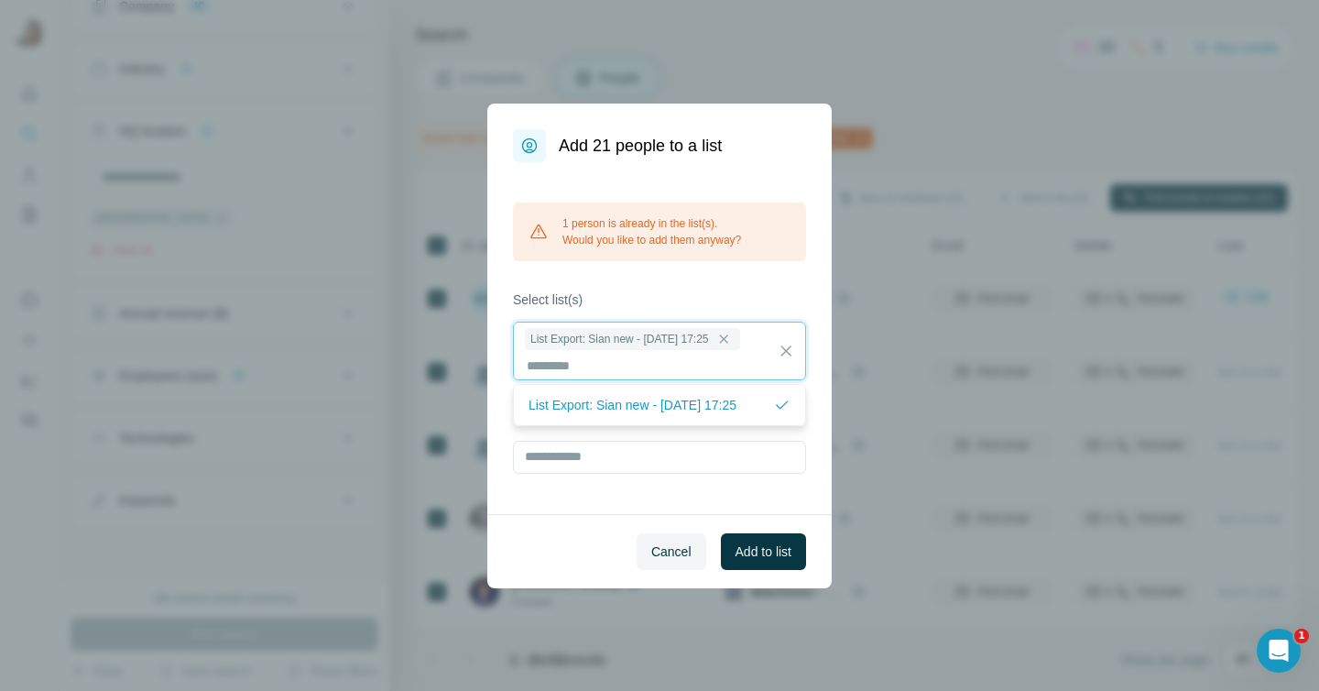
scroll to position [2, 0]
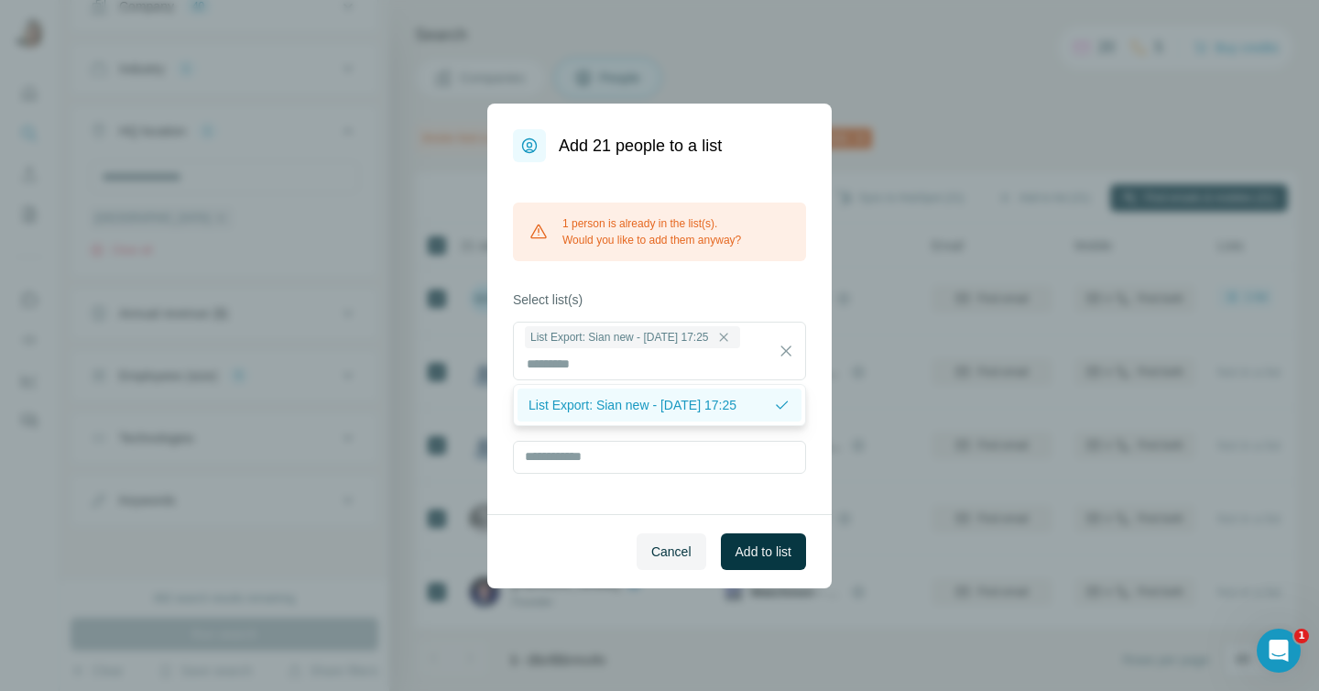
click at [619, 402] on p "List Export: Sian new - [DATE] 17:25" at bounding box center [632, 405] width 208 height 18
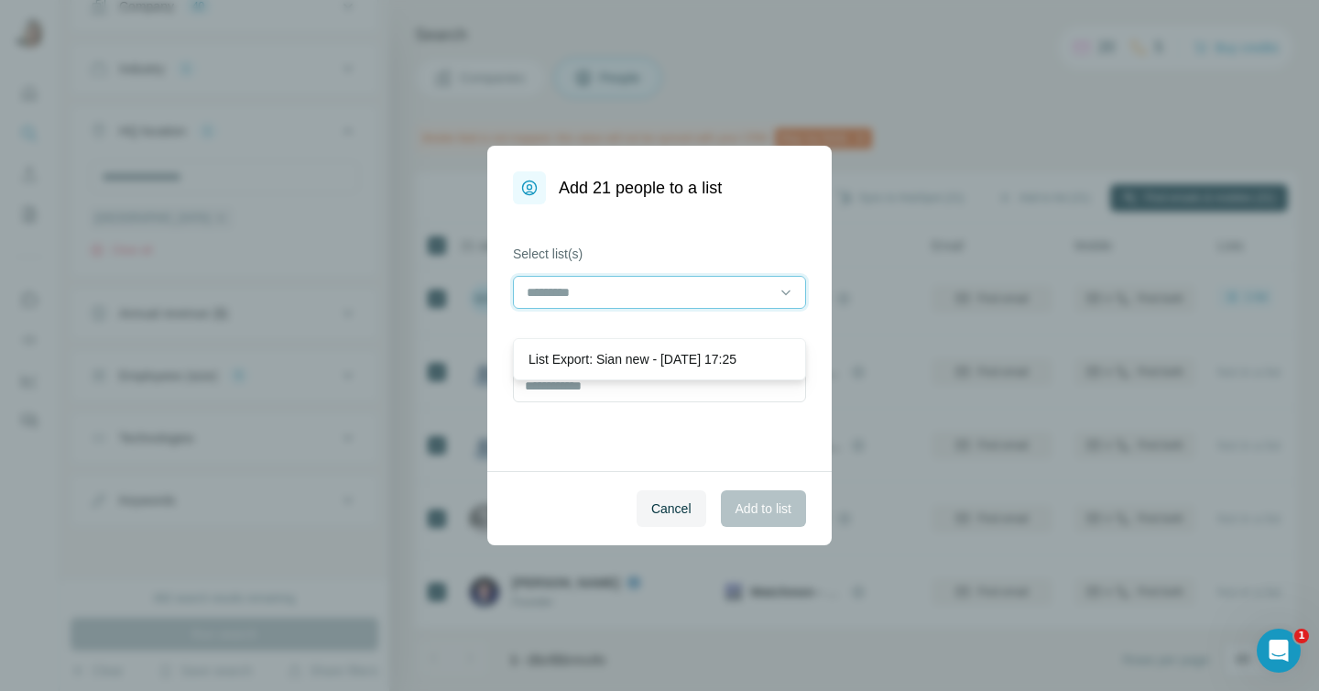
scroll to position [0, 0]
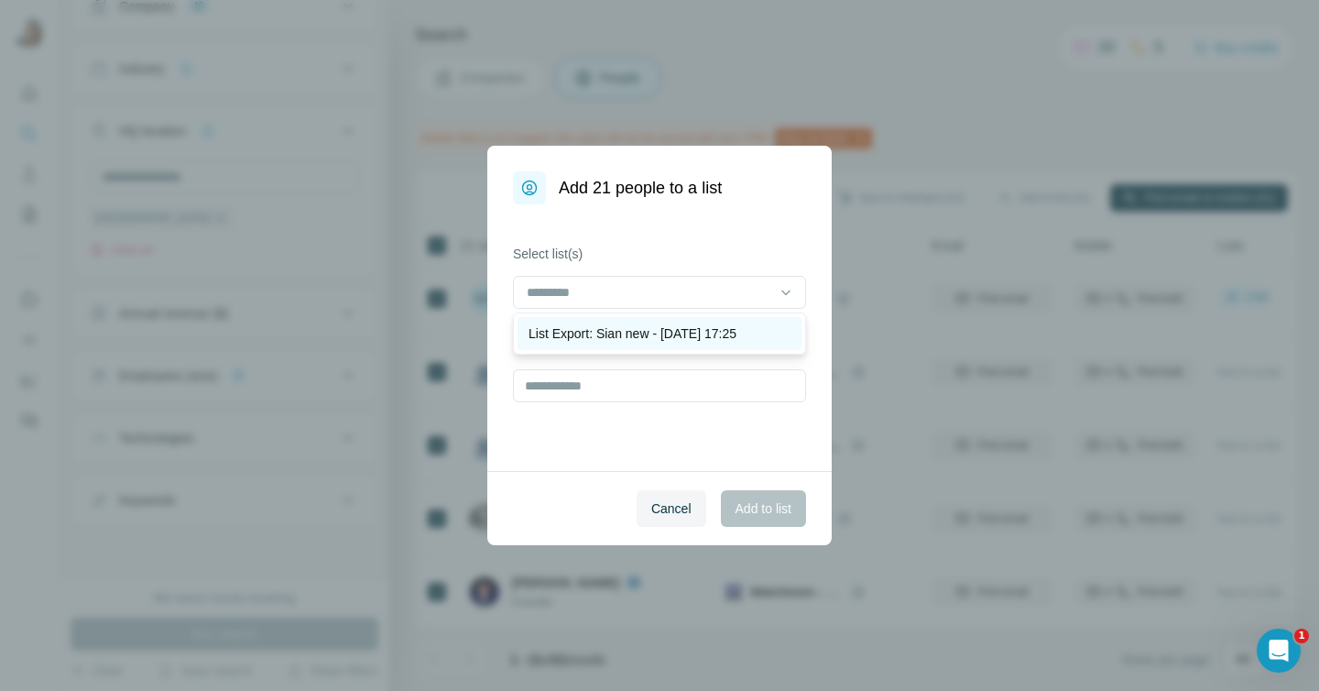
click at [636, 334] on p "List Export: Sian new - [DATE] 17:25" at bounding box center [632, 333] width 208 height 18
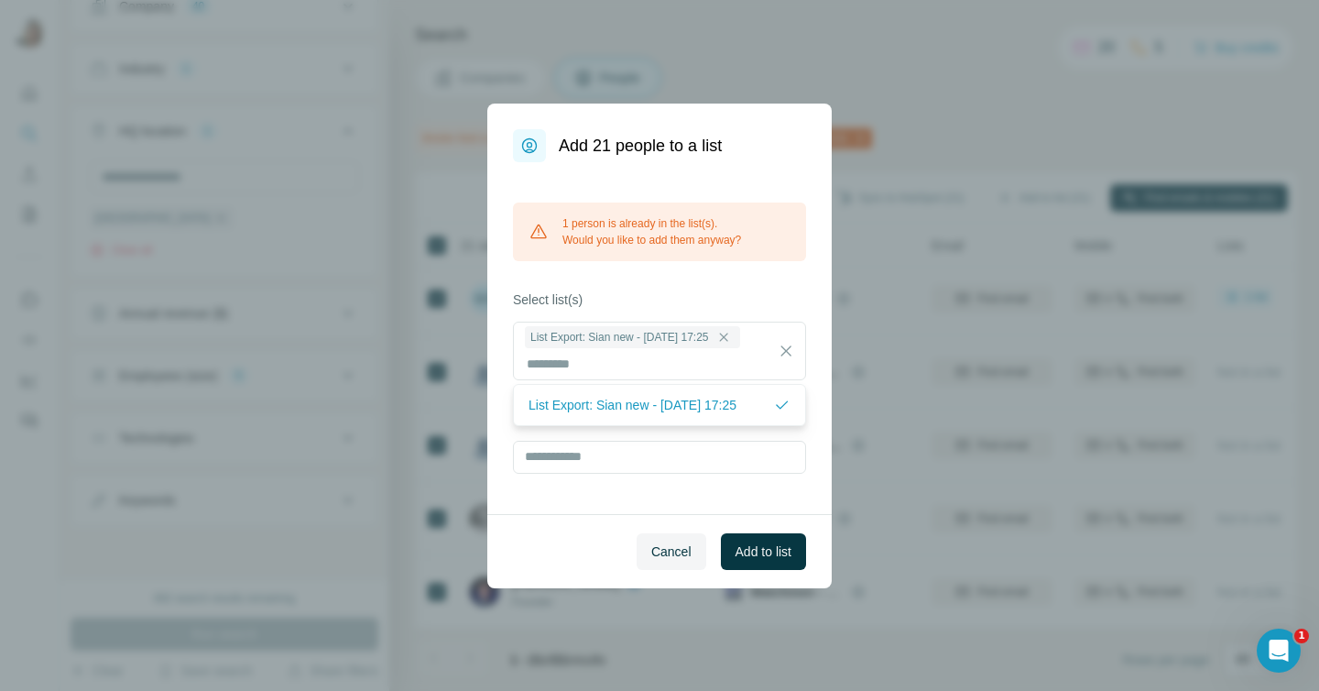
click at [733, 279] on div "1 person is already in the list(s). Would you like to add them anyway? Select l…" at bounding box center [659, 338] width 344 height 352
click at [628, 462] on input "text" at bounding box center [659, 456] width 293 height 33
type input "********"
drag, startPoint x: 606, startPoint y: 454, endPoint x: 501, endPoint y: 451, distance: 105.4
click at [501, 451] on div "1 person is already in the list(s). Would you like to add them anyway? Select l…" at bounding box center [659, 338] width 344 height 352
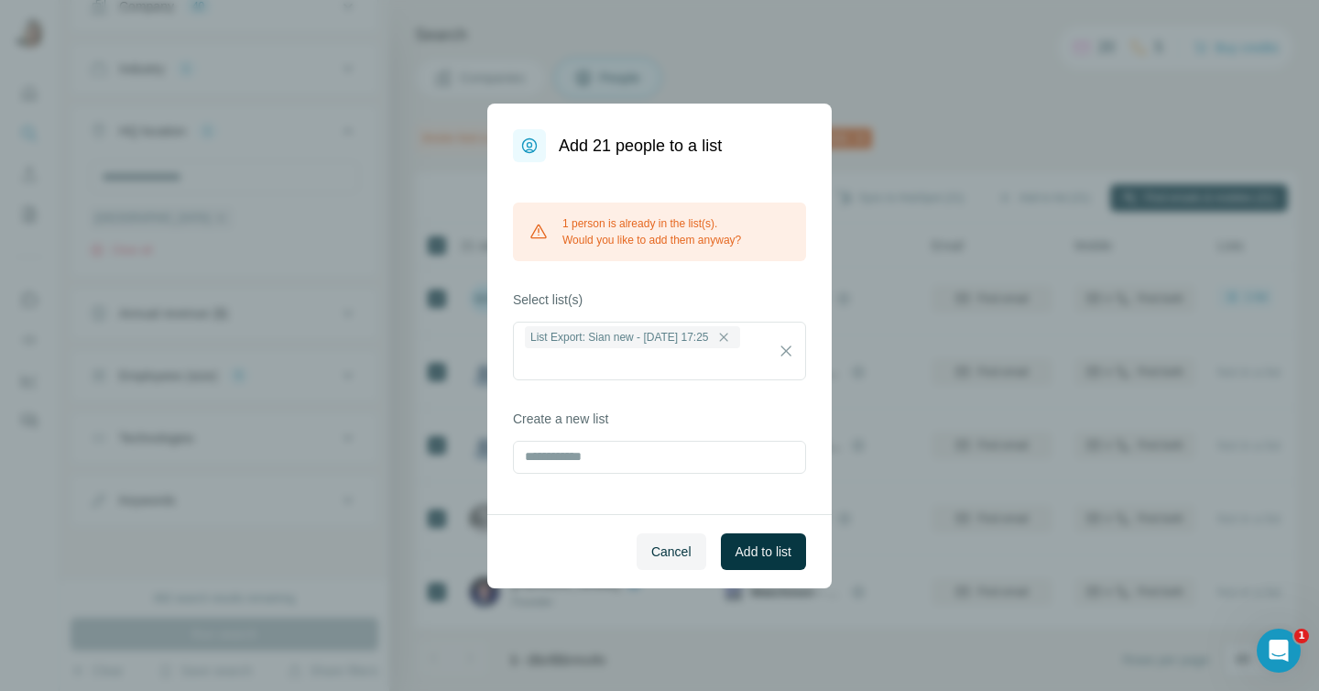
click at [573, 395] on div "1 person is already in the list(s). Would you like to add them anyway? Select l…" at bounding box center [659, 338] width 344 height 352
click at [735, 545] on span "Add to list" at bounding box center [763, 551] width 56 height 18
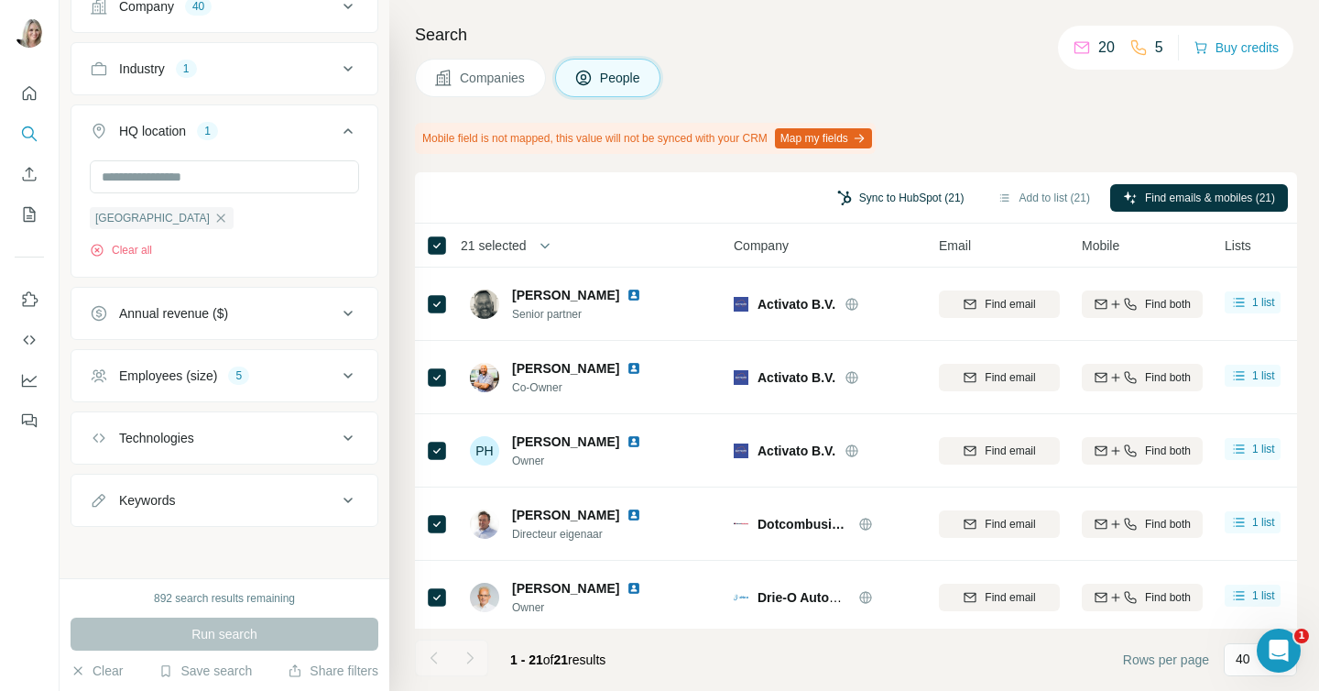
click at [878, 194] on button "Sync to HubSpot (21)" at bounding box center [900, 197] width 153 height 27
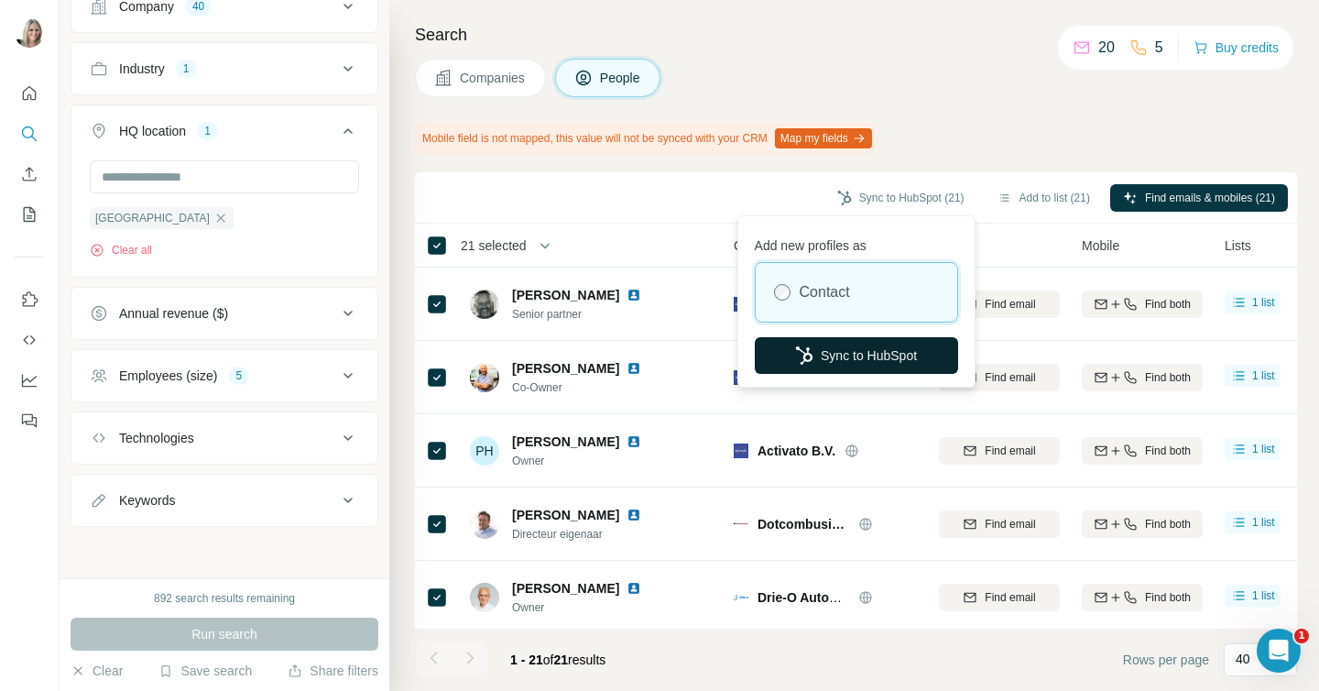
click at [842, 349] on button "Sync to HubSpot" at bounding box center [856, 355] width 203 height 37
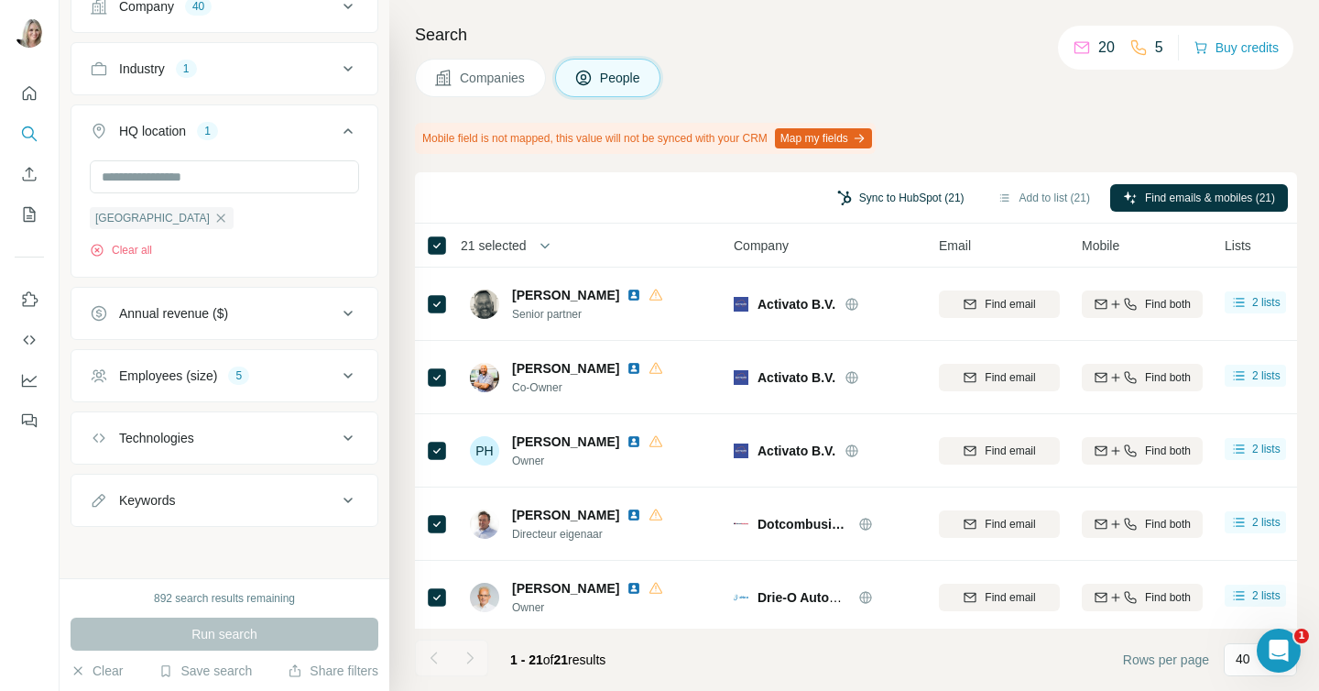
click at [914, 191] on button "Sync to HubSpot (21)" at bounding box center [900, 197] width 153 height 27
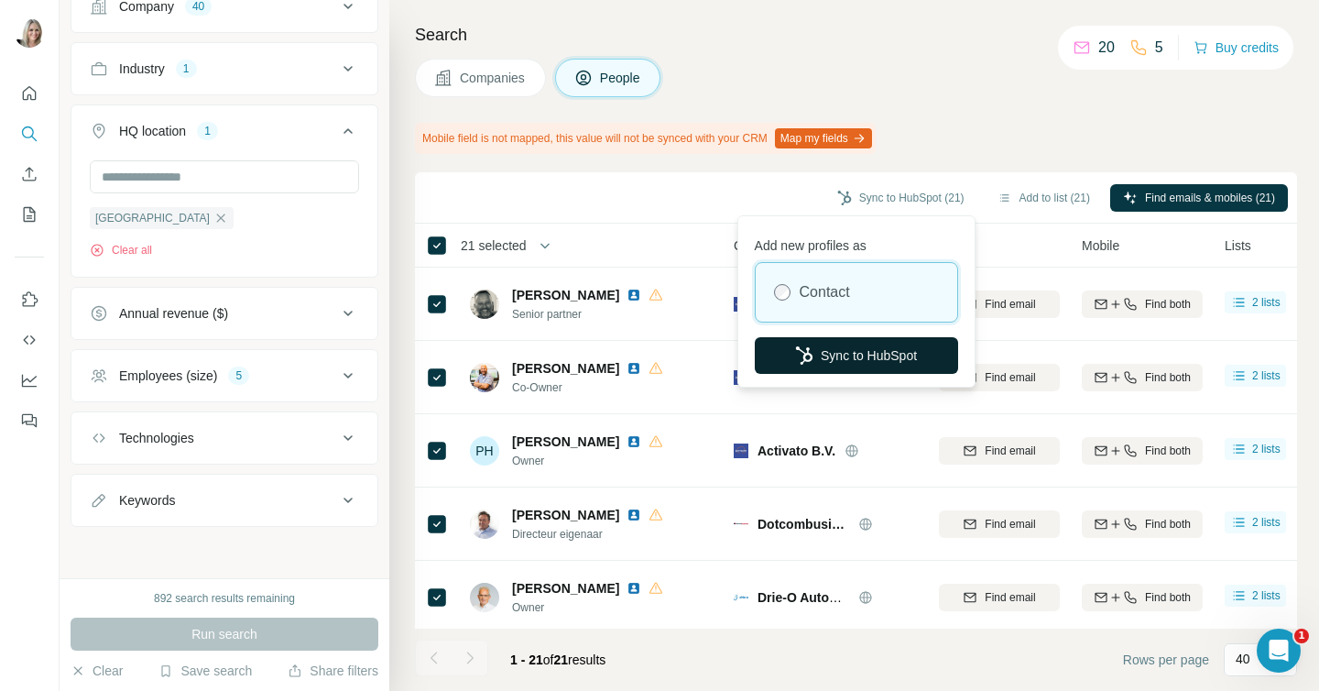
click at [878, 350] on button "Sync to HubSpot" at bounding box center [856, 355] width 203 height 37
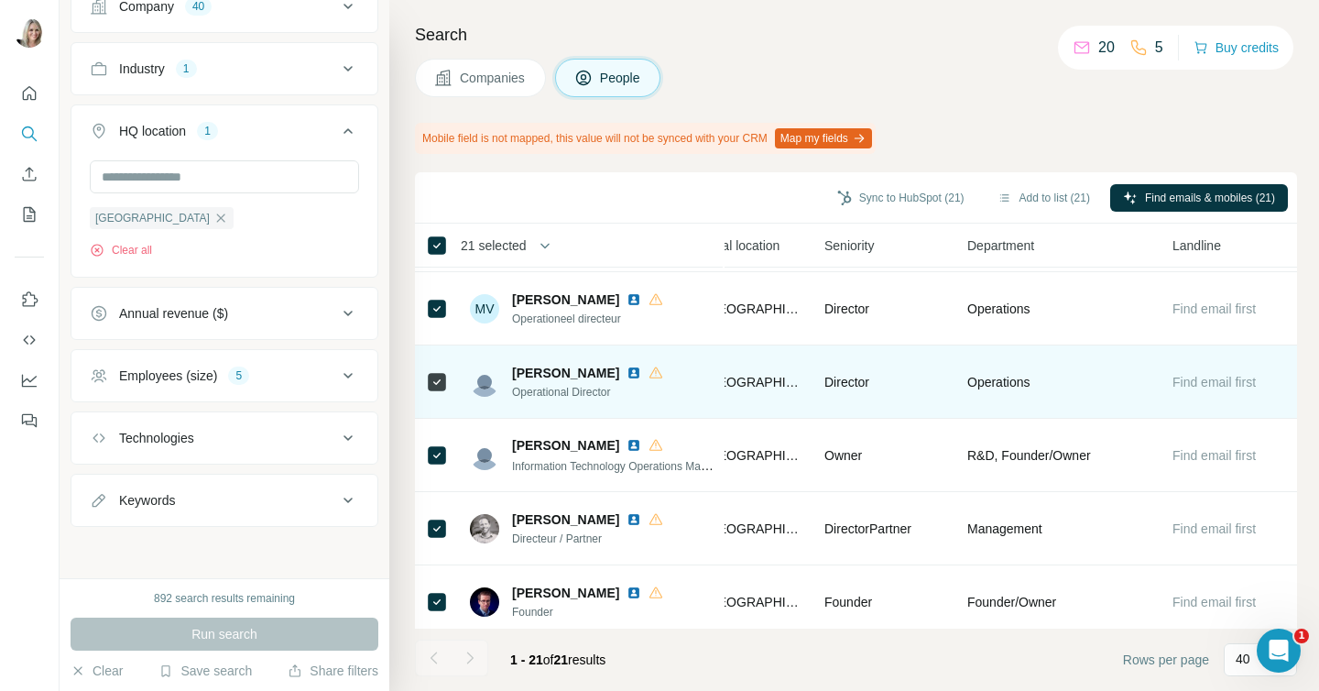
scroll to position [1178, 686]
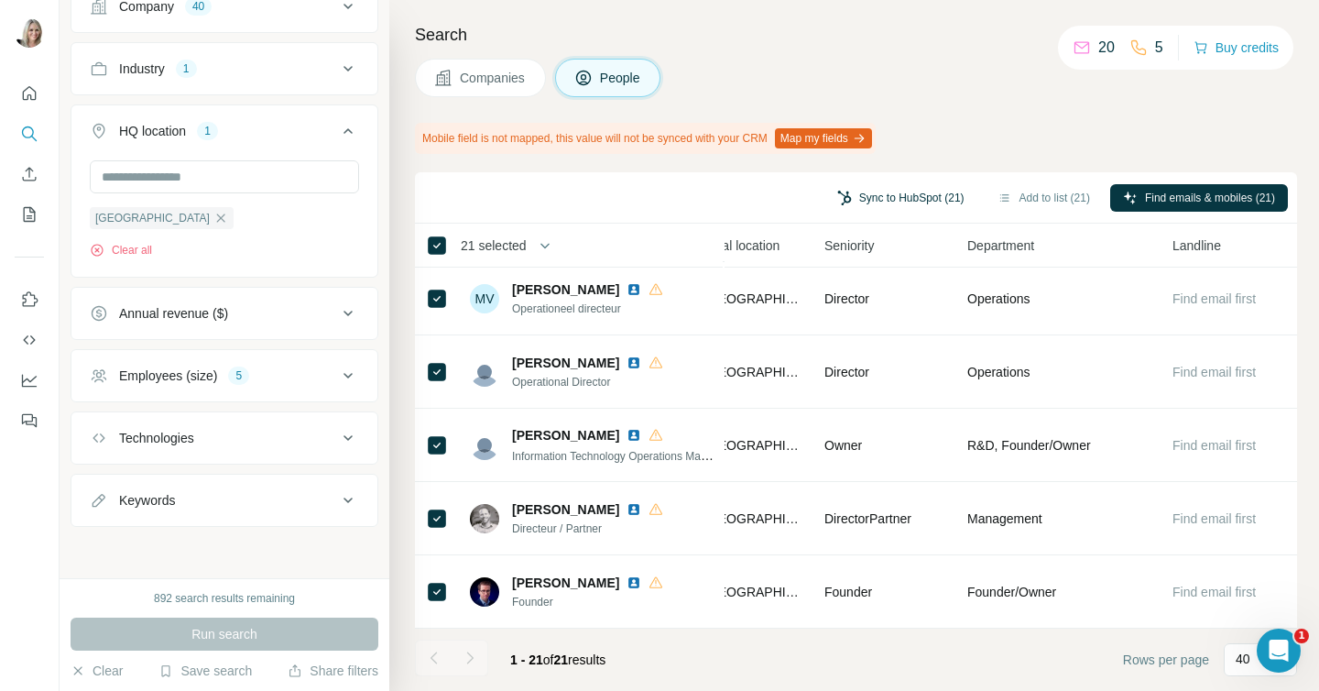
click at [885, 190] on button "Sync to HubSpot (21)" at bounding box center [900, 197] width 153 height 27
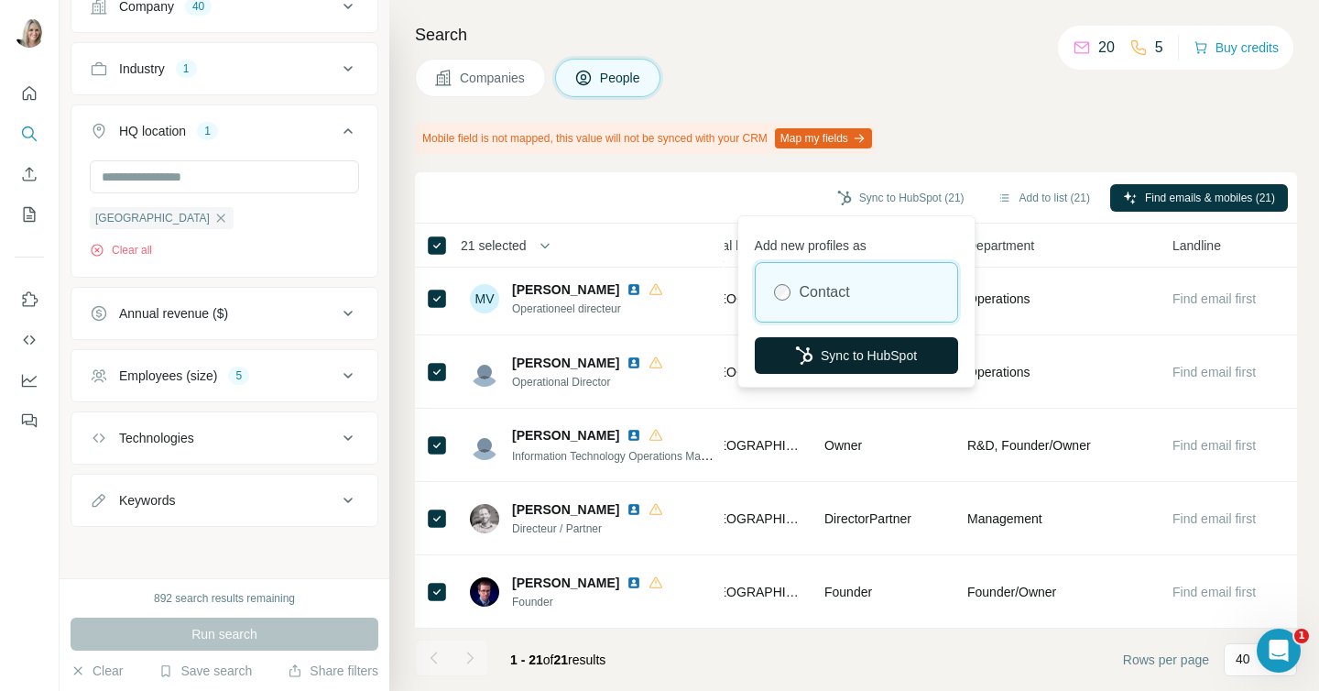
click at [857, 355] on button "Sync to HubSpot" at bounding box center [856, 355] width 203 height 37
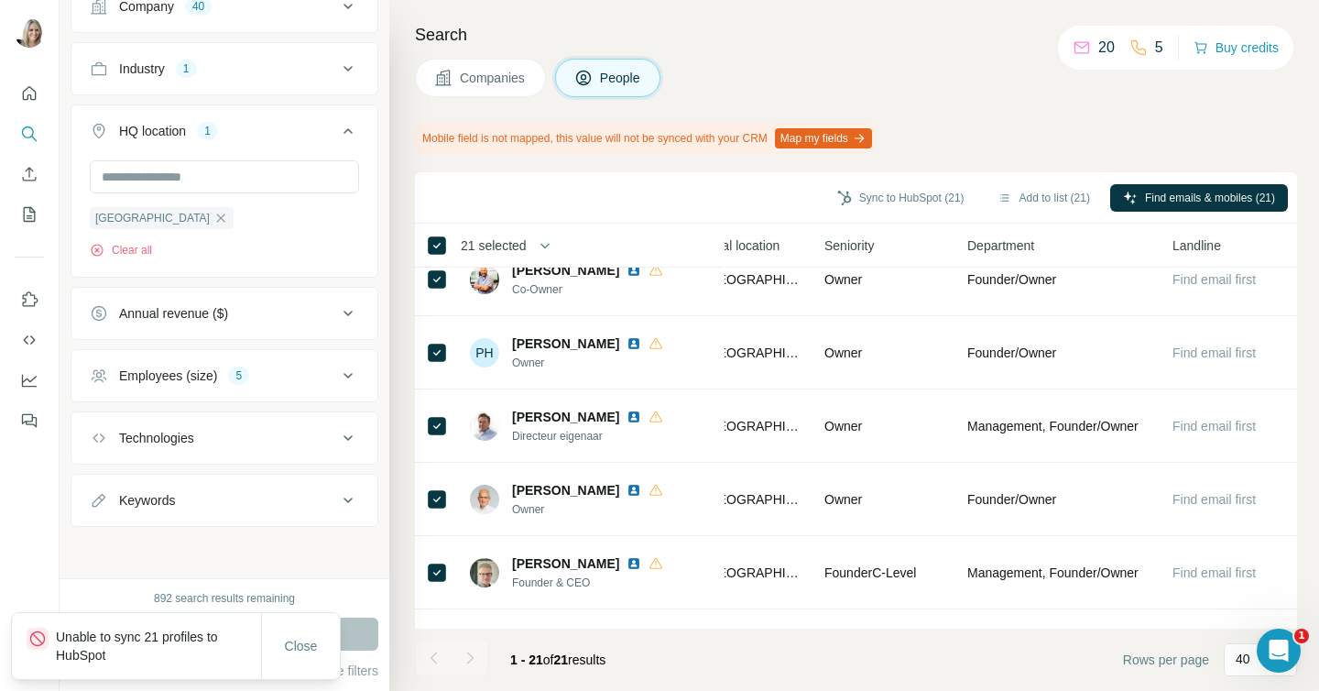
scroll to position [0, 686]
